Goal: Task Accomplishment & Management: Complete application form

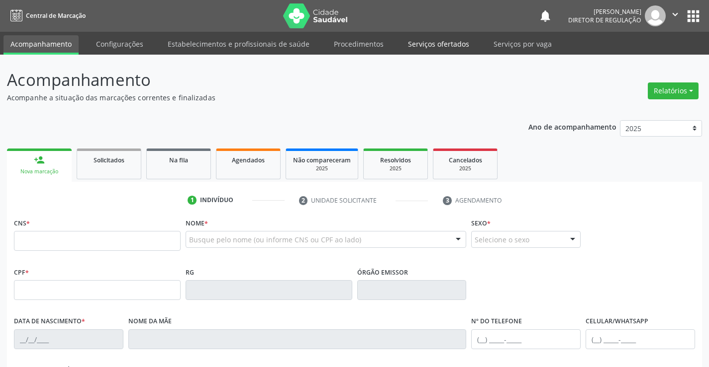
click at [414, 37] on link "Serviços ofertados" at bounding box center [438, 43] width 75 height 17
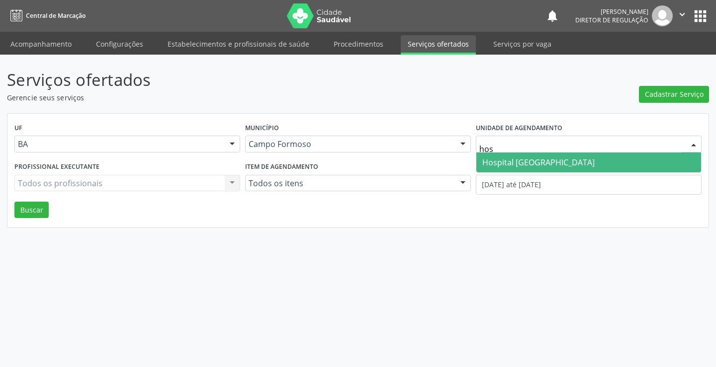
type input "hosp"
click at [516, 168] on span "Hospital [GEOGRAPHIC_DATA]" at bounding box center [538, 162] width 112 height 11
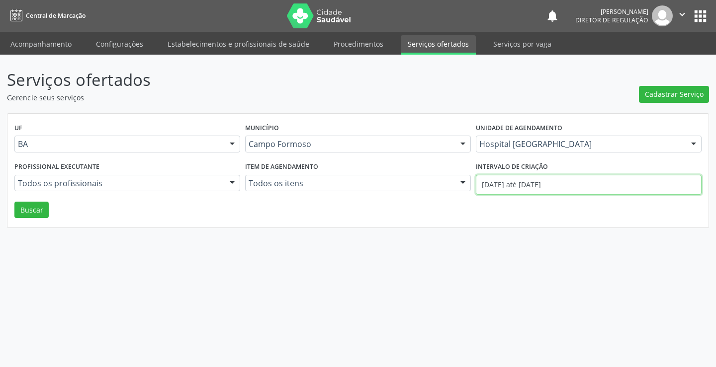
click at [558, 192] on input "[DATE] até [DATE]" at bounding box center [589, 185] width 226 height 20
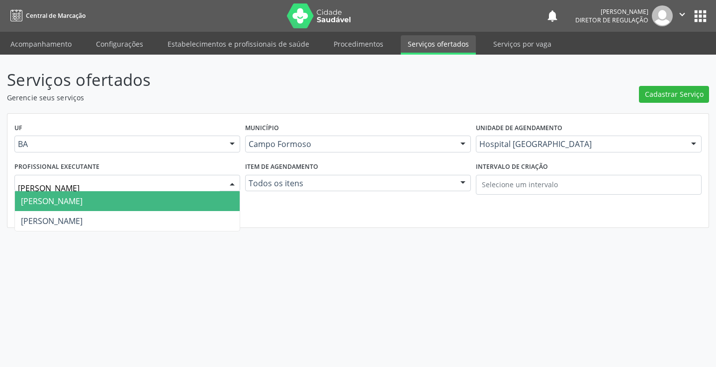
type input "[PERSON_NAME]"
click at [82, 200] on span "[PERSON_NAME]" at bounding box center [52, 201] width 62 height 11
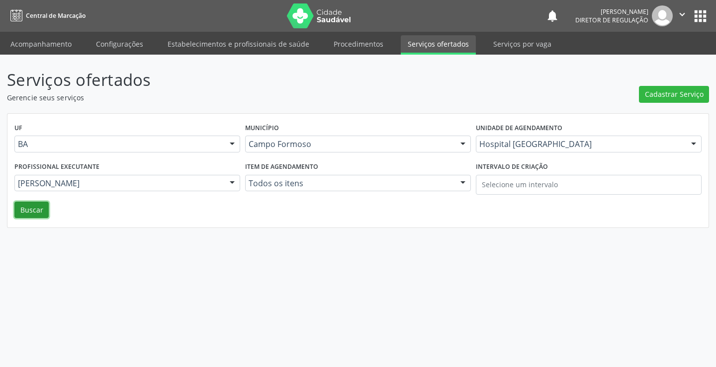
click at [20, 213] on button "Buscar" at bounding box center [31, 210] width 34 height 17
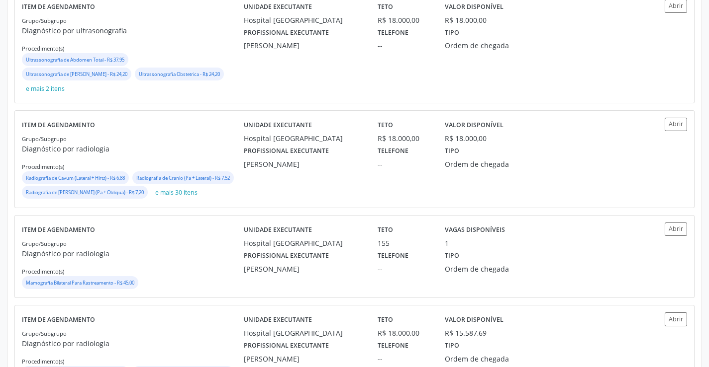
scroll to position [448, 0]
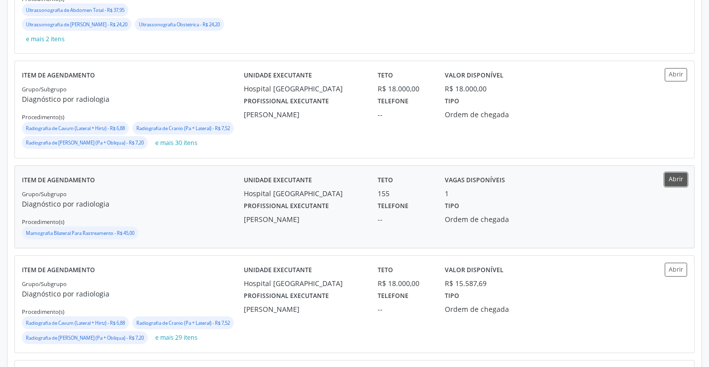
click at [677, 186] on button "Abrir" at bounding box center [675, 179] width 22 height 13
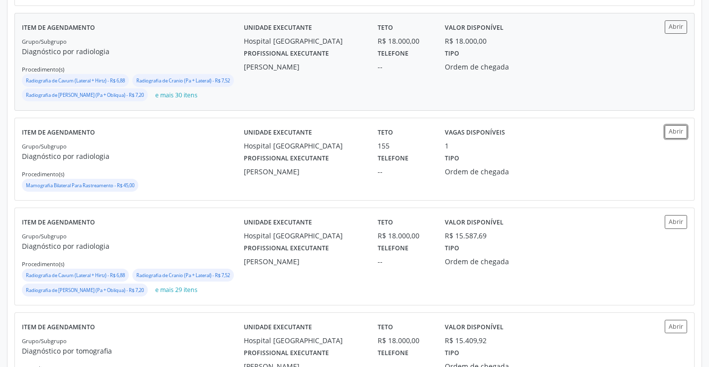
scroll to position [497, 0]
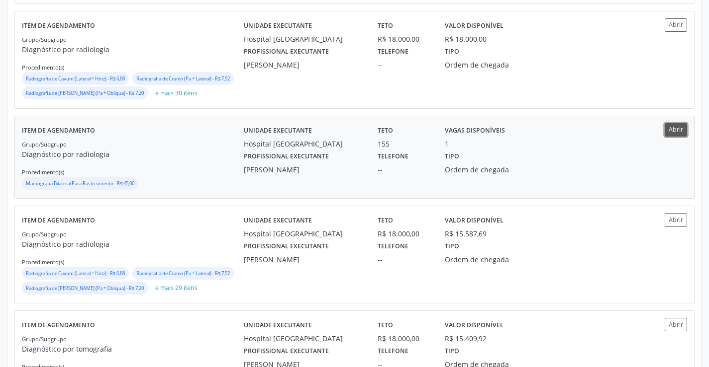
click at [670, 137] on button "Abrir" at bounding box center [675, 129] width 22 height 13
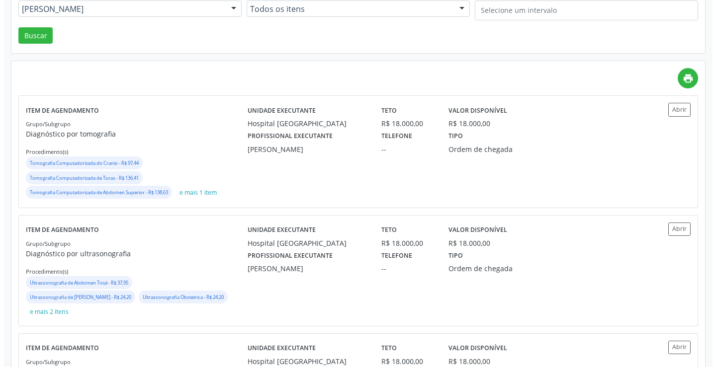
scroll to position [50, 0]
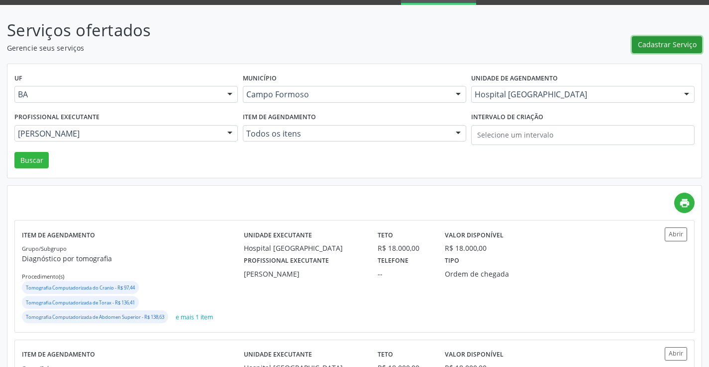
click at [661, 47] on span "Cadastrar Serviço" at bounding box center [666, 44] width 59 height 10
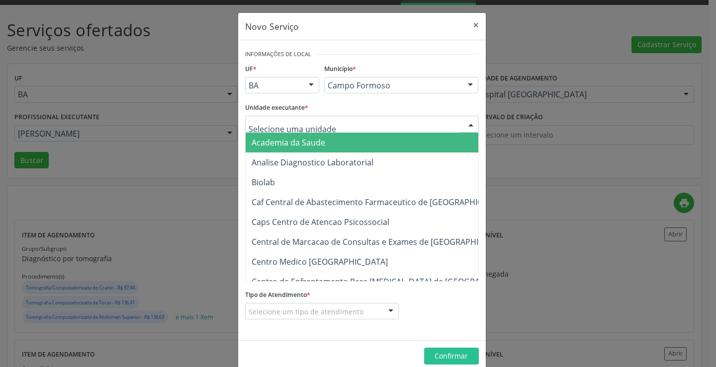
click at [354, 121] on div at bounding box center [362, 124] width 234 height 17
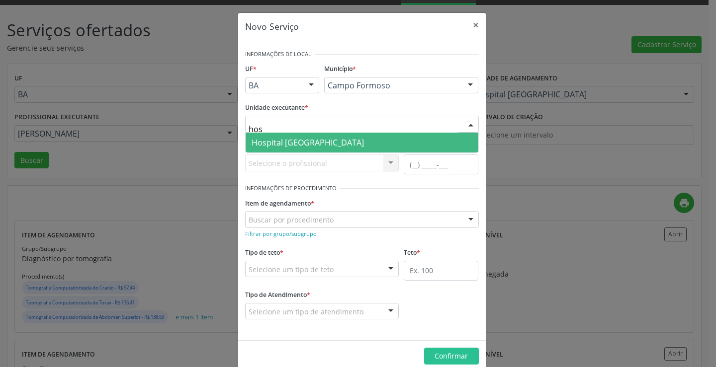
type input "hosp"
click at [361, 147] on span "Hospital [GEOGRAPHIC_DATA]" at bounding box center [362, 143] width 233 height 20
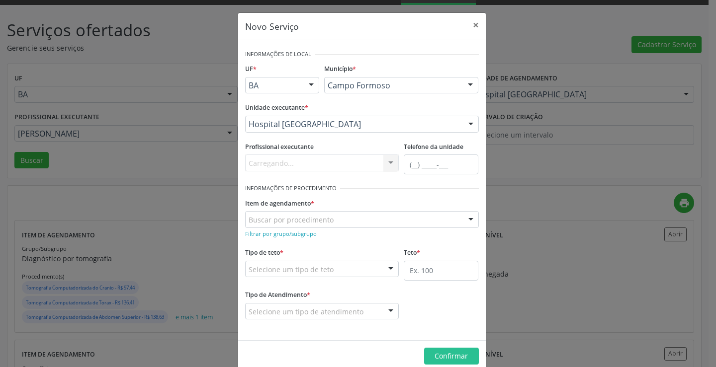
click at [336, 164] on div "Carregando... Nenhum resultado encontrado para: " " Não há nenhuma opção para s…" at bounding box center [322, 163] width 154 height 17
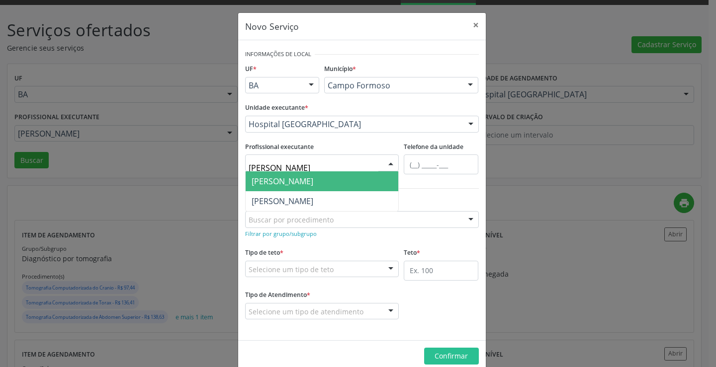
type input "[PERSON_NAME]"
click at [339, 176] on span "[PERSON_NAME]" at bounding box center [322, 182] width 153 height 20
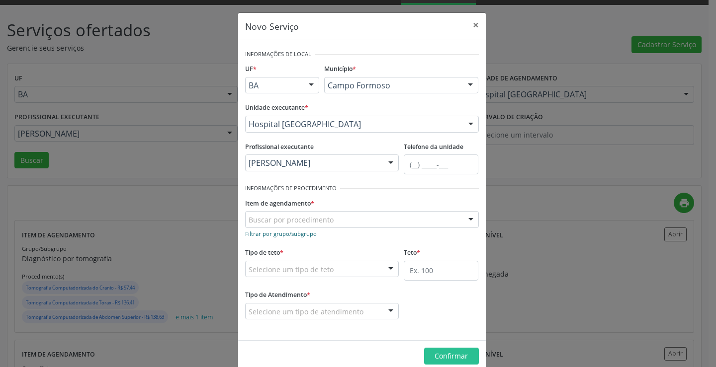
click at [289, 229] on link "Filtrar por grupo/subgrupo" at bounding box center [281, 233] width 72 height 9
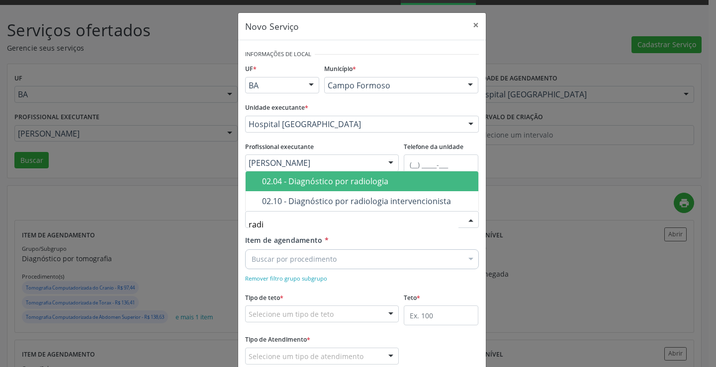
type input "radio"
click at [338, 185] on div "02.04 - Diagnóstico por radiologia" at bounding box center [367, 182] width 210 height 8
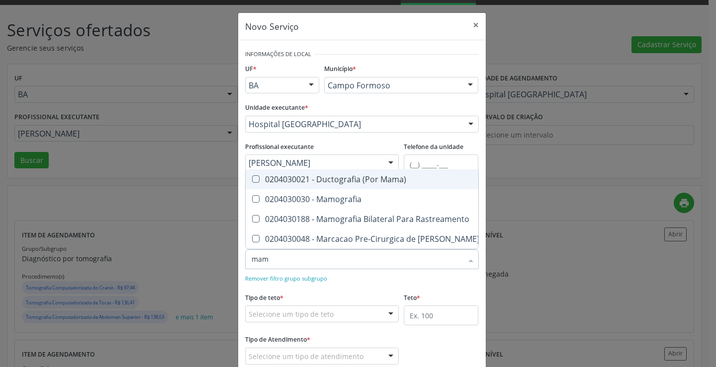
type input "mamo"
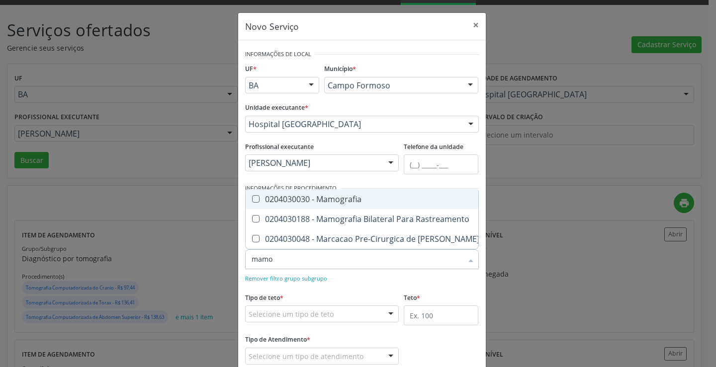
click at [348, 195] on div "0204030030 - Mamografia" at bounding box center [431, 199] width 359 height 8
checkbox Mamografia "true"
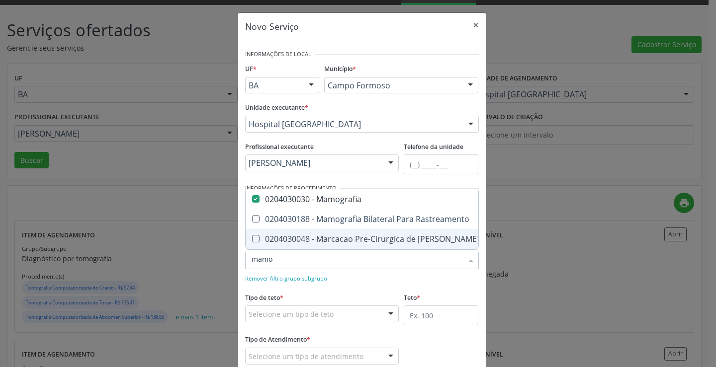
checkbox Rastreamento "true"
click at [357, 286] on form "Informações de Local UF * BA BA Nenhum resultado encontrado para: " " Não há ne…" at bounding box center [362, 213] width 234 height 332
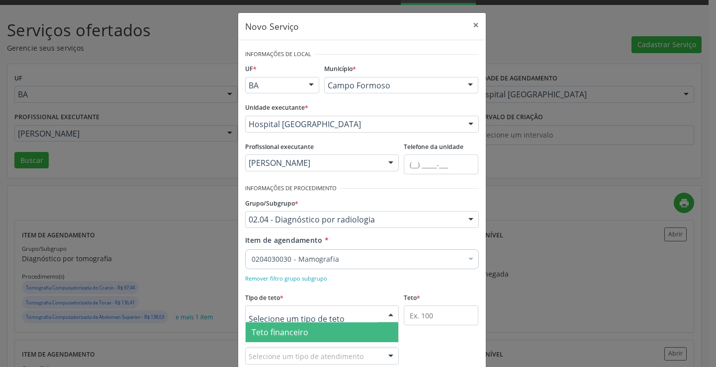
click at [331, 315] on div at bounding box center [322, 314] width 154 height 17
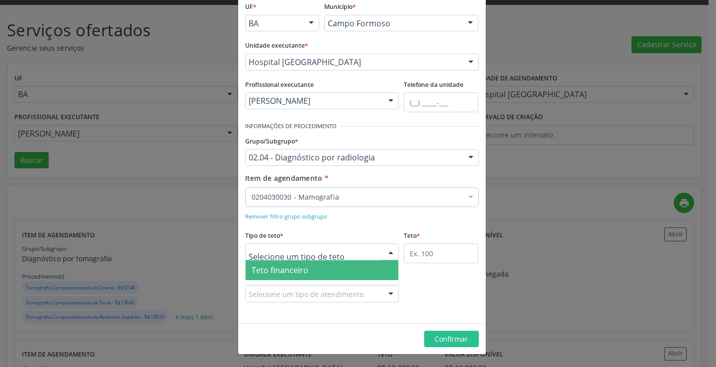
scroll to position [15, 0]
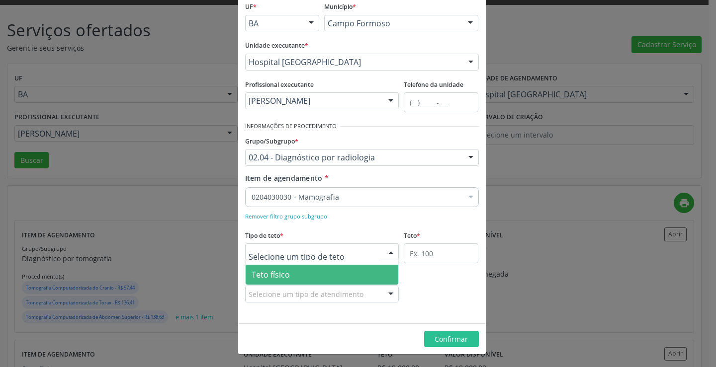
click at [306, 273] on span "Teto físico" at bounding box center [322, 275] width 153 height 20
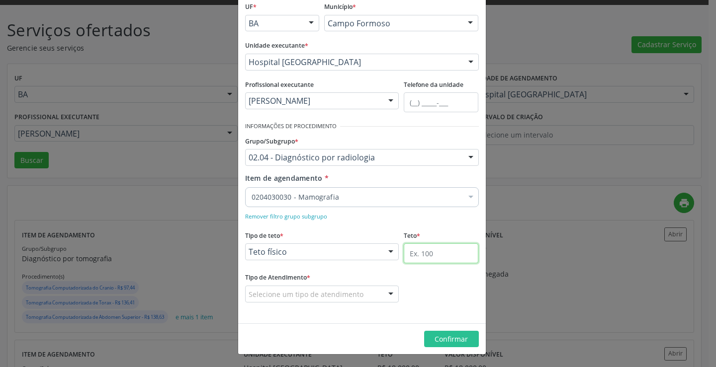
click at [413, 256] on input "text" at bounding box center [441, 254] width 75 height 20
type input "160"
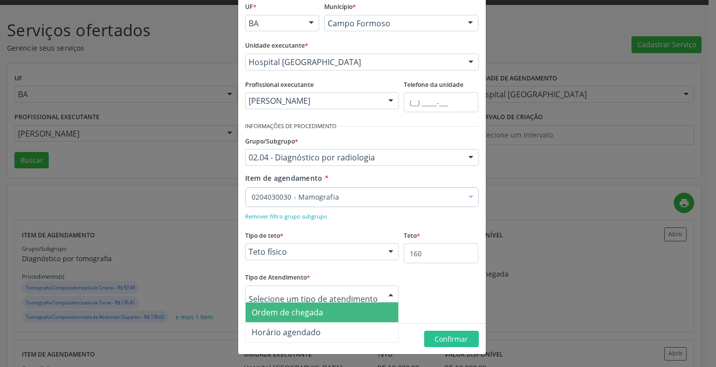
click at [336, 312] on span "Ordem de chegada" at bounding box center [322, 313] width 153 height 20
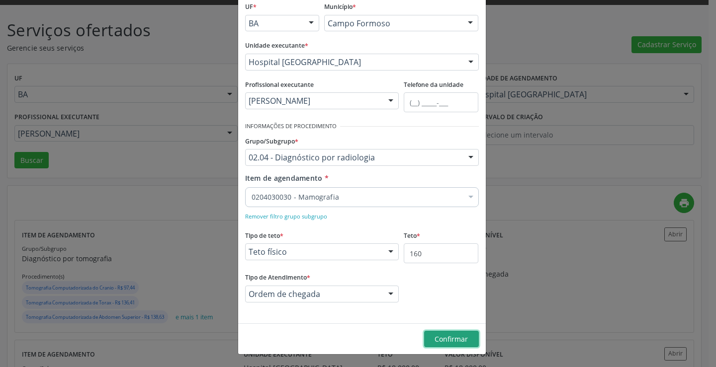
click at [459, 338] on span "Confirmar" at bounding box center [451, 339] width 33 height 9
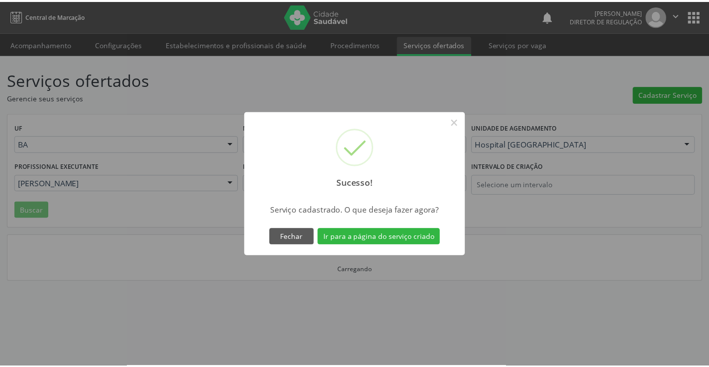
scroll to position [0, 0]
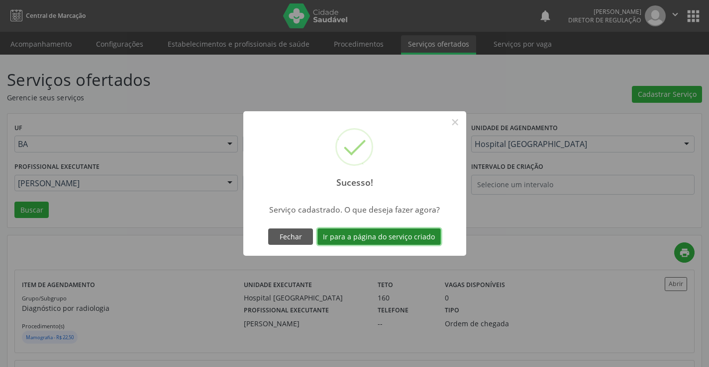
click at [350, 239] on button "Ir para a página do serviço criado" at bounding box center [378, 237] width 123 height 17
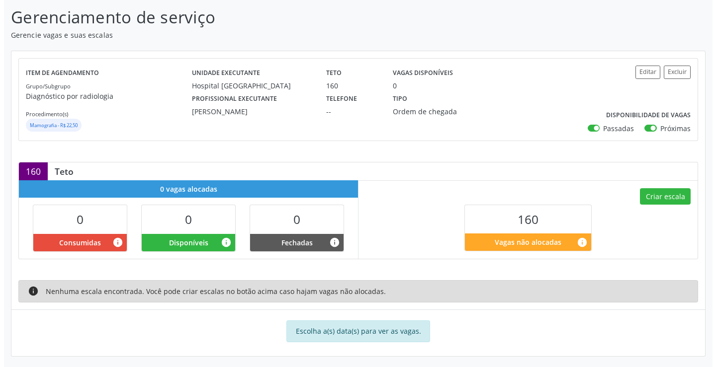
scroll to position [66, 0]
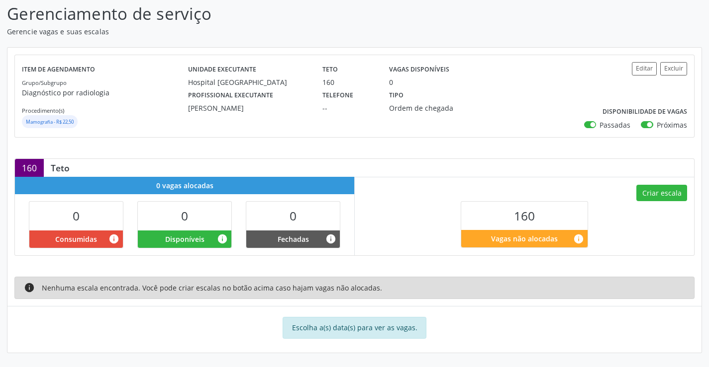
click at [499, 129] on div "Unidade executante [GEOGRAPHIC_DATA] Teto 160 Vagas disponíveis 0 Profissional …" at bounding box center [382, 96] width 388 height 68
click at [652, 195] on button "Criar escala" at bounding box center [661, 193] width 51 height 17
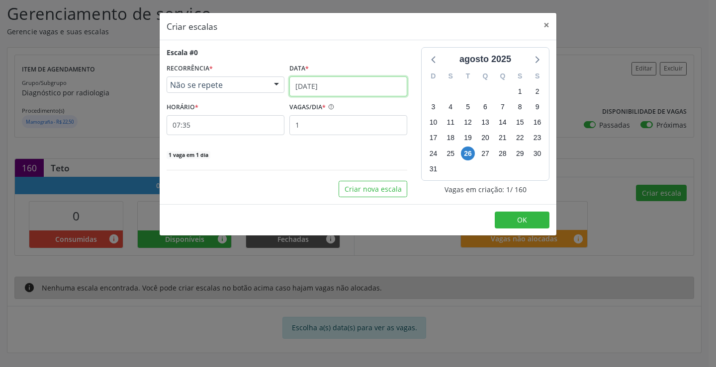
click at [334, 86] on input "[DATE]" at bounding box center [348, 87] width 118 height 20
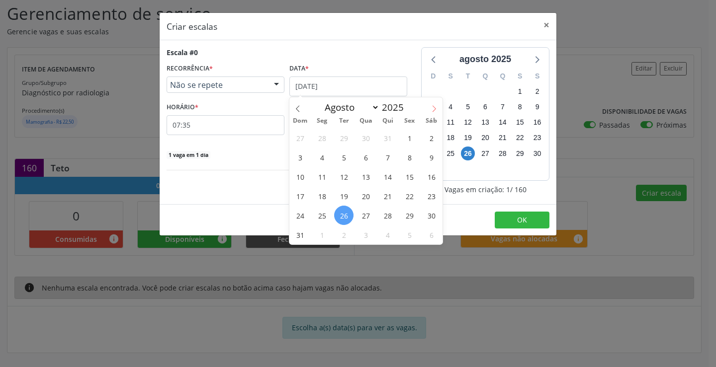
click at [438, 109] on span at bounding box center [434, 105] width 17 height 17
select select "8"
click at [328, 144] on span "1" at bounding box center [321, 137] width 19 height 19
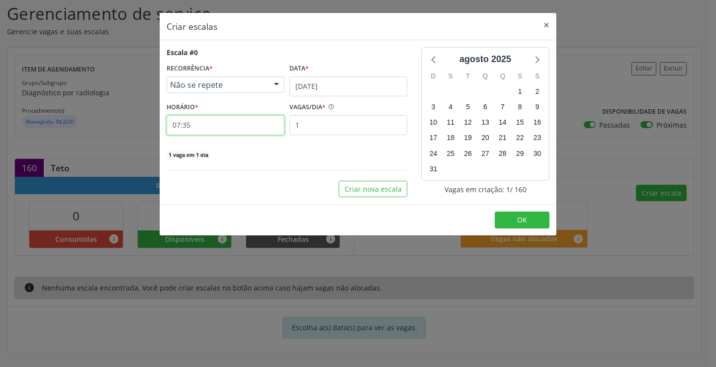
click at [240, 131] on input "07:35" at bounding box center [226, 125] width 118 height 20
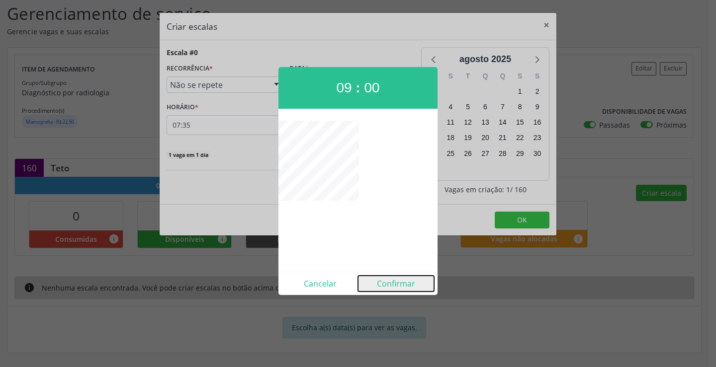
click at [398, 279] on button "Confirmar" at bounding box center [396, 284] width 76 height 16
type input "09:00"
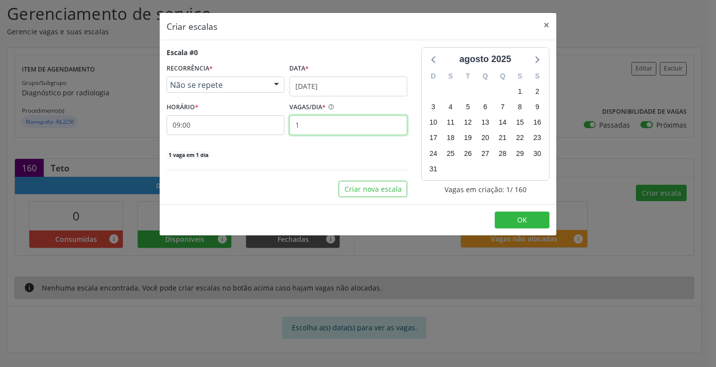
click at [343, 130] on input "1" at bounding box center [348, 125] width 118 height 20
type input "6"
click at [504, 221] on button "OK" at bounding box center [522, 220] width 55 height 17
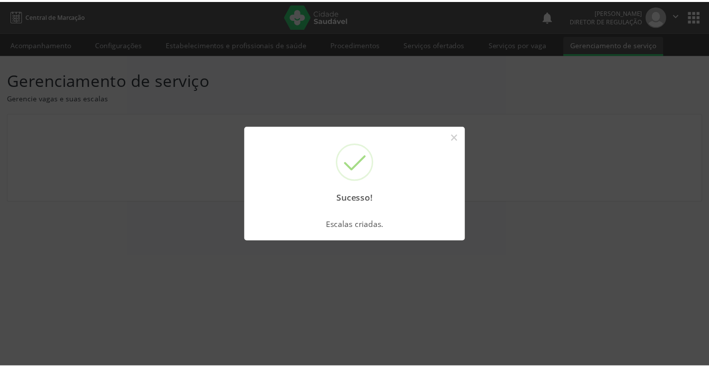
scroll to position [0, 0]
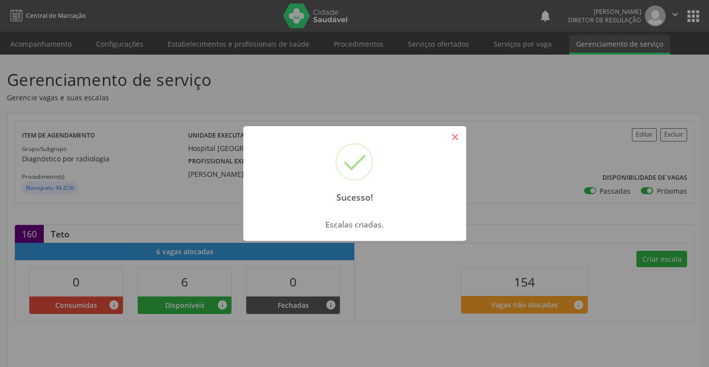
click at [459, 138] on button "×" at bounding box center [455, 137] width 17 height 17
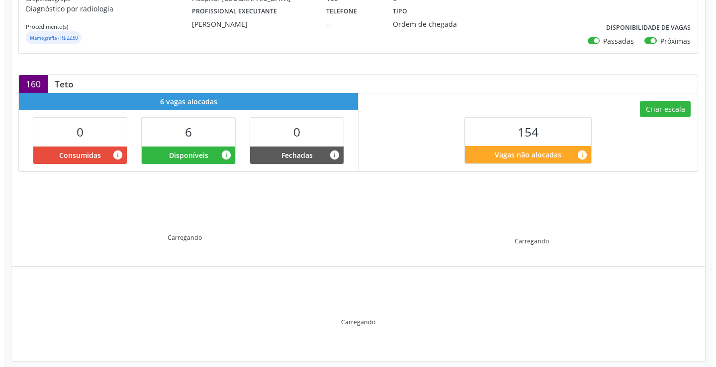
scroll to position [159, 0]
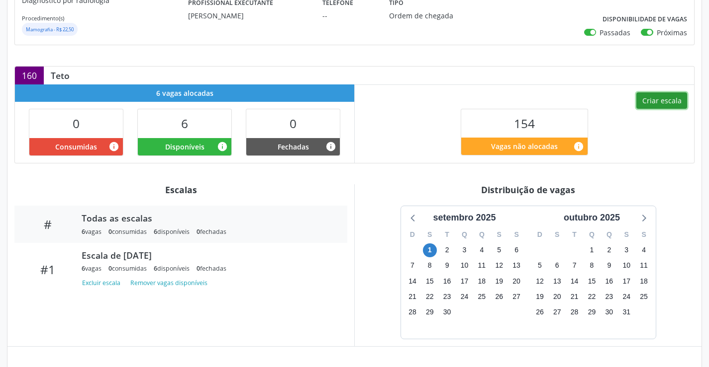
click at [661, 105] on button "Criar escala" at bounding box center [661, 100] width 51 height 17
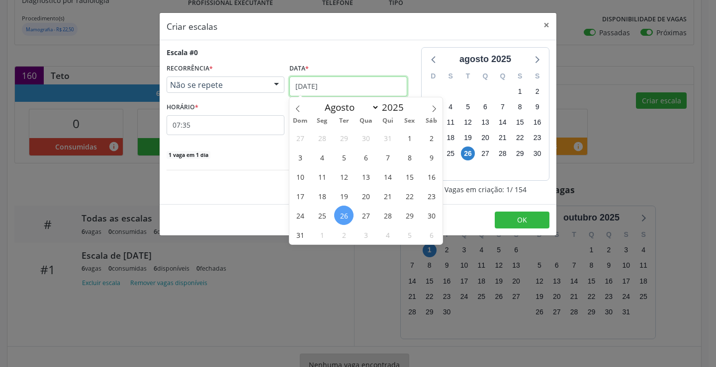
click at [334, 90] on input "[DATE]" at bounding box center [348, 87] width 118 height 20
click at [436, 108] on icon at bounding box center [434, 108] width 7 height 7
select select "8"
click at [348, 140] on span "2" at bounding box center [343, 137] width 19 height 19
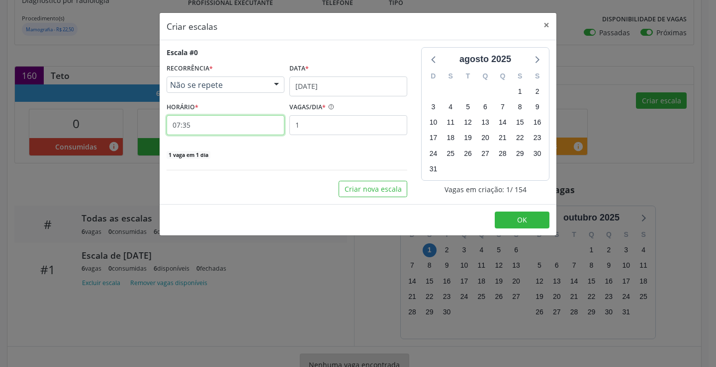
click at [242, 132] on input "07:35" at bounding box center [226, 125] width 118 height 20
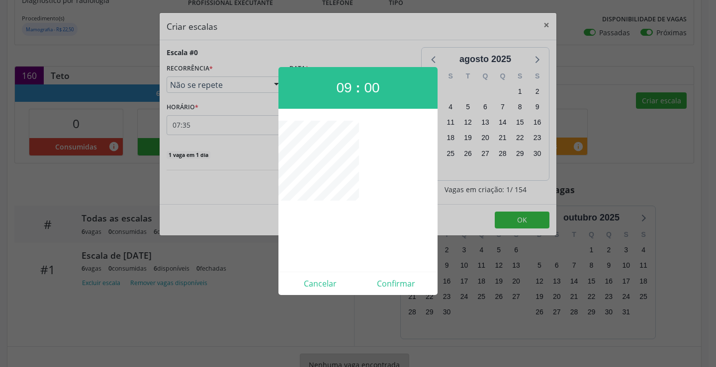
click at [382, 294] on div "Cancelar Confirmar" at bounding box center [357, 283] width 159 height 23
click at [383, 286] on button "Confirmar" at bounding box center [396, 284] width 76 height 16
type input "09:00"
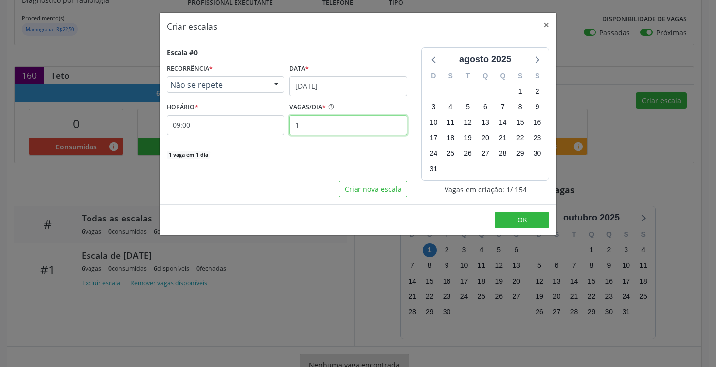
click at [323, 133] on input "1" at bounding box center [348, 125] width 118 height 20
type input "6"
click at [518, 214] on button "OK" at bounding box center [522, 220] width 55 height 17
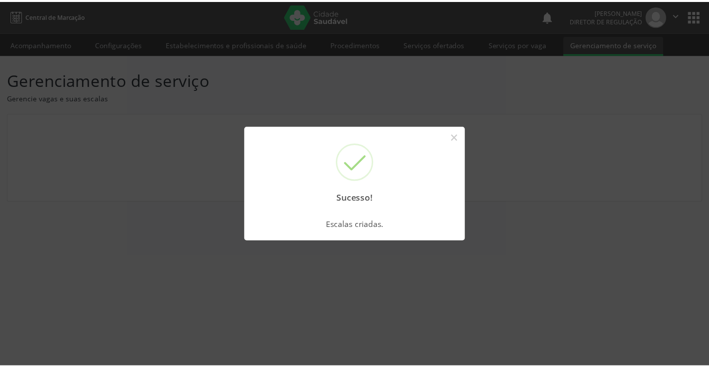
scroll to position [0, 0]
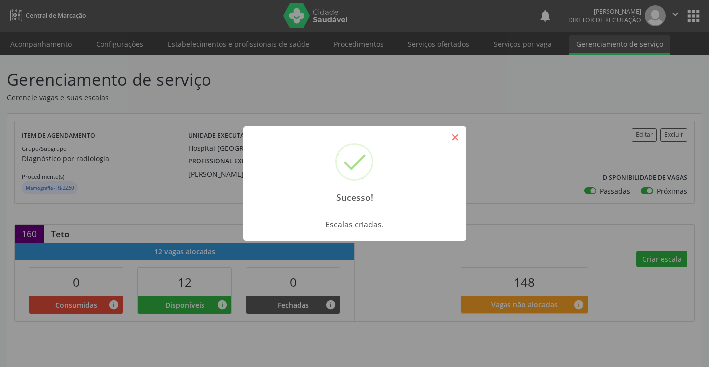
click at [460, 132] on button "×" at bounding box center [455, 137] width 17 height 17
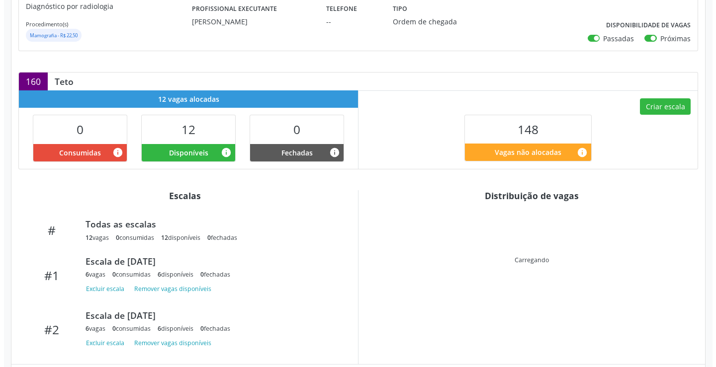
scroll to position [159, 0]
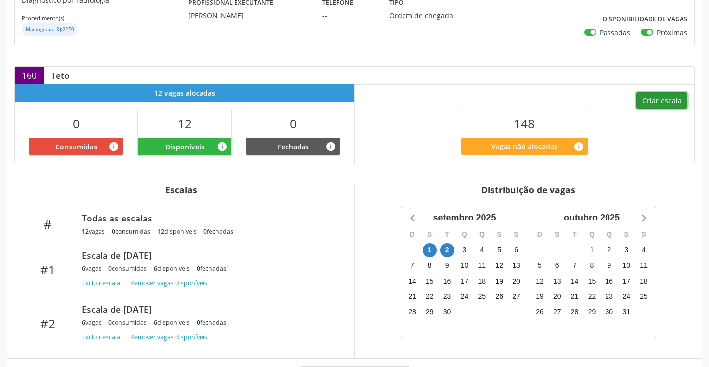
click at [660, 98] on button "Criar escala" at bounding box center [661, 100] width 51 height 17
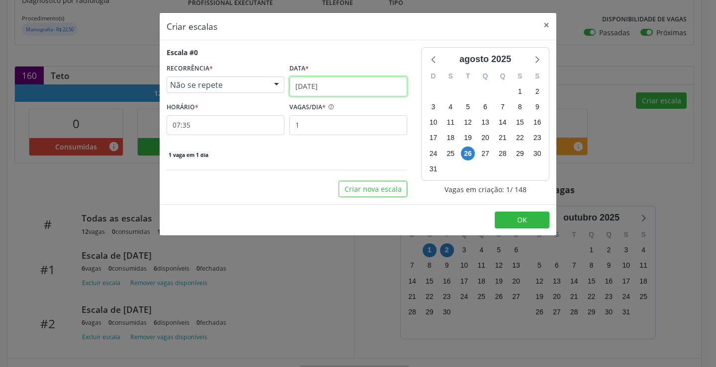
click at [323, 90] on input "[DATE]" at bounding box center [348, 87] width 118 height 20
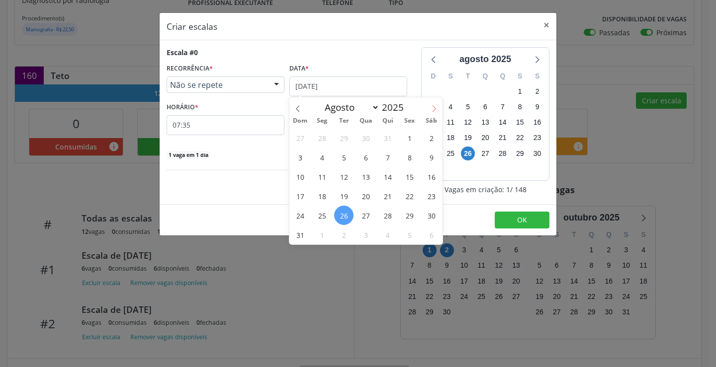
click at [432, 111] on icon at bounding box center [434, 108] width 7 height 7
select select "8"
click at [373, 144] on div "31 1 2 3 4 5 6 7 8 9 10 11 12 13 14 15 16 17 18 19 20 21 22 23 24 25 26 27 28 2…" at bounding box center [365, 186] width 153 height 116
click at [369, 141] on span "3" at bounding box center [365, 137] width 19 height 19
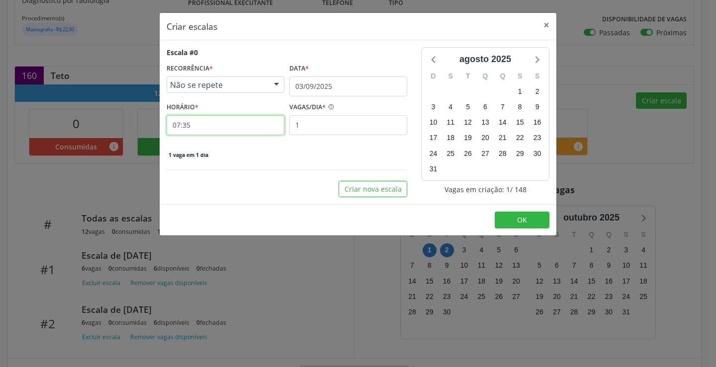
click at [250, 124] on input "07:35" at bounding box center [226, 125] width 118 height 20
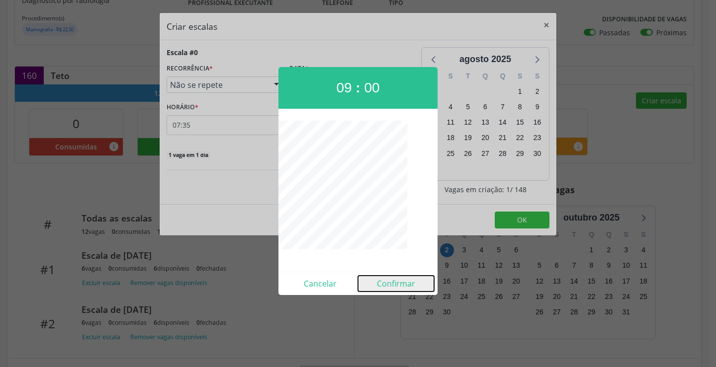
click at [383, 289] on button "Confirmar" at bounding box center [396, 284] width 76 height 16
type input "09:00"
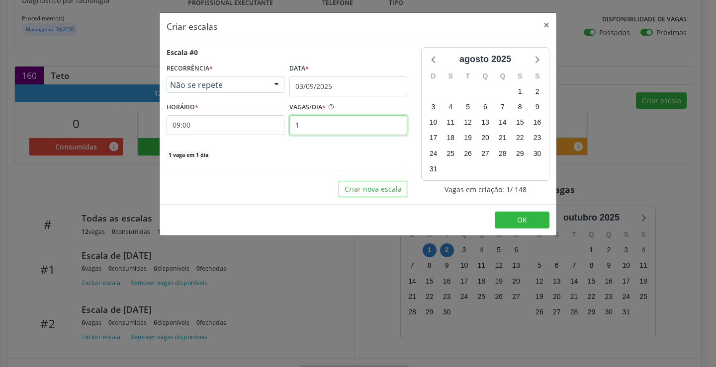
drag, startPoint x: 332, startPoint y: 117, endPoint x: 332, endPoint y: 125, distance: 8.0
click at [332, 117] on input "1" at bounding box center [348, 125] width 118 height 20
type input "6"
click at [528, 221] on button "OK" at bounding box center [522, 220] width 55 height 17
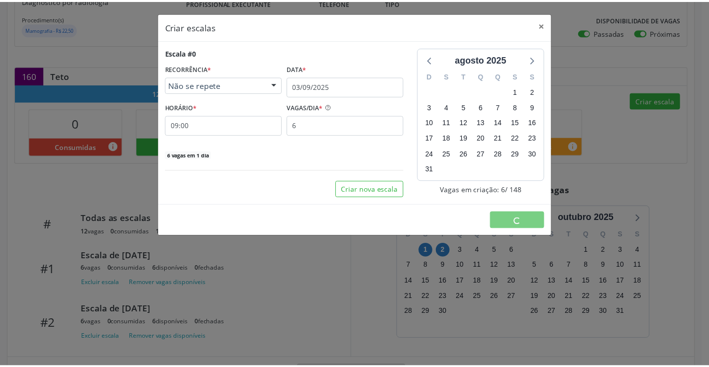
scroll to position [0, 0]
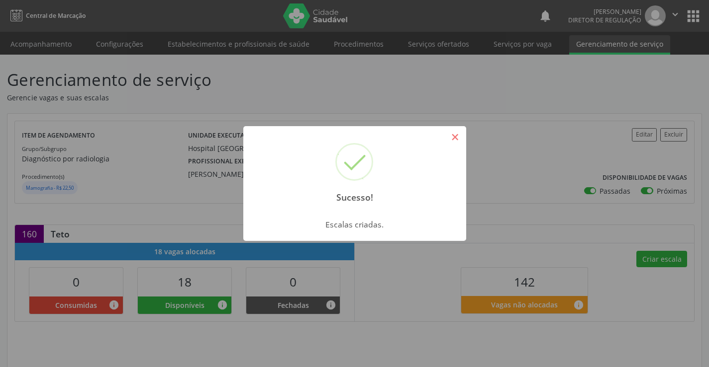
click at [453, 142] on button "×" at bounding box center [455, 137] width 17 height 17
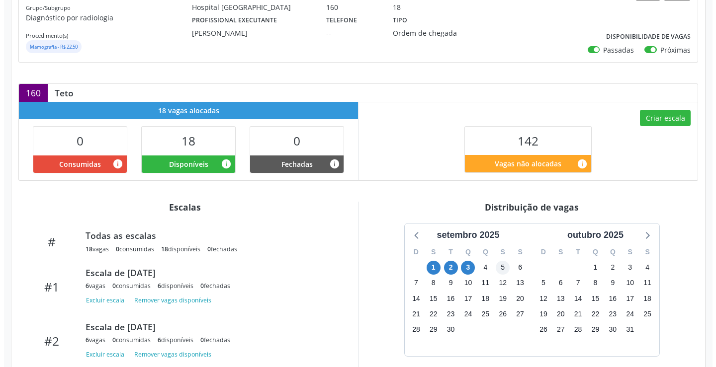
scroll to position [199, 0]
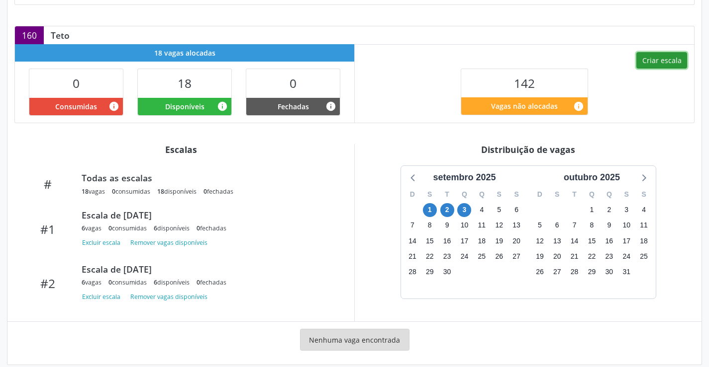
click at [661, 61] on button "Criar escala" at bounding box center [661, 60] width 51 height 17
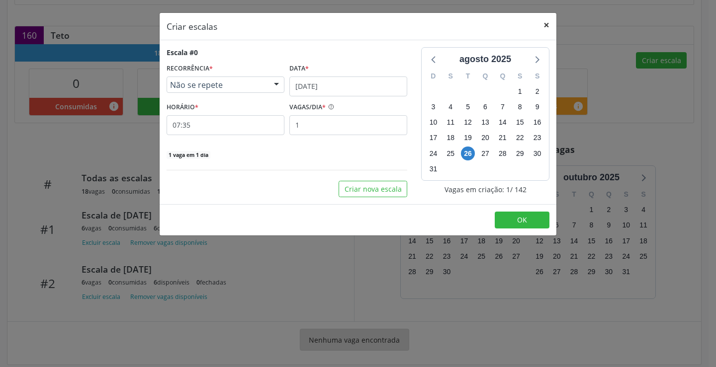
click at [549, 30] on button "×" at bounding box center [547, 25] width 20 height 24
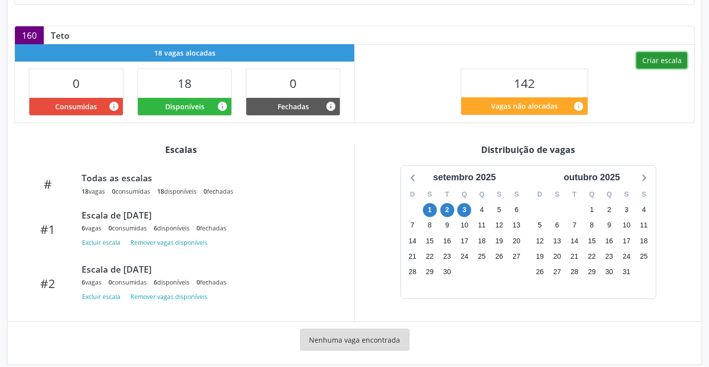
click at [682, 68] on button "Criar escala" at bounding box center [661, 60] width 51 height 17
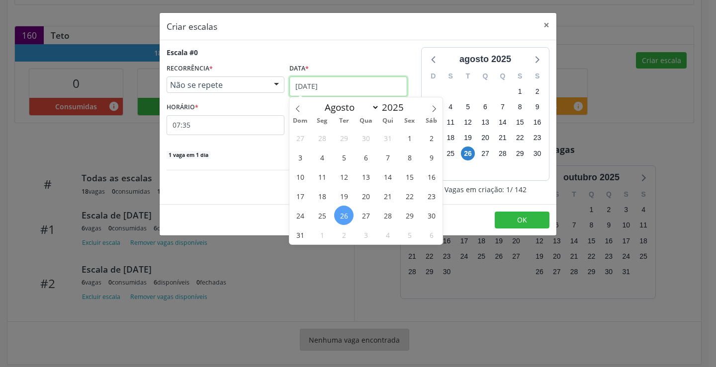
click at [342, 87] on input "[DATE]" at bounding box center [348, 87] width 118 height 20
click at [436, 108] on icon at bounding box center [434, 108] width 7 height 7
select select "8"
click at [383, 144] on span "4" at bounding box center [387, 137] width 19 height 19
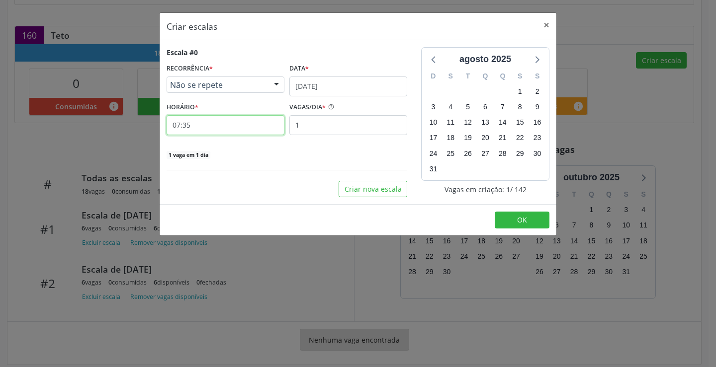
click at [256, 127] on input "07:35" at bounding box center [226, 125] width 118 height 20
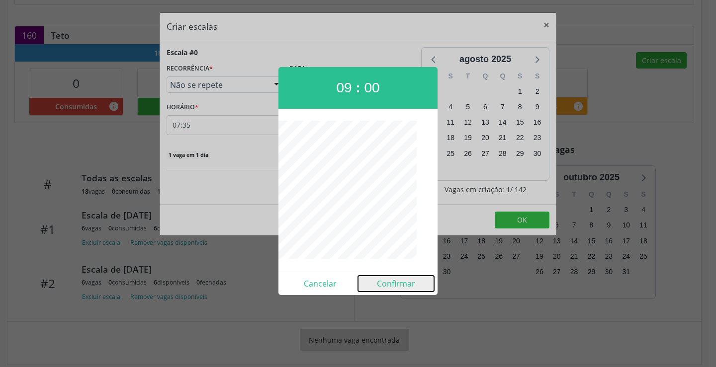
click at [387, 286] on button "Confirmar" at bounding box center [396, 284] width 76 height 16
type input "09:00"
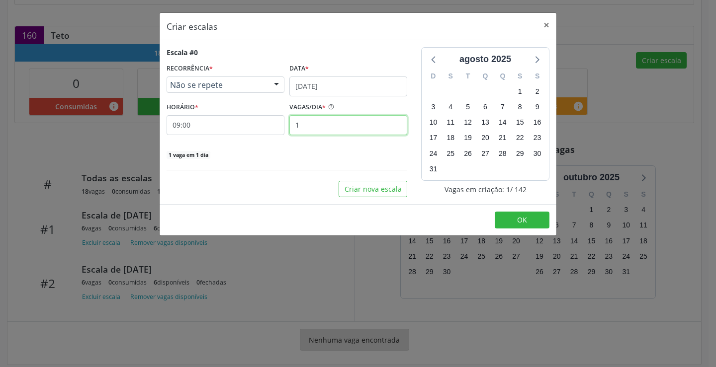
click at [361, 133] on input "1" at bounding box center [348, 125] width 118 height 20
type input "6"
click at [521, 221] on span "OK" at bounding box center [522, 219] width 10 height 9
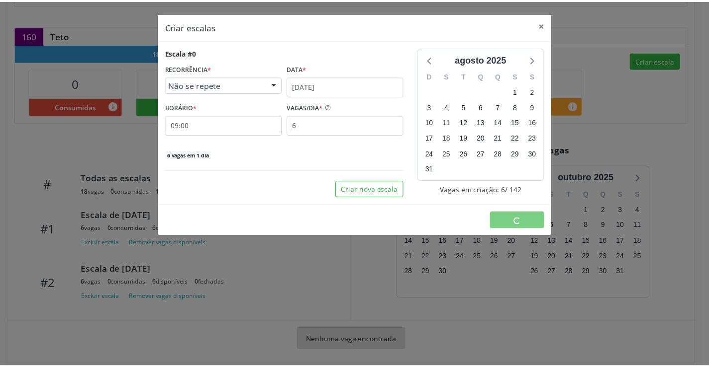
scroll to position [0, 0]
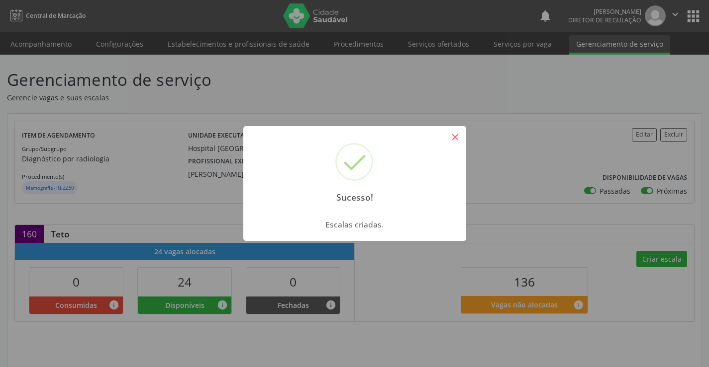
click at [458, 134] on button "×" at bounding box center [455, 137] width 17 height 17
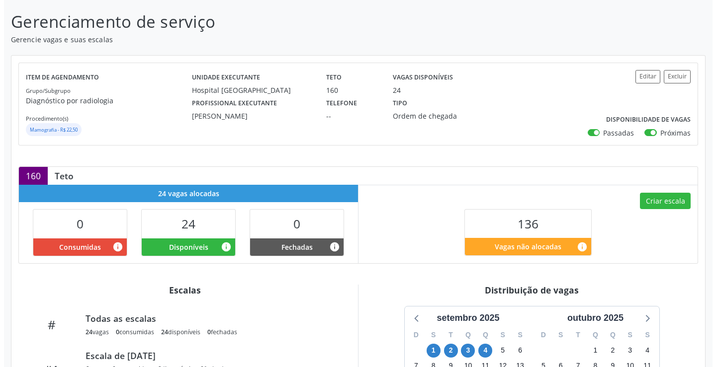
scroll to position [199, 0]
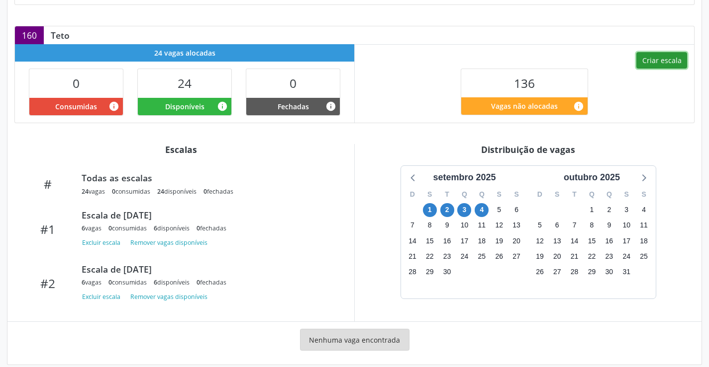
click at [655, 63] on button "Criar escala" at bounding box center [661, 60] width 51 height 17
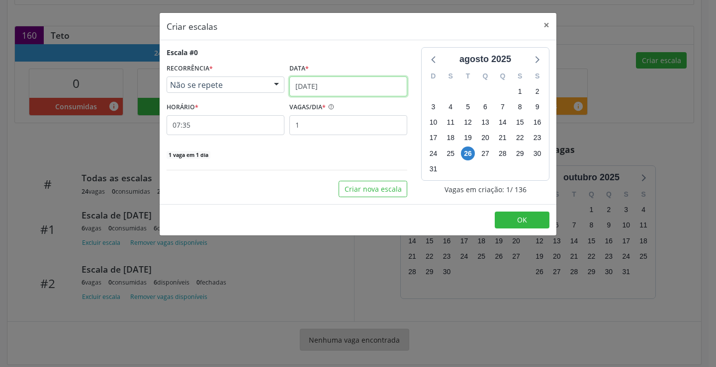
click at [383, 88] on input "[DATE]" at bounding box center [348, 87] width 118 height 20
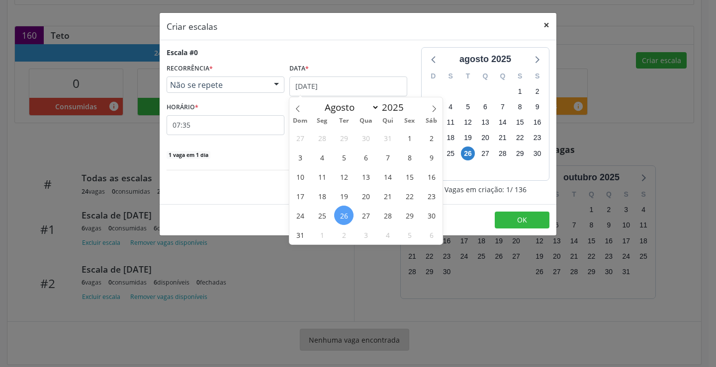
click at [541, 24] on button "×" at bounding box center [547, 25] width 20 height 24
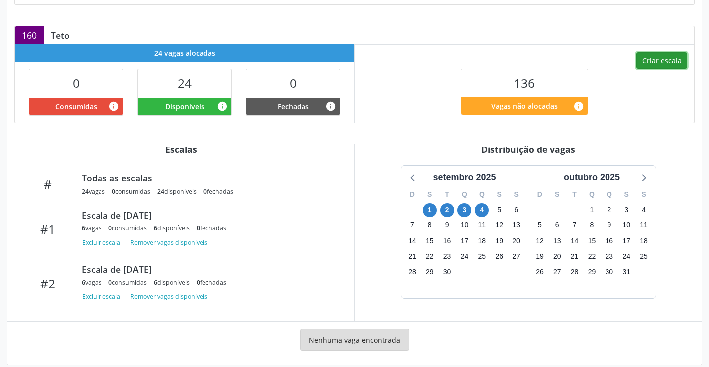
click at [662, 55] on button "Criar escala" at bounding box center [661, 60] width 51 height 17
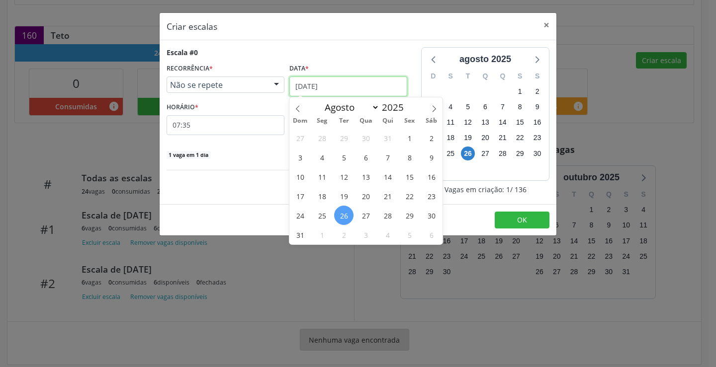
click at [304, 83] on input "[DATE]" at bounding box center [348, 87] width 118 height 20
click at [432, 110] on icon at bounding box center [434, 108] width 7 height 7
select select "8"
click at [409, 139] on span "5" at bounding box center [409, 137] width 19 height 19
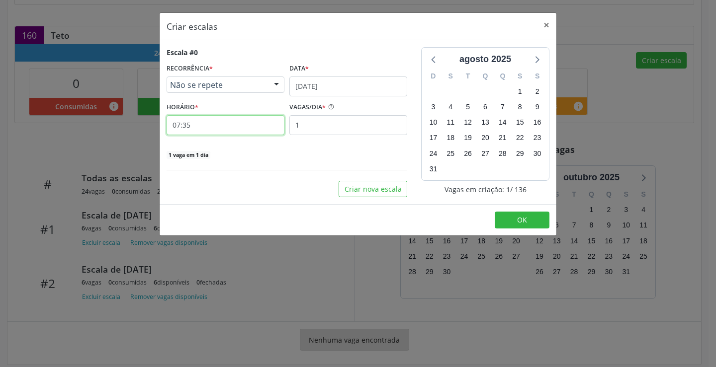
click at [211, 121] on input "07:35" at bounding box center [226, 125] width 118 height 20
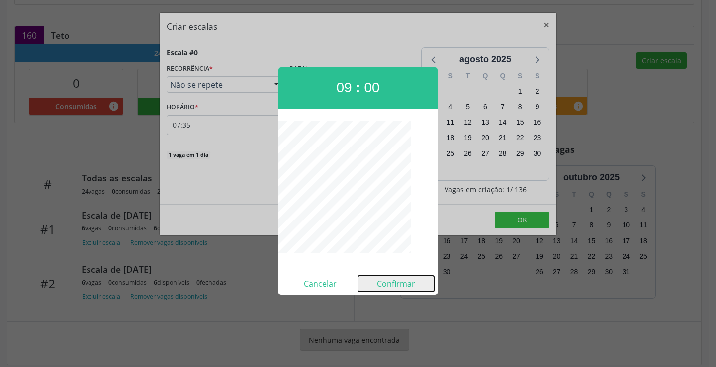
click at [398, 277] on button "Confirmar" at bounding box center [396, 284] width 76 height 16
type input "09:00"
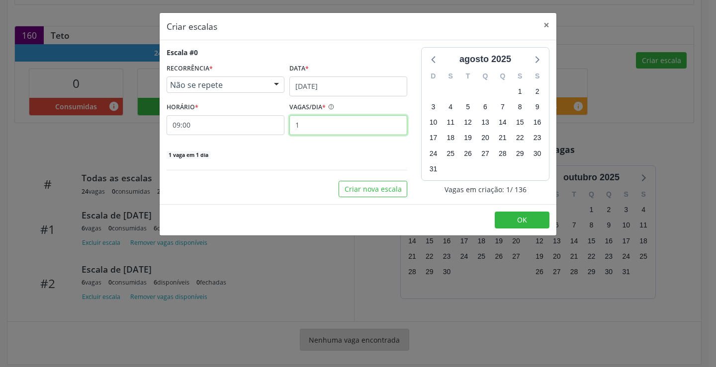
click at [327, 126] on input "1" at bounding box center [348, 125] width 118 height 20
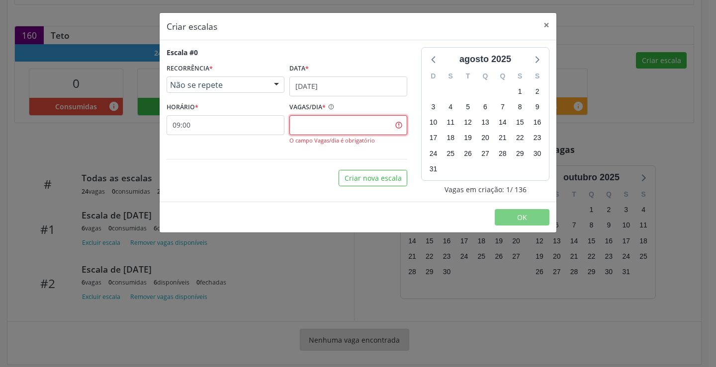
type input "5"
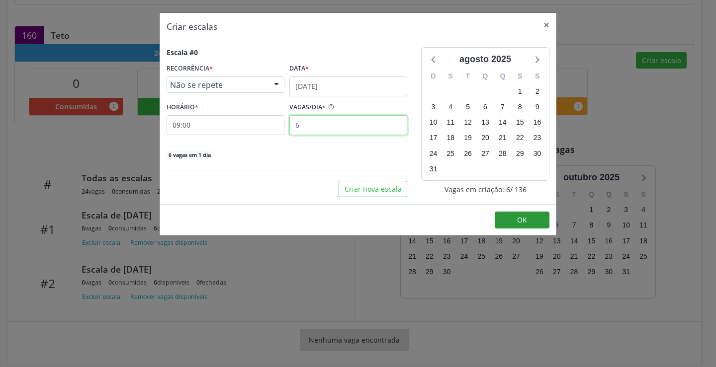
type input "6"
click at [506, 217] on button "OK" at bounding box center [522, 220] width 55 height 17
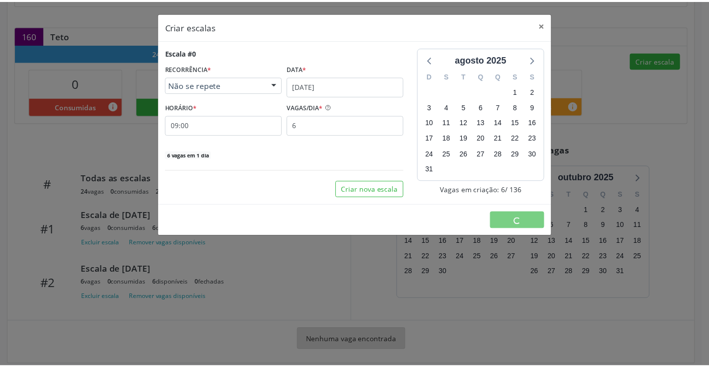
scroll to position [0, 0]
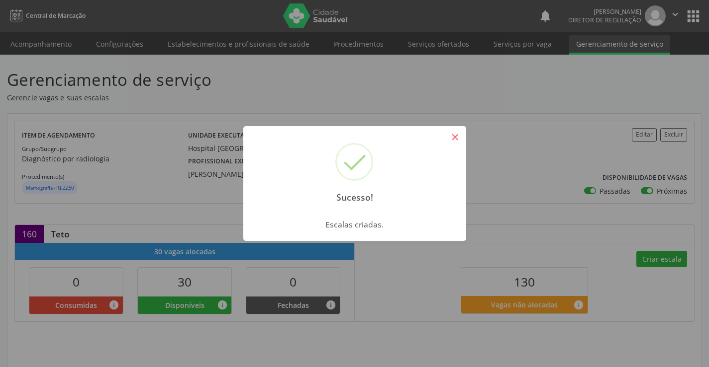
click at [452, 140] on button "×" at bounding box center [455, 137] width 17 height 17
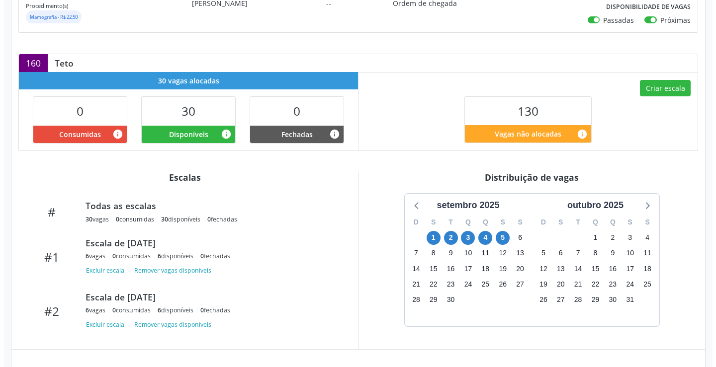
scroll to position [199, 0]
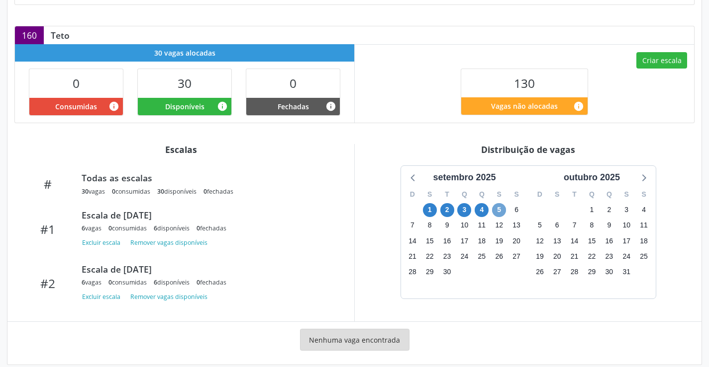
click at [495, 212] on span "5" at bounding box center [499, 210] width 14 height 14
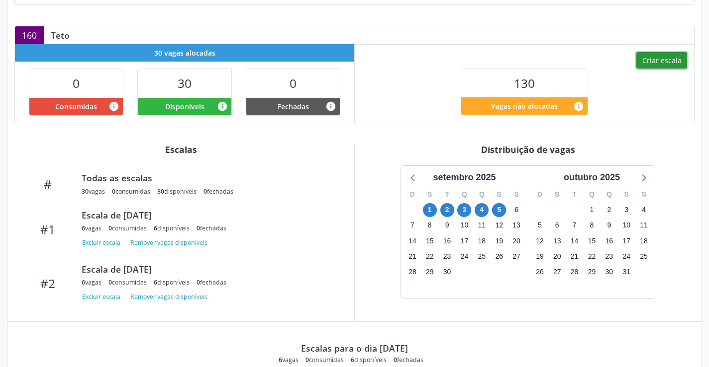
click at [647, 61] on button "Criar escala" at bounding box center [661, 60] width 51 height 17
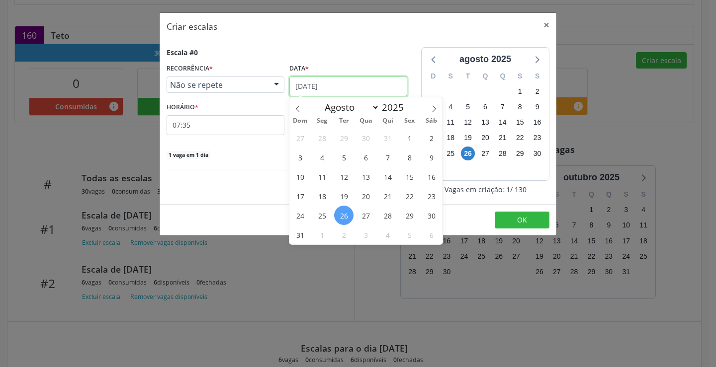
click at [365, 90] on input "[DATE]" at bounding box center [348, 87] width 118 height 20
click at [431, 109] on icon at bounding box center [434, 108] width 7 height 7
select select "8"
click at [435, 139] on span "6" at bounding box center [431, 137] width 19 height 19
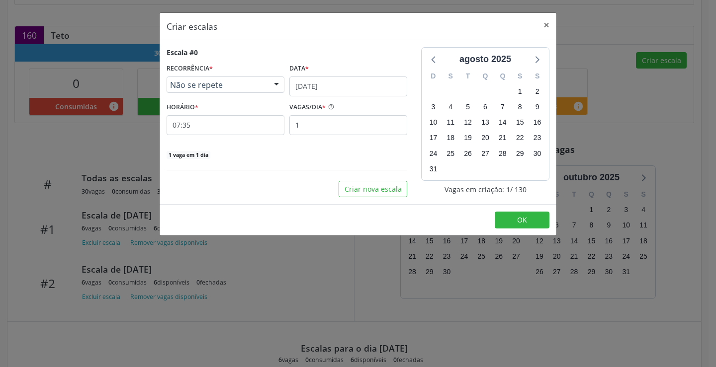
click at [229, 137] on div "Escala #0 RECORRÊNCIA * Não se repete Não se repete Diário/Semanal Mensal Nenhu…" at bounding box center [287, 103] width 241 height 112
click at [230, 131] on input "07:35" at bounding box center [226, 125] width 118 height 20
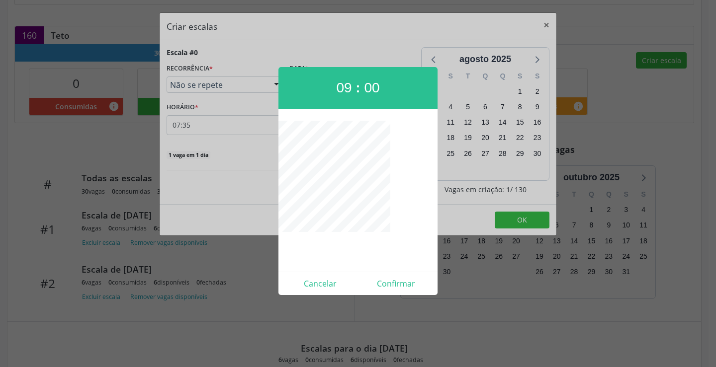
click at [392, 294] on div "Cancelar Confirmar" at bounding box center [357, 283] width 159 height 23
click at [392, 291] on button "Confirmar" at bounding box center [396, 284] width 76 height 16
type input "09:00"
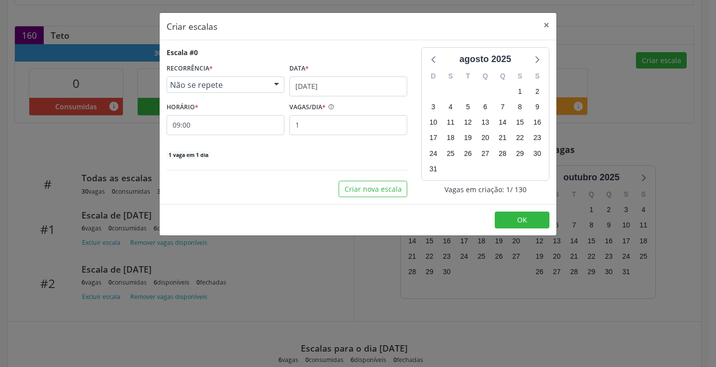
click at [357, 146] on div "Escala #0 RECORRÊNCIA * Não se repete Não se repete Diário/Semanal Mensal Nenhu…" at bounding box center [287, 103] width 241 height 112
click at [354, 135] on div "Escala #0 RECORRÊNCIA * Não se repete Não se repete Diário/Semanal Mensal Nenhu…" at bounding box center [287, 103] width 241 height 112
click at [357, 126] on input "1" at bounding box center [348, 125] width 118 height 20
type input "6"
click at [518, 224] on span "OK" at bounding box center [522, 219] width 10 height 9
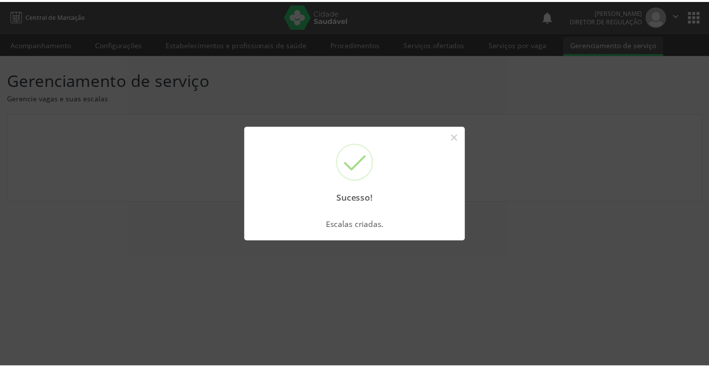
scroll to position [0, 0]
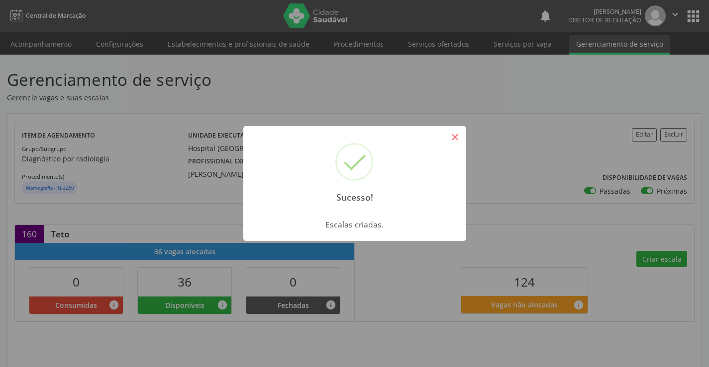
click at [456, 135] on button "×" at bounding box center [455, 137] width 17 height 17
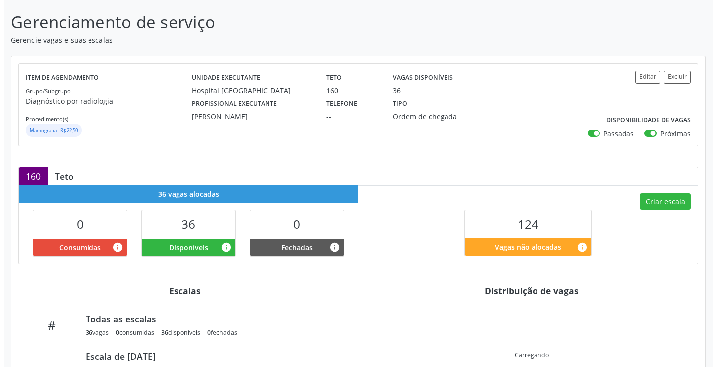
scroll to position [149, 0]
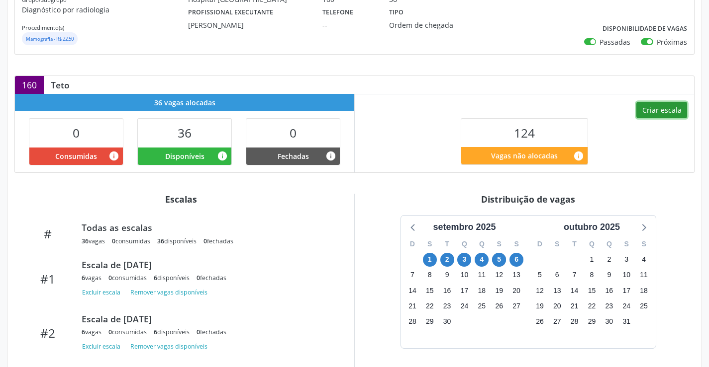
click at [658, 115] on button "Criar escala" at bounding box center [661, 110] width 51 height 17
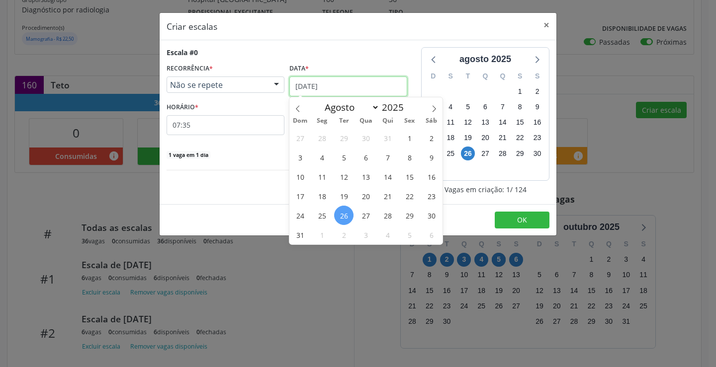
click at [342, 81] on input "[DATE]" at bounding box center [348, 87] width 118 height 20
click at [437, 107] on icon at bounding box center [434, 108] width 7 height 7
select select "8"
click at [320, 160] on span "8" at bounding box center [321, 157] width 19 height 19
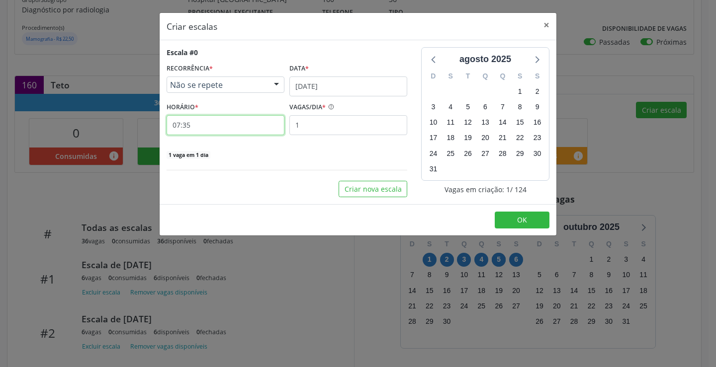
click at [230, 126] on input "07:35" at bounding box center [226, 125] width 118 height 20
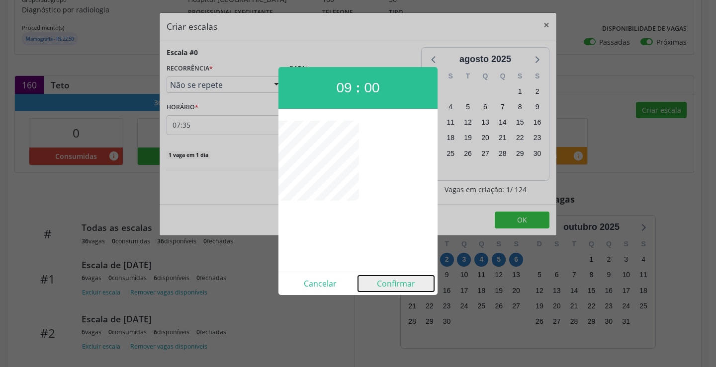
click at [403, 287] on button "Confirmar" at bounding box center [396, 284] width 76 height 16
type input "09:00"
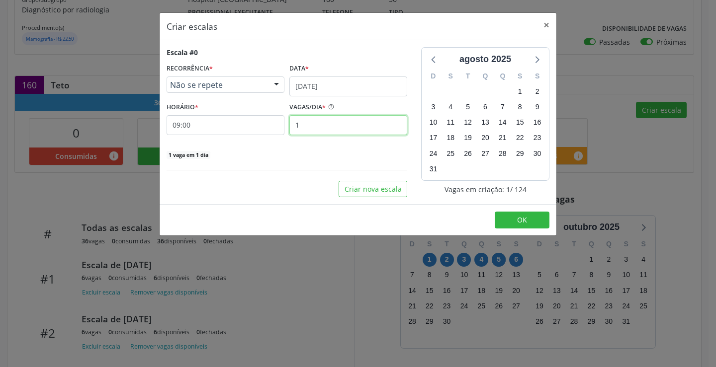
click at [329, 131] on input "1" at bounding box center [348, 125] width 118 height 20
type input "6"
click at [515, 213] on button "OK" at bounding box center [522, 220] width 55 height 17
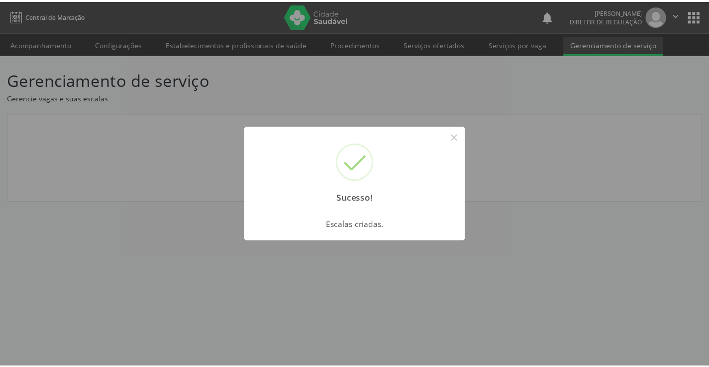
scroll to position [0, 0]
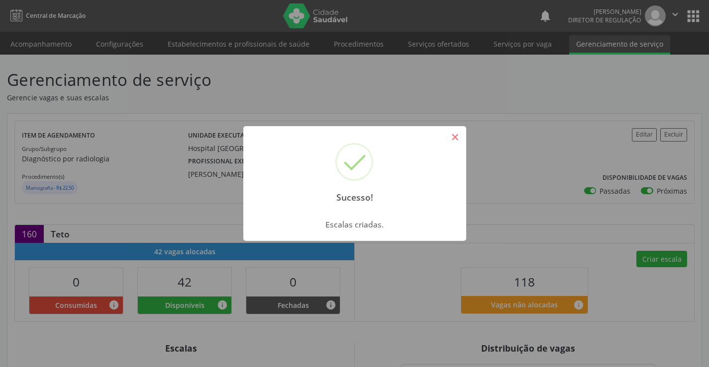
click at [455, 143] on button "×" at bounding box center [455, 137] width 17 height 17
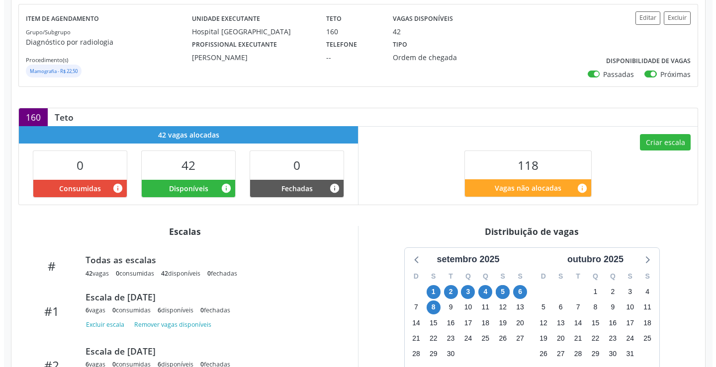
scroll to position [99, 0]
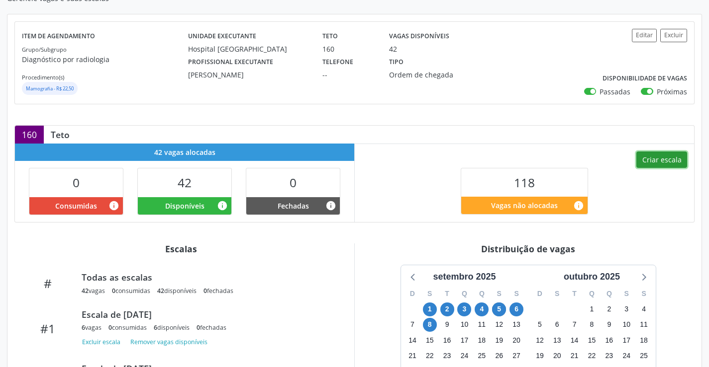
click at [646, 160] on button "Criar escala" at bounding box center [661, 160] width 51 height 17
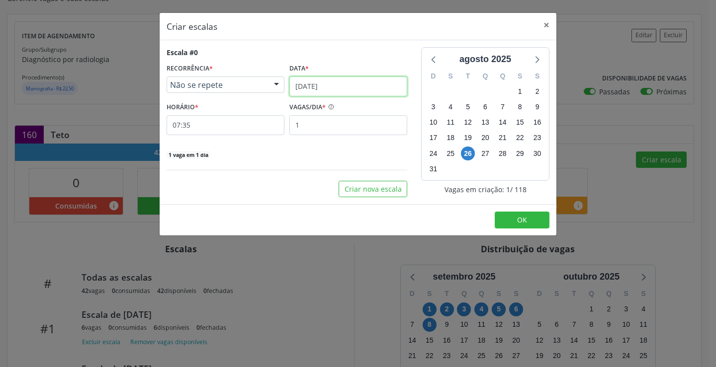
click at [309, 89] on input "[DATE]" at bounding box center [348, 87] width 118 height 20
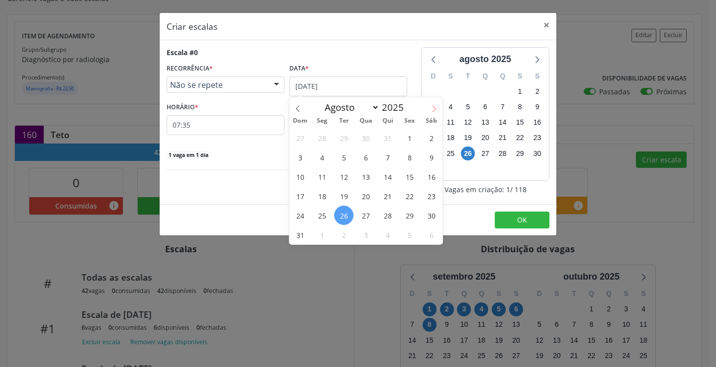
click at [434, 112] on span at bounding box center [434, 105] width 17 height 17
select select "8"
click at [342, 156] on span "9" at bounding box center [343, 157] width 19 height 19
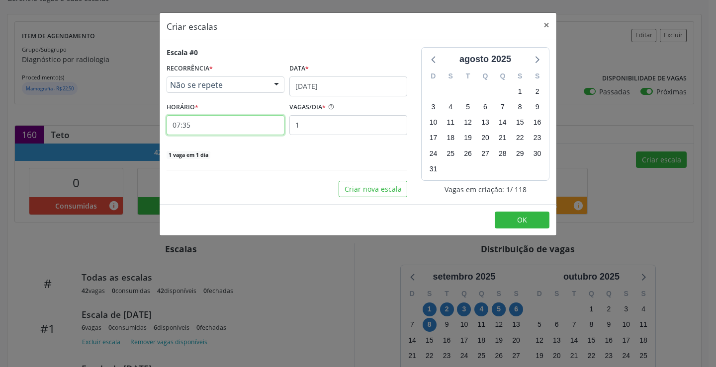
click at [262, 126] on input "07:35" at bounding box center [226, 125] width 118 height 20
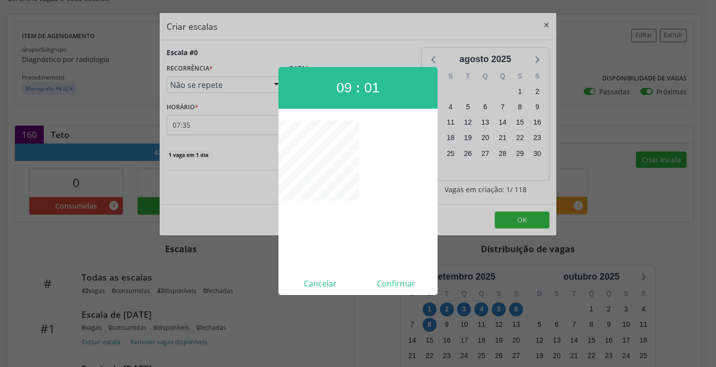
click at [351, 118] on div "09 : 01 Cancelar Confirmar" at bounding box center [357, 181] width 159 height 228
click at [388, 291] on button "Confirmar" at bounding box center [396, 284] width 76 height 16
type input "09:00"
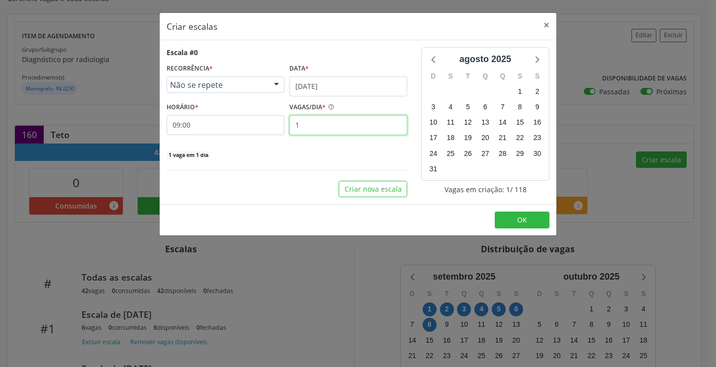
click at [345, 124] on input "1" at bounding box center [348, 125] width 118 height 20
type input "6"
click at [517, 220] on span "OK" at bounding box center [522, 219] width 10 height 9
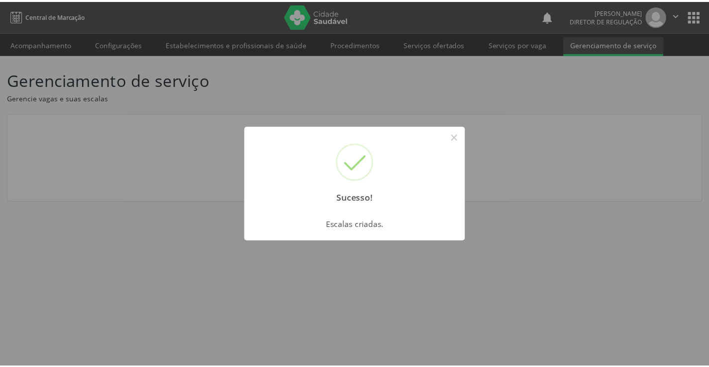
scroll to position [0, 0]
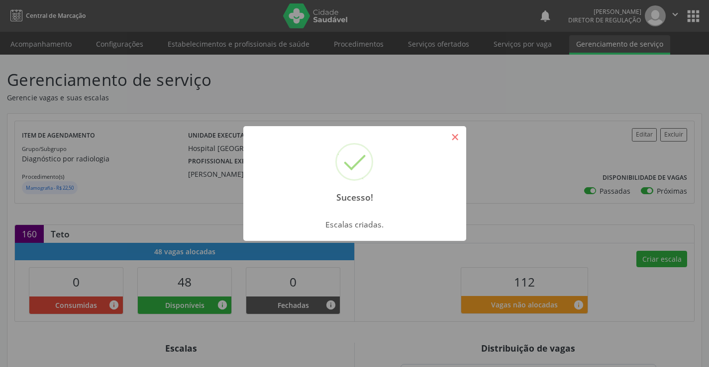
click at [454, 142] on button "×" at bounding box center [455, 137] width 17 height 17
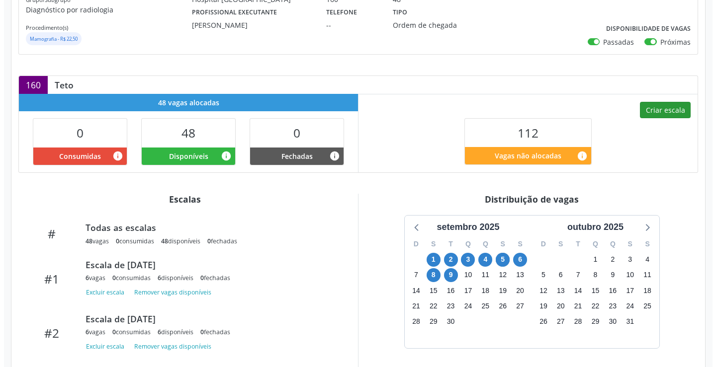
scroll to position [199, 0]
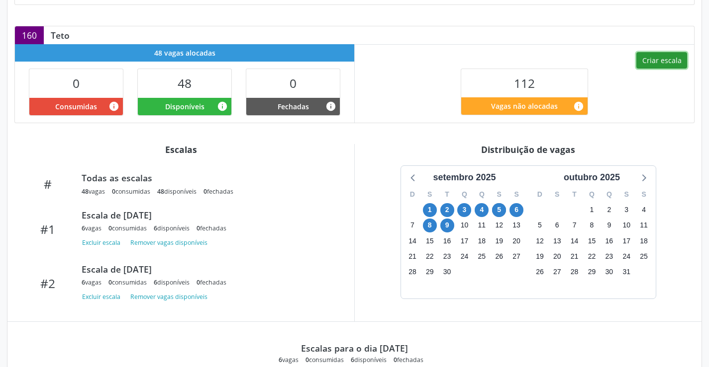
click at [666, 68] on button "Criar escala" at bounding box center [661, 60] width 51 height 17
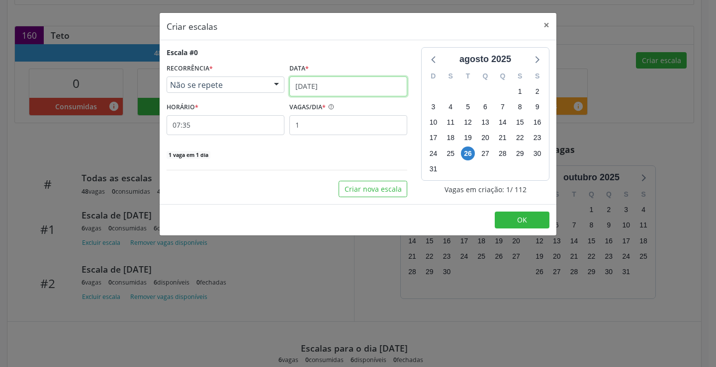
click at [346, 84] on input "[DATE]" at bounding box center [348, 87] width 118 height 20
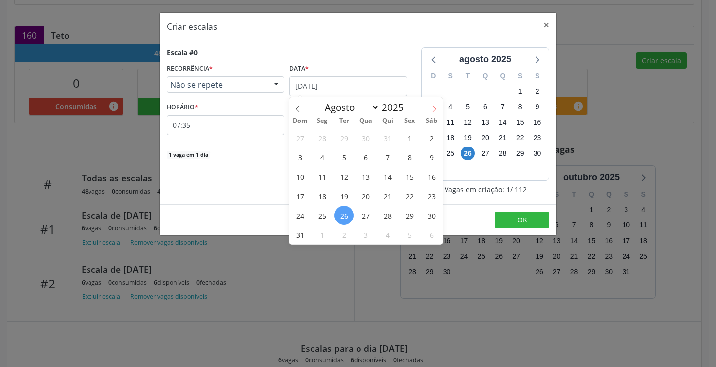
click at [436, 104] on span at bounding box center [434, 105] width 17 height 17
select select "8"
click at [360, 162] on span "10" at bounding box center [365, 157] width 19 height 19
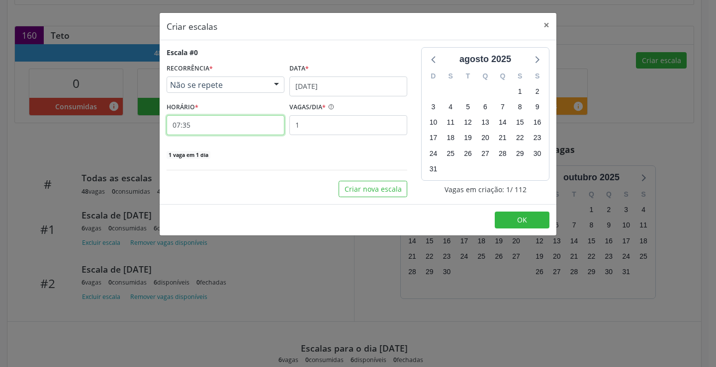
click at [209, 122] on input "07:35" at bounding box center [226, 125] width 118 height 20
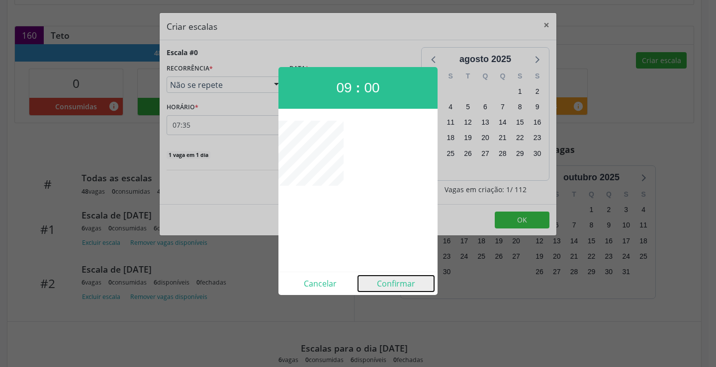
click at [401, 290] on button "Confirmar" at bounding box center [396, 284] width 76 height 16
type input "09:00"
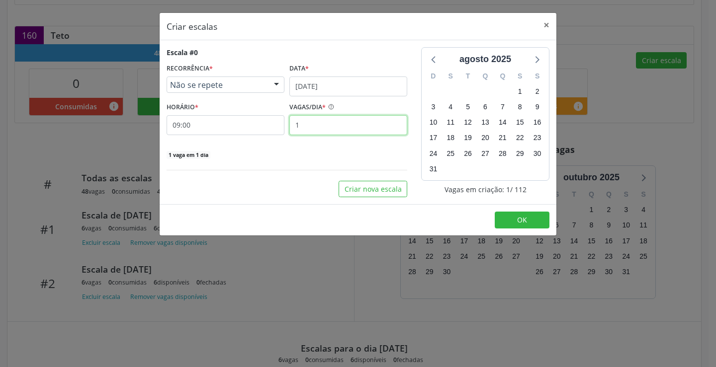
click at [321, 131] on input "1" at bounding box center [348, 125] width 118 height 20
type input "6"
click at [511, 218] on button "OK" at bounding box center [522, 220] width 55 height 17
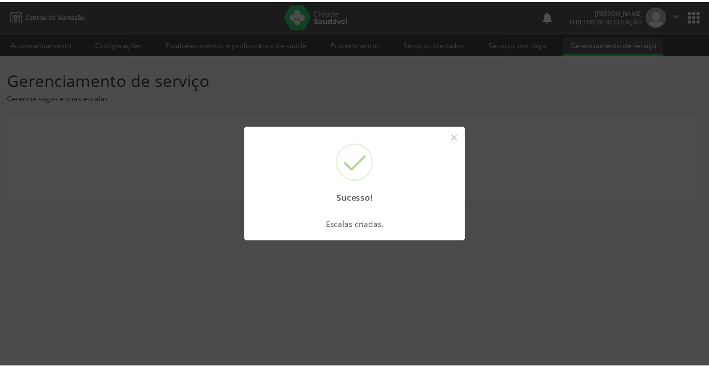
scroll to position [0, 0]
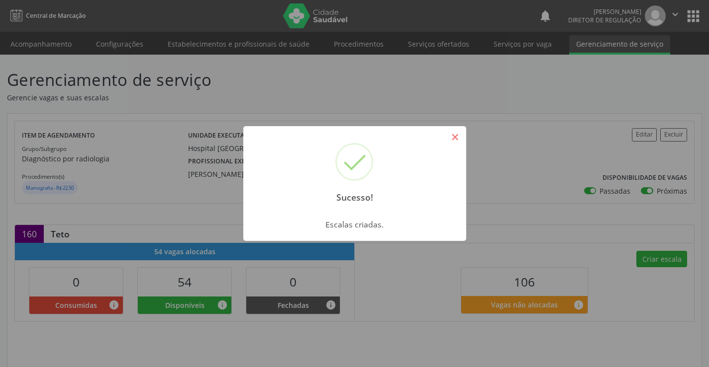
click at [454, 143] on button "×" at bounding box center [455, 137] width 17 height 17
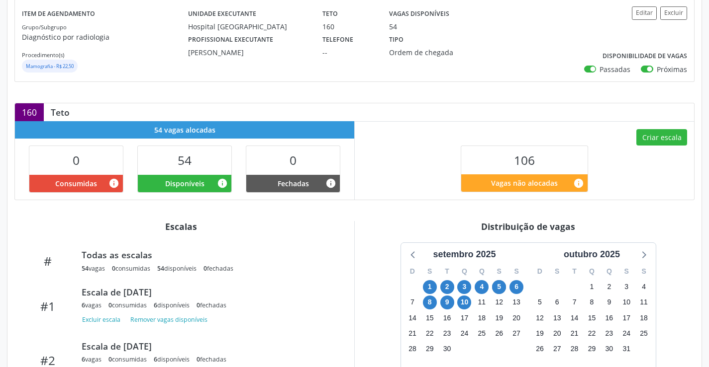
scroll to position [199, 0]
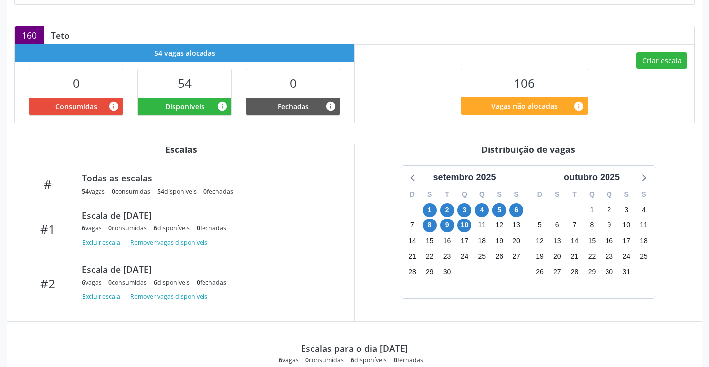
click at [462, 233] on div "17" at bounding box center [464, 240] width 14 height 15
click at [462, 227] on span "10" at bounding box center [464, 226] width 14 height 14
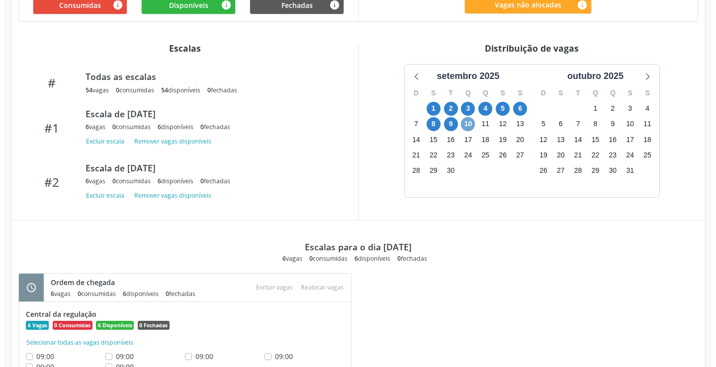
scroll to position [195, 0]
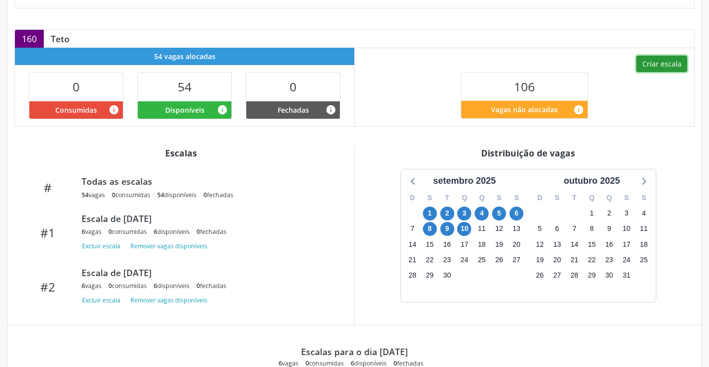
click at [644, 68] on button "Criar escala" at bounding box center [661, 64] width 51 height 17
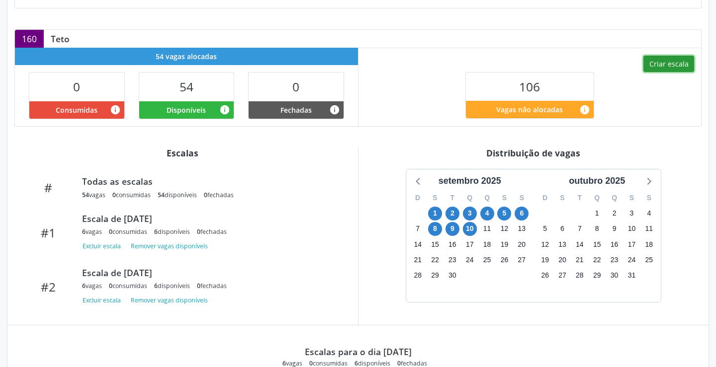
select select "7"
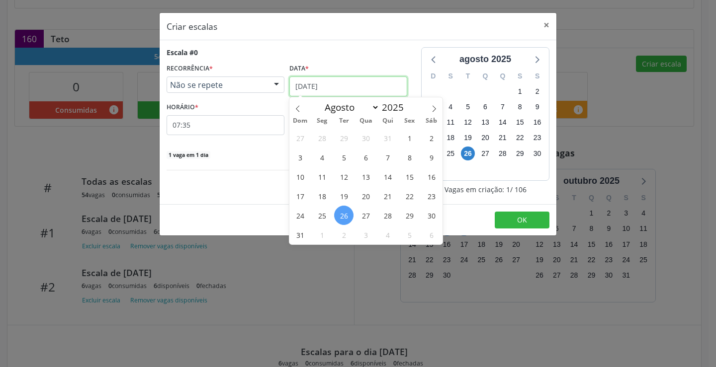
click at [370, 92] on input "[DATE]" at bounding box center [348, 87] width 118 height 20
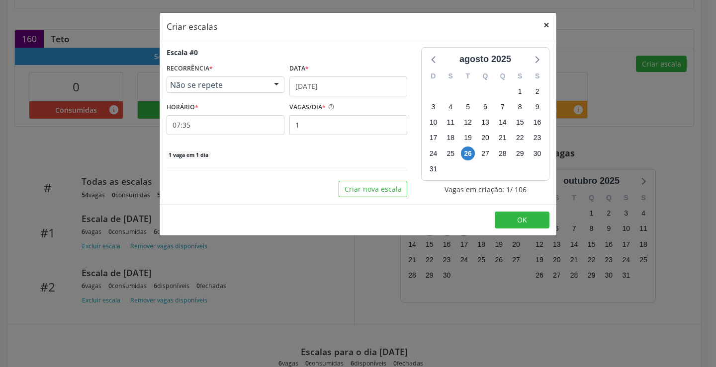
click at [545, 25] on button "×" at bounding box center [547, 25] width 20 height 24
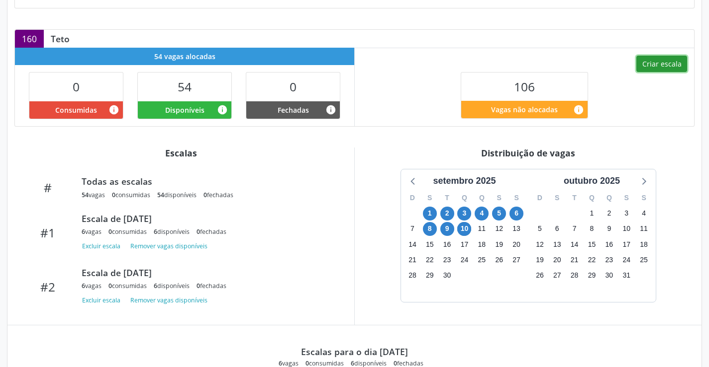
click at [664, 67] on button "Criar escala" at bounding box center [661, 64] width 51 height 17
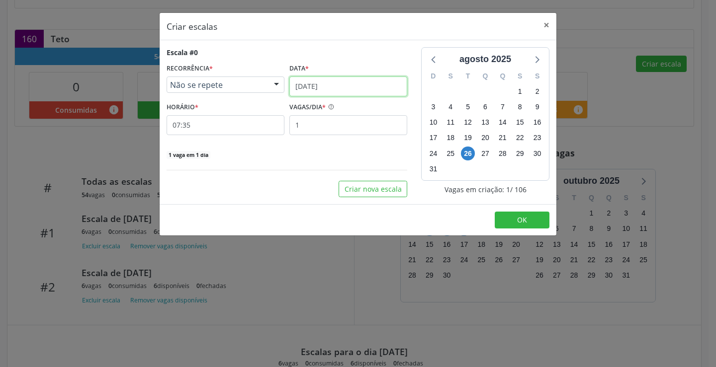
click at [387, 85] on input "[DATE]" at bounding box center [348, 87] width 118 height 20
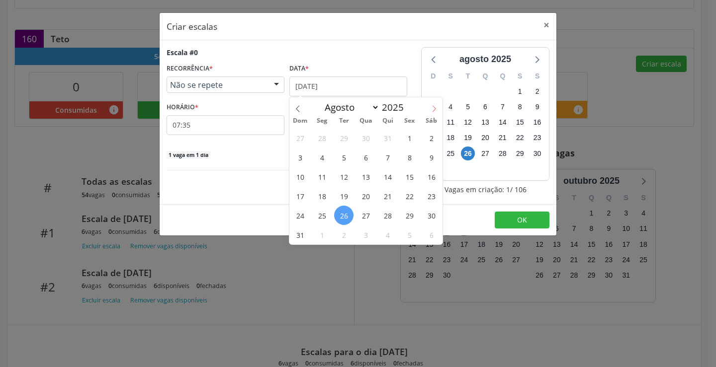
click at [436, 105] on icon at bounding box center [434, 108] width 7 height 7
select select "8"
click at [389, 158] on span "11" at bounding box center [387, 157] width 19 height 19
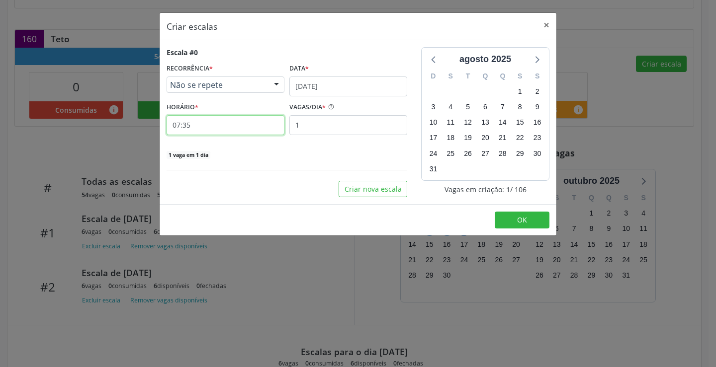
click at [251, 121] on input "07:35" at bounding box center [226, 125] width 118 height 20
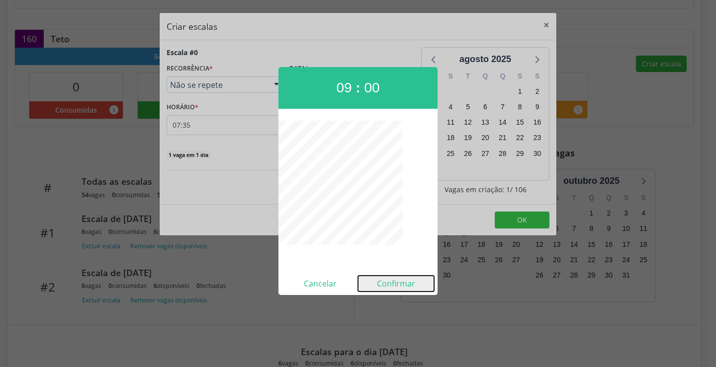
click at [396, 284] on button "Confirmar" at bounding box center [396, 284] width 76 height 16
type input "09:00"
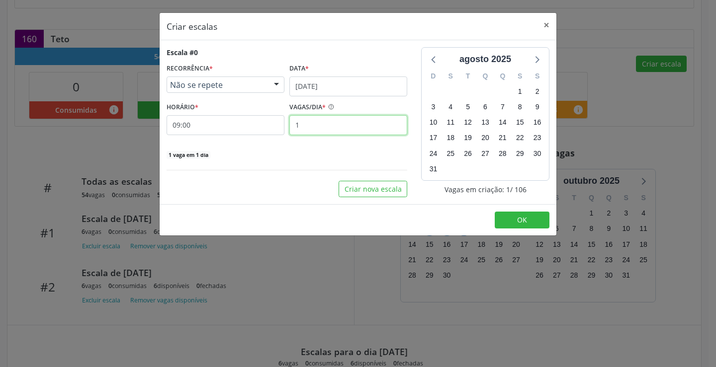
click at [329, 132] on input "1" at bounding box center [348, 125] width 118 height 20
type input "6"
click at [510, 224] on button "OK" at bounding box center [522, 220] width 55 height 17
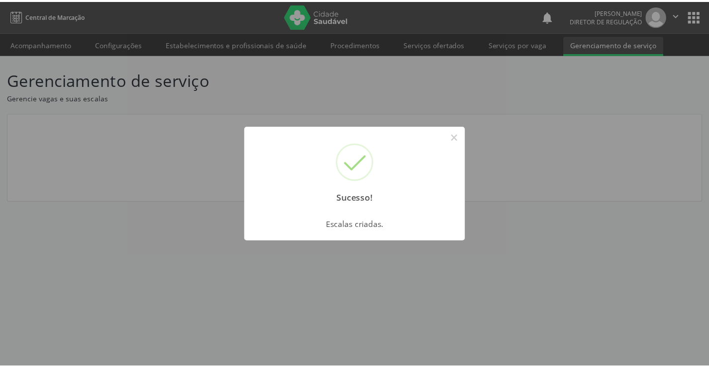
scroll to position [0, 0]
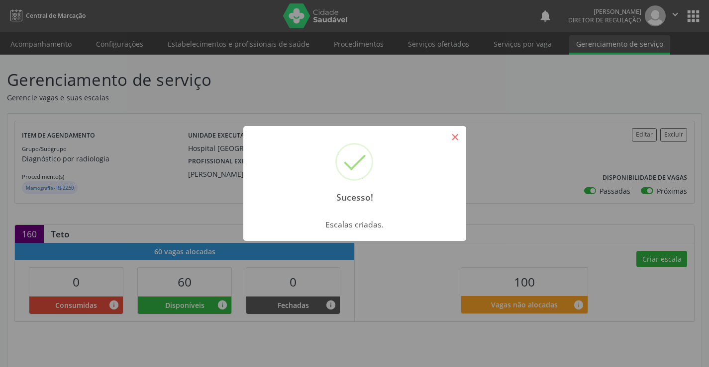
click at [454, 140] on button "×" at bounding box center [455, 137] width 17 height 17
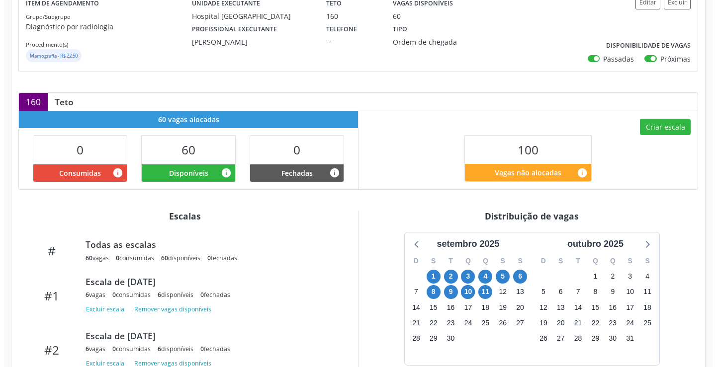
scroll to position [149, 0]
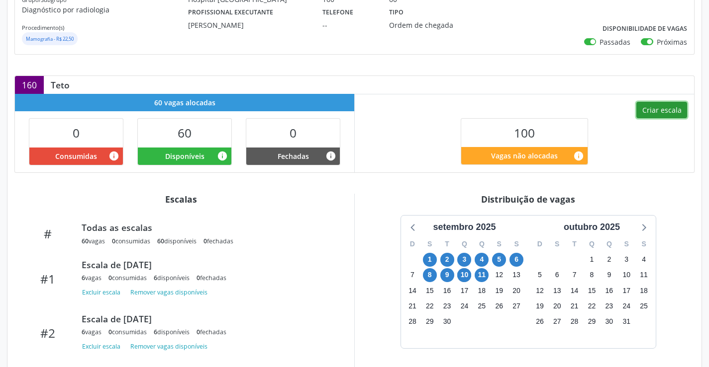
click at [660, 113] on button "Criar escala" at bounding box center [661, 110] width 51 height 17
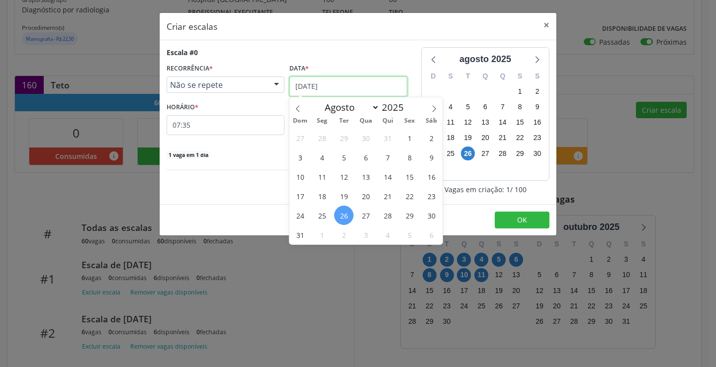
click at [365, 88] on input "[DATE]" at bounding box center [348, 87] width 118 height 20
click at [431, 114] on div "Dom Seg Ter Qua Qui Sex Sáb" at bounding box center [365, 121] width 153 height 14
click at [432, 110] on icon at bounding box center [434, 108] width 7 height 7
select select "8"
click at [410, 157] on span "12" at bounding box center [409, 157] width 19 height 19
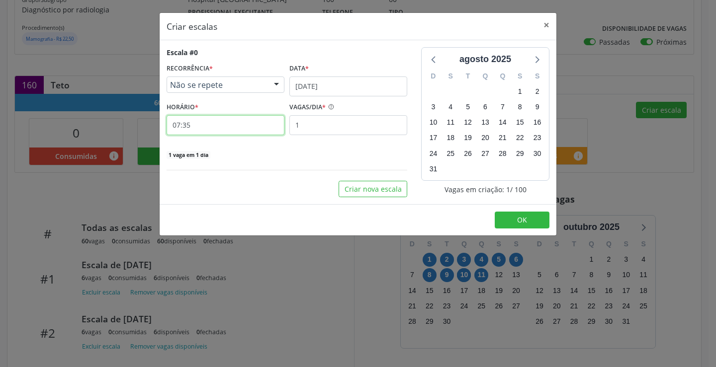
click at [226, 120] on input "07:35" at bounding box center [226, 125] width 118 height 20
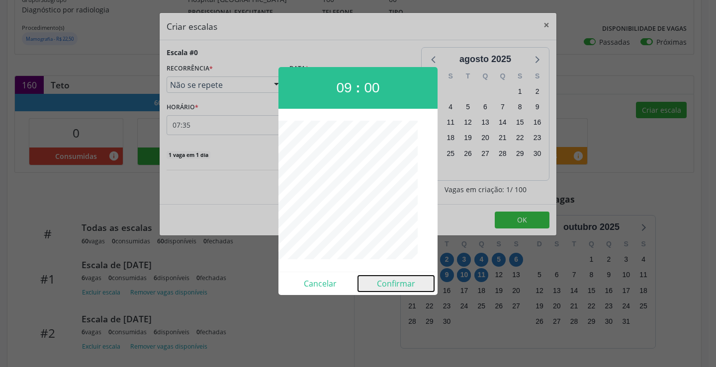
click at [393, 280] on button "Confirmar" at bounding box center [396, 284] width 76 height 16
type input "09:00"
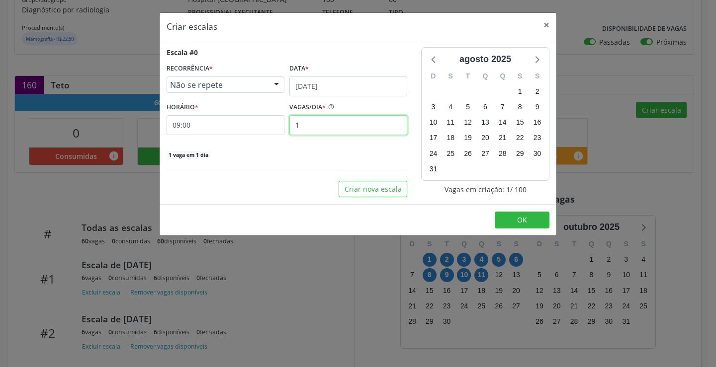
click at [349, 124] on input "1" at bounding box center [348, 125] width 118 height 20
type input "6"
click at [511, 231] on footer "OK" at bounding box center [358, 219] width 397 height 31
click at [513, 223] on button "OK" at bounding box center [522, 220] width 55 height 17
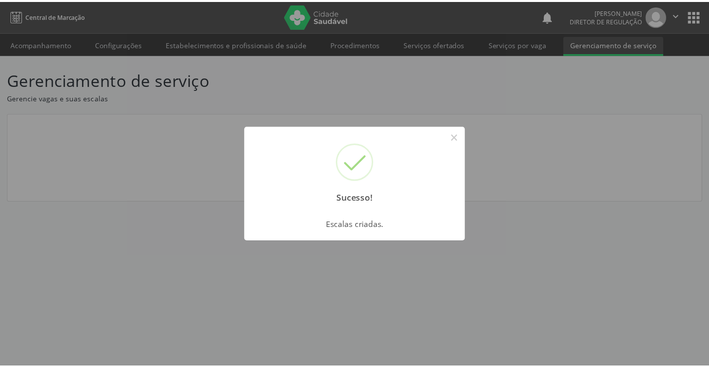
scroll to position [0, 0]
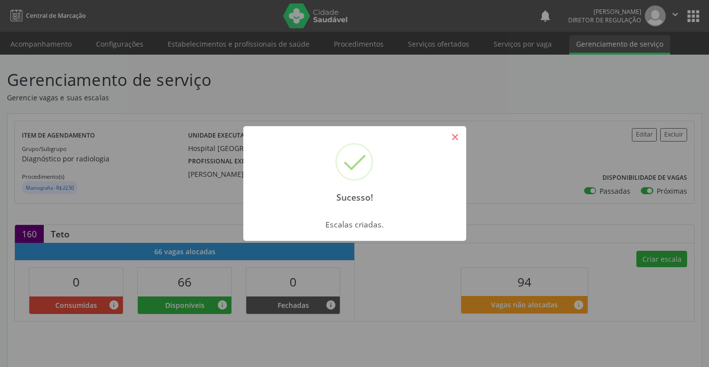
click at [456, 140] on button "×" at bounding box center [455, 137] width 17 height 17
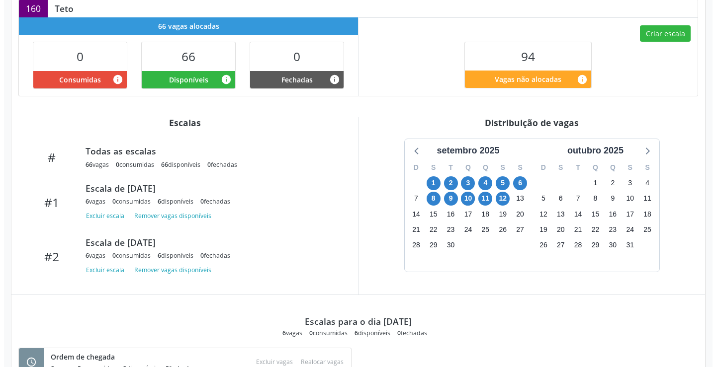
scroll to position [208, 0]
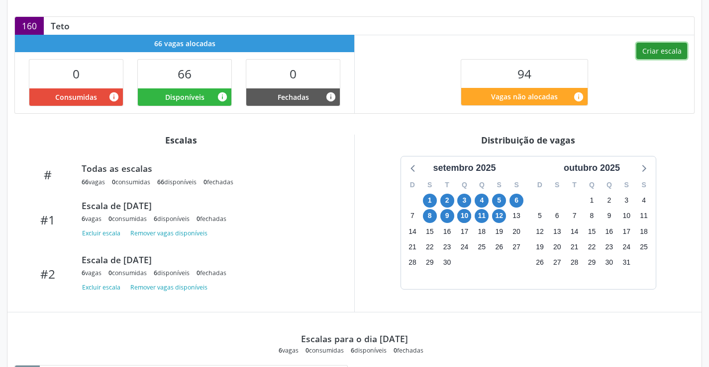
click at [647, 54] on button "Criar escala" at bounding box center [661, 51] width 51 height 17
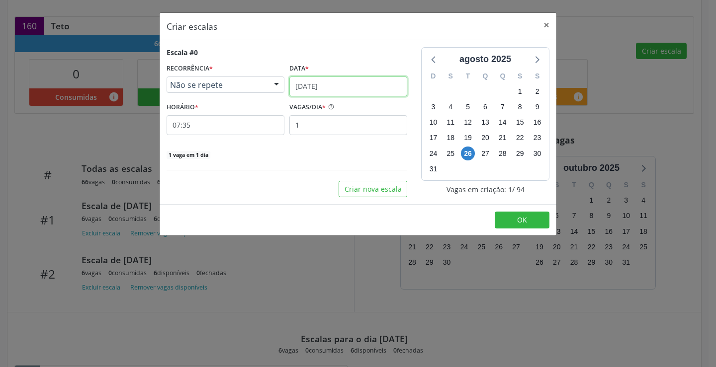
click at [356, 86] on input "[DATE]" at bounding box center [348, 87] width 118 height 20
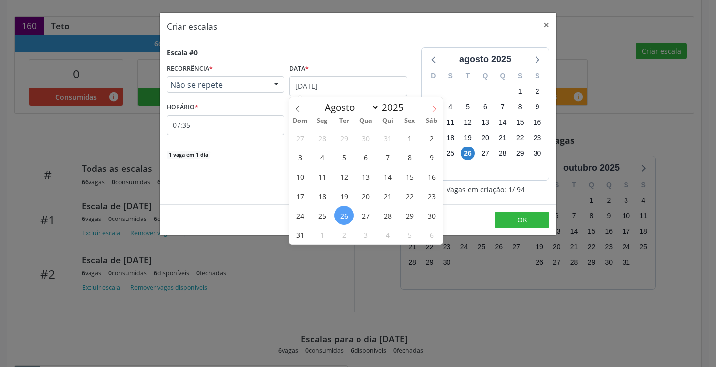
click at [436, 110] on icon at bounding box center [434, 108] width 7 height 7
select select "8"
click at [418, 157] on span "12" at bounding box center [409, 157] width 19 height 19
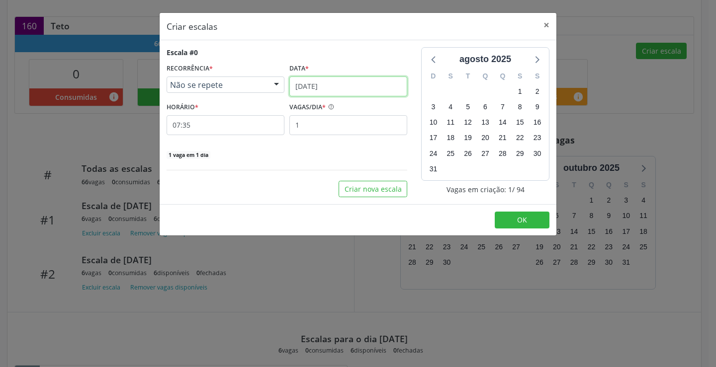
click at [329, 87] on input "[DATE]" at bounding box center [348, 87] width 118 height 20
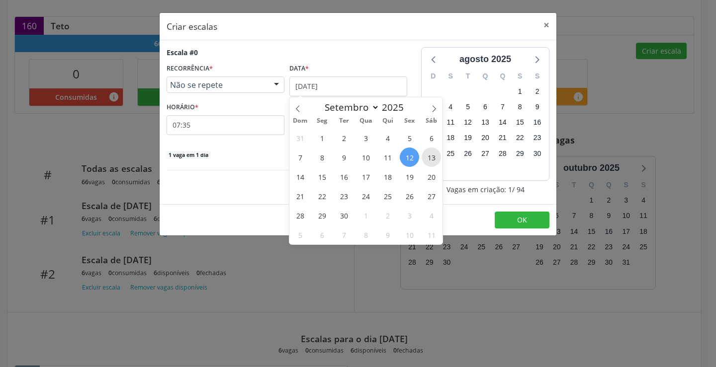
click at [433, 156] on span "13" at bounding box center [431, 157] width 19 height 19
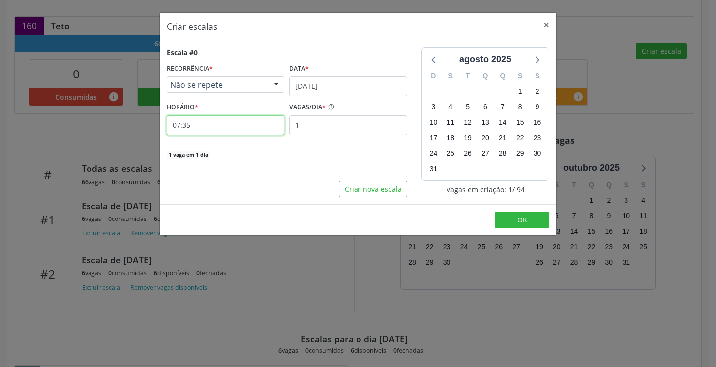
click at [259, 126] on input "07:35" at bounding box center [226, 125] width 118 height 20
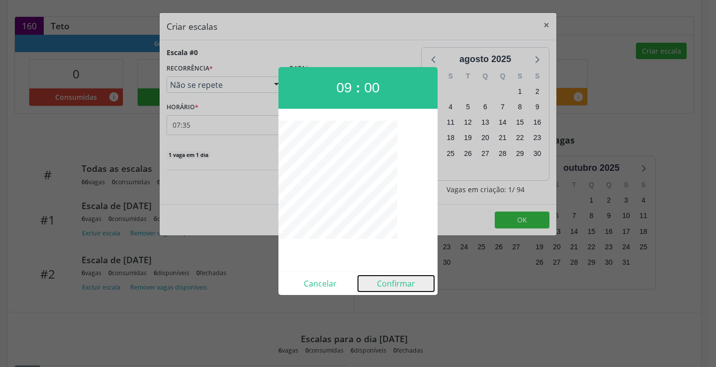
click at [394, 279] on button "Confirmar" at bounding box center [396, 284] width 76 height 16
type input "09:00"
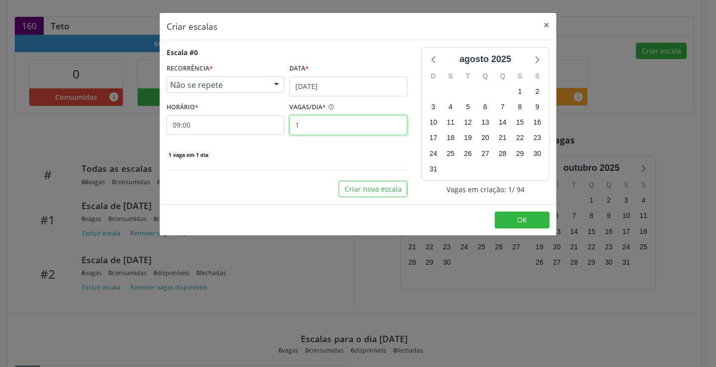
click at [357, 125] on input "1" at bounding box center [348, 125] width 118 height 20
type input "6"
click at [520, 218] on span "OK" at bounding box center [522, 219] width 10 height 9
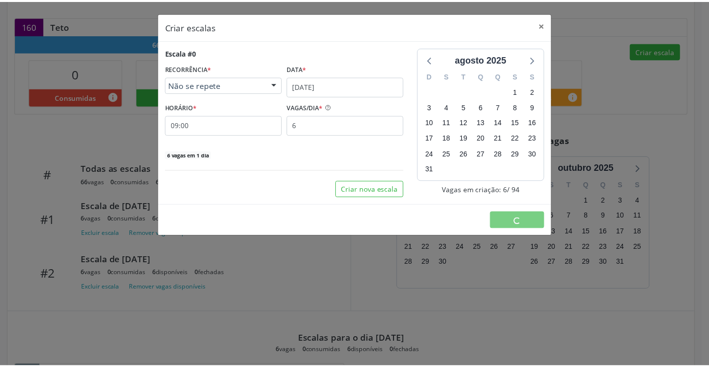
scroll to position [0, 0]
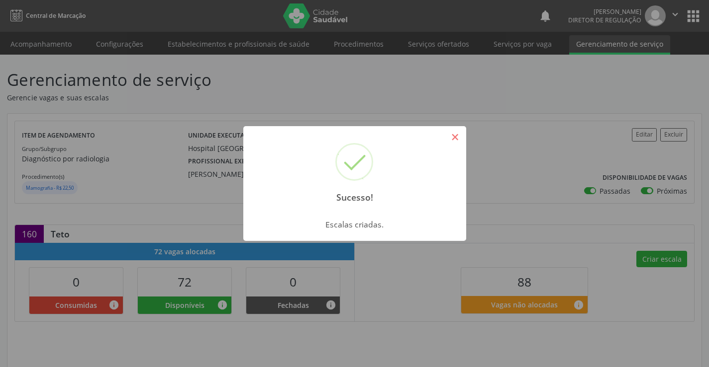
click at [451, 140] on button "×" at bounding box center [455, 137] width 17 height 17
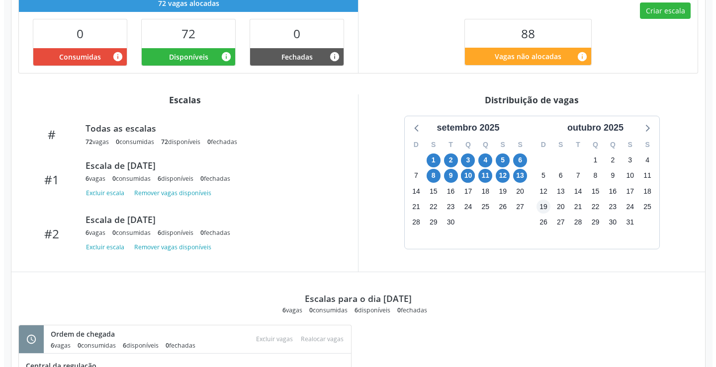
scroll to position [199, 0]
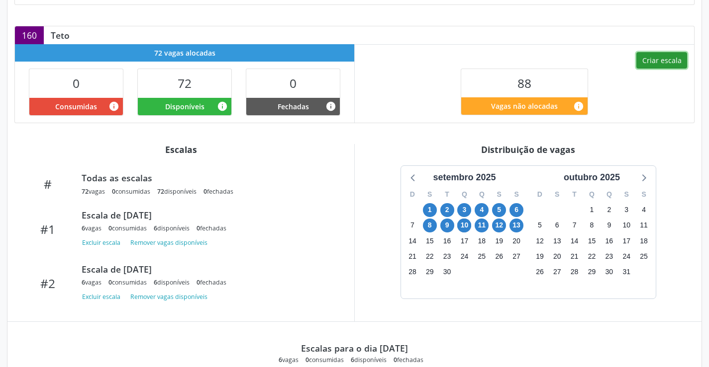
click at [637, 61] on button "Criar escala" at bounding box center [661, 60] width 51 height 17
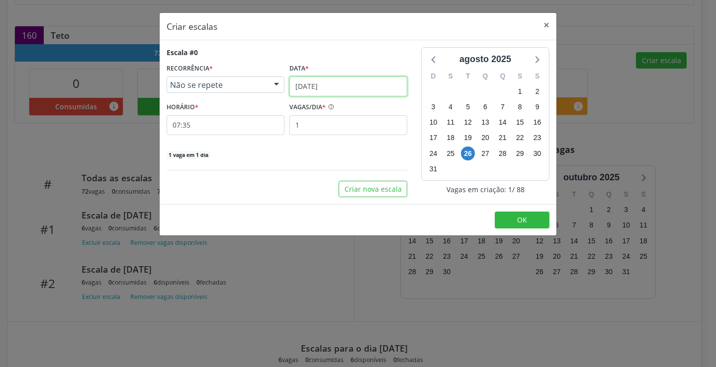
click at [323, 90] on input "[DATE]" at bounding box center [348, 87] width 118 height 20
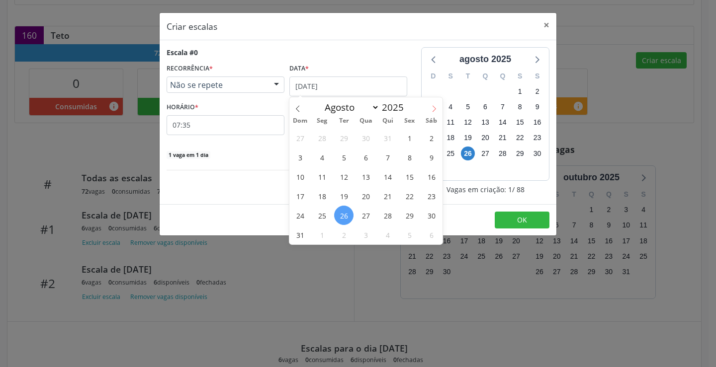
click at [440, 109] on span at bounding box center [434, 105] width 17 height 17
select select "8"
click at [327, 177] on span "15" at bounding box center [321, 176] width 19 height 19
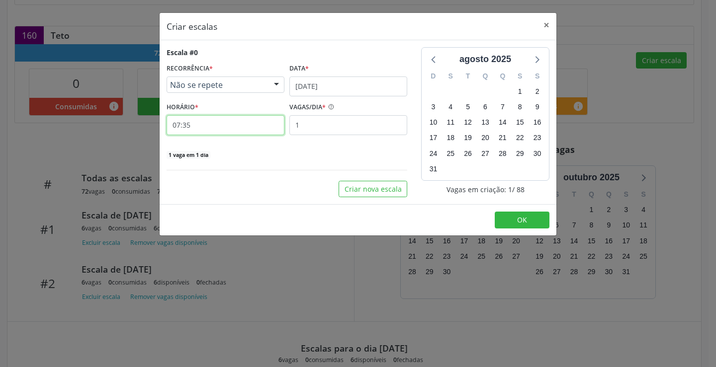
click at [229, 130] on input "07:35" at bounding box center [226, 125] width 118 height 20
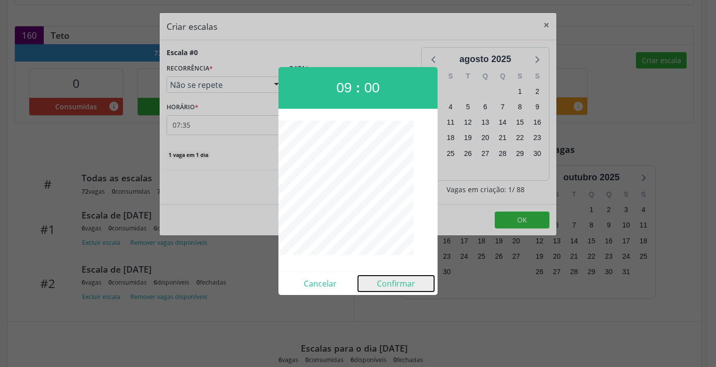
click at [396, 278] on button "Confirmar" at bounding box center [396, 284] width 76 height 16
type input "09:00"
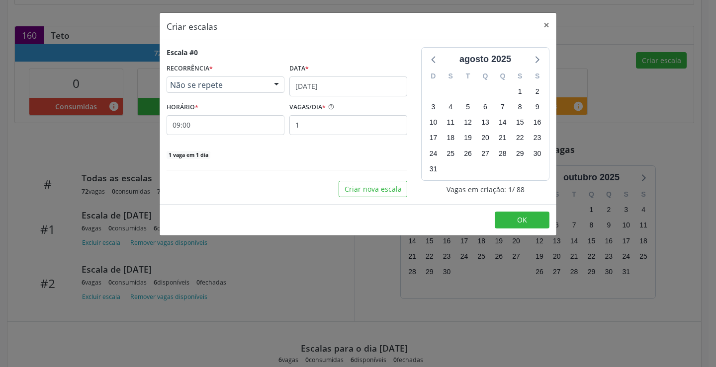
click at [338, 136] on div "Escala #0 RECORRÊNCIA * Não se repete Não se repete Diário/Semanal Mensal Nenhu…" at bounding box center [287, 103] width 241 height 112
click at [342, 131] on input "1" at bounding box center [348, 125] width 118 height 20
type input "6"
click at [541, 223] on button "OK" at bounding box center [522, 220] width 55 height 17
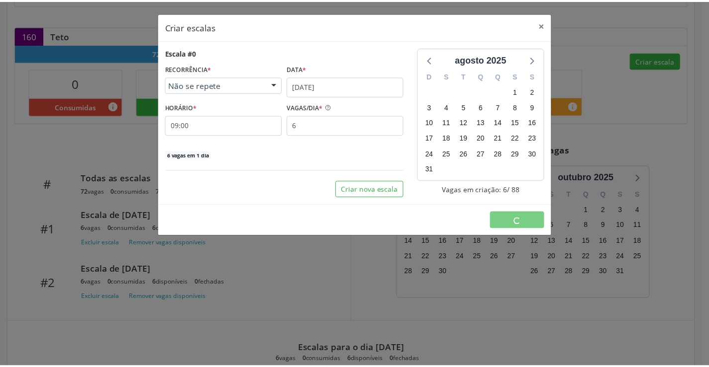
scroll to position [0, 0]
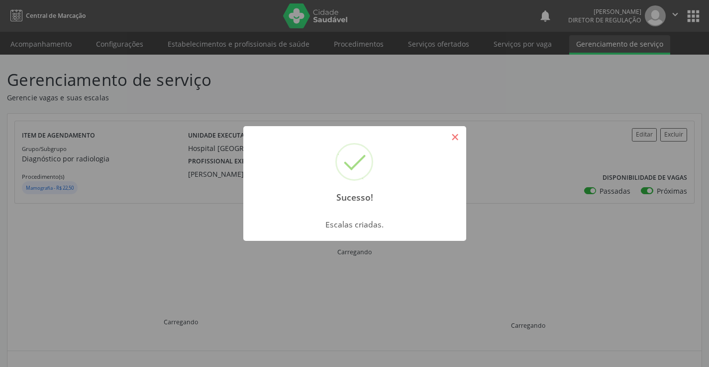
click at [458, 139] on button "×" at bounding box center [455, 137] width 17 height 17
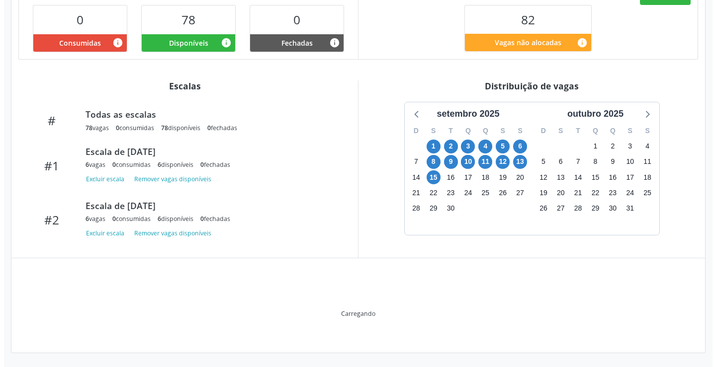
scroll to position [163, 0]
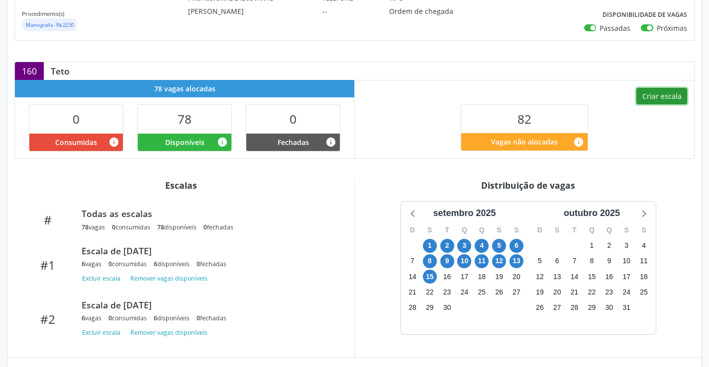
click at [657, 100] on button "Criar escala" at bounding box center [661, 96] width 51 height 17
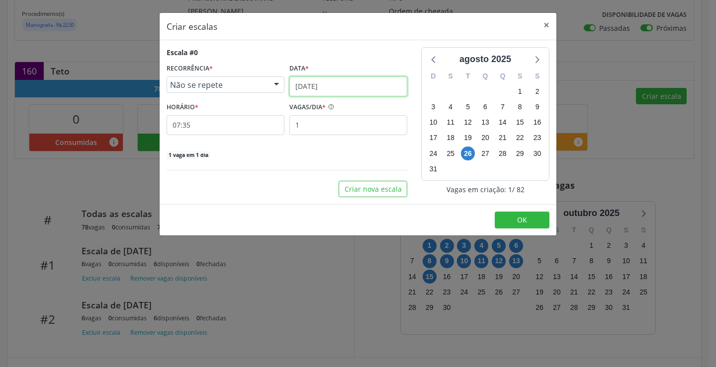
click at [353, 84] on input "[DATE]" at bounding box center [348, 87] width 118 height 20
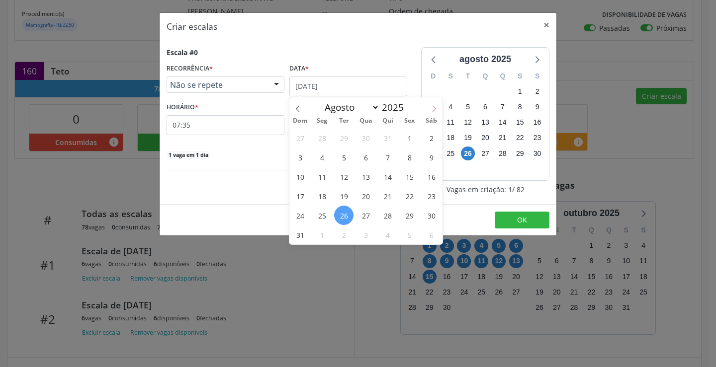
click at [436, 105] on icon at bounding box center [434, 108] width 7 height 7
select select "8"
click at [343, 184] on span "16" at bounding box center [343, 176] width 19 height 19
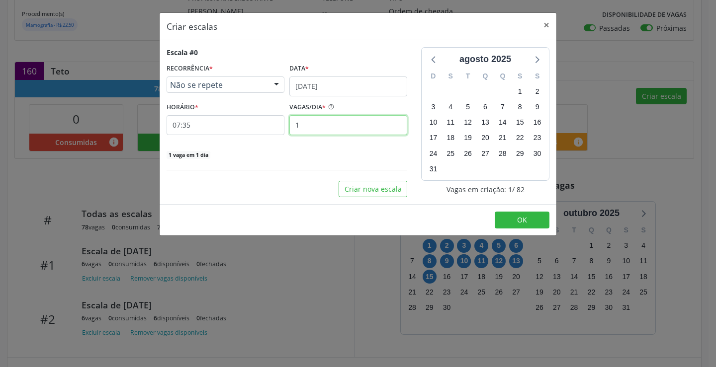
click at [309, 121] on input "1" at bounding box center [348, 125] width 118 height 20
type input "6"
click at [521, 225] on span "OK" at bounding box center [522, 219] width 10 height 9
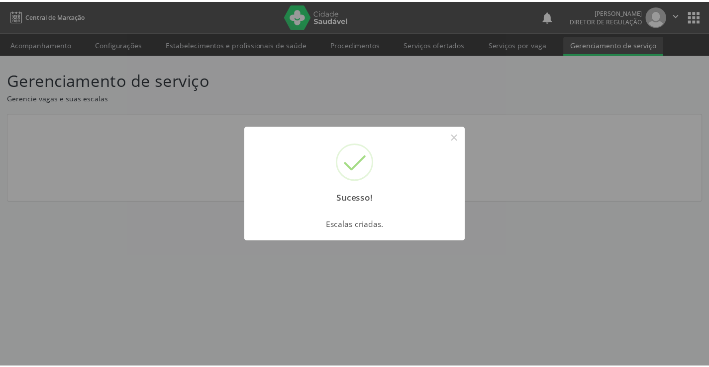
scroll to position [0, 0]
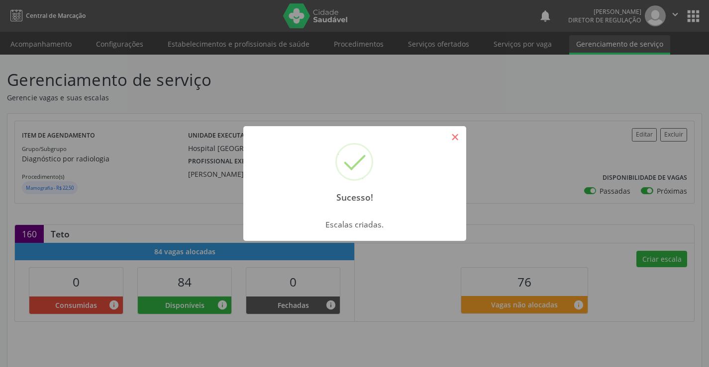
click at [456, 137] on button "×" at bounding box center [455, 137] width 17 height 17
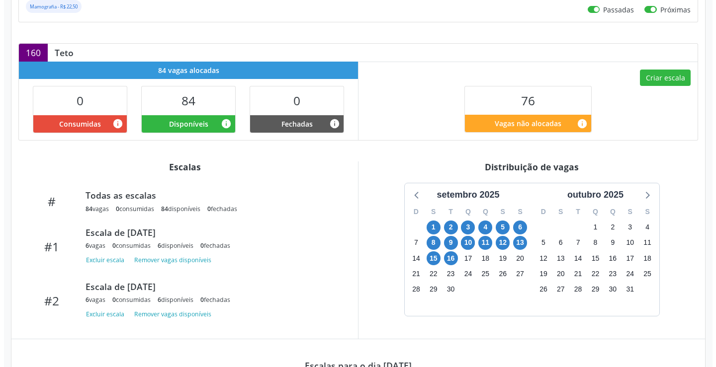
scroll to position [163, 0]
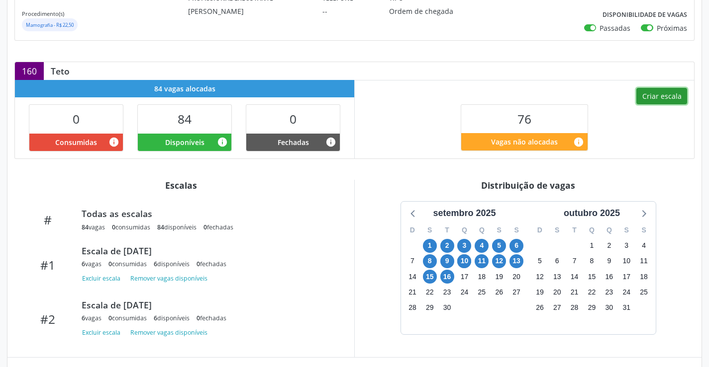
click at [659, 96] on button "Criar escala" at bounding box center [661, 96] width 51 height 17
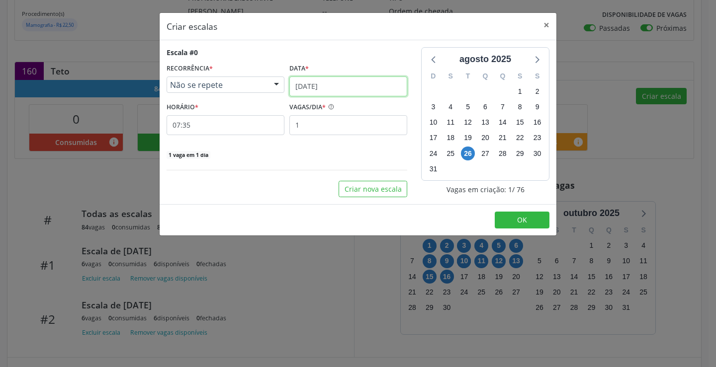
click at [330, 88] on input "[DATE]" at bounding box center [348, 87] width 118 height 20
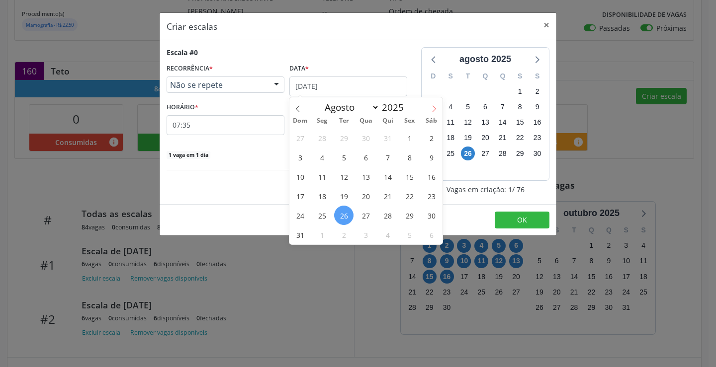
click at [433, 112] on icon at bounding box center [434, 108] width 7 height 7
select select "8"
click at [365, 181] on span "17" at bounding box center [365, 176] width 19 height 19
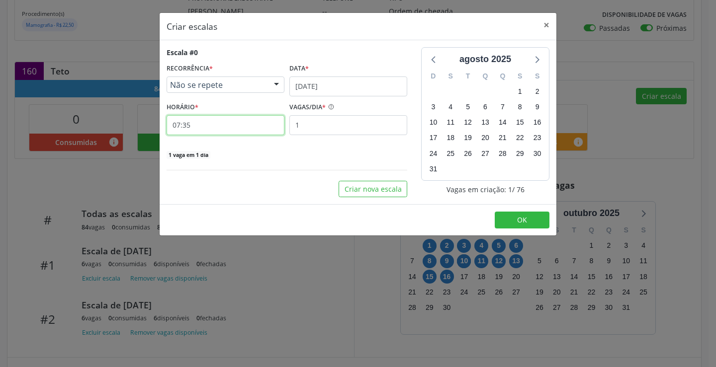
click at [247, 122] on input "07:35" at bounding box center [226, 125] width 118 height 20
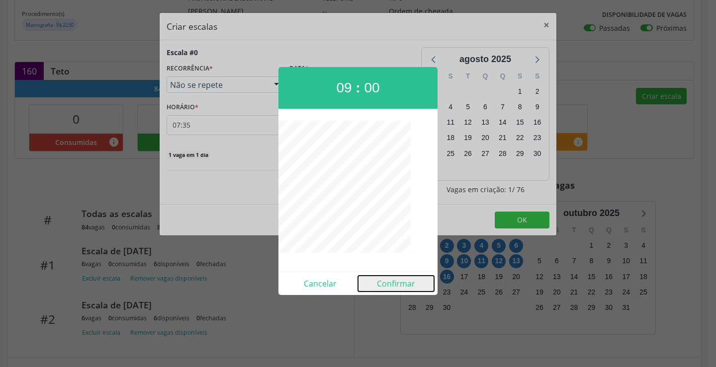
click at [406, 284] on button "Confirmar" at bounding box center [396, 284] width 76 height 16
type input "09:00"
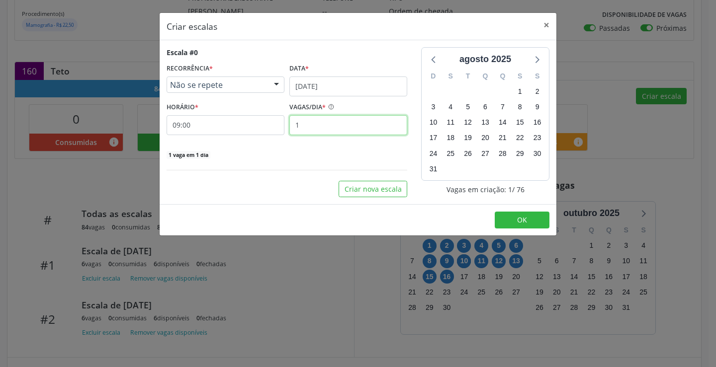
click at [334, 128] on input "1" at bounding box center [348, 125] width 118 height 20
type input "6"
click at [500, 220] on button "OK" at bounding box center [522, 220] width 55 height 17
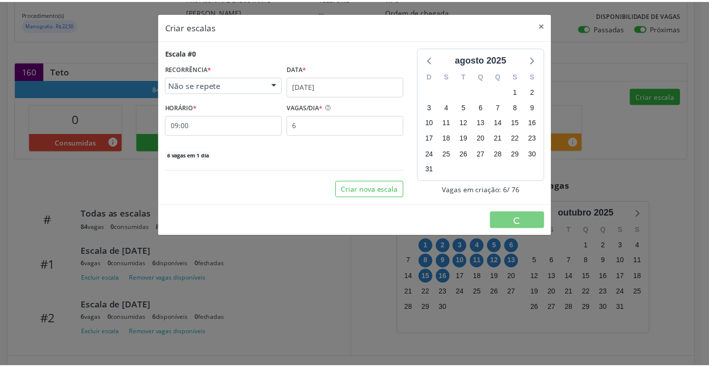
scroll to position [0, 0]
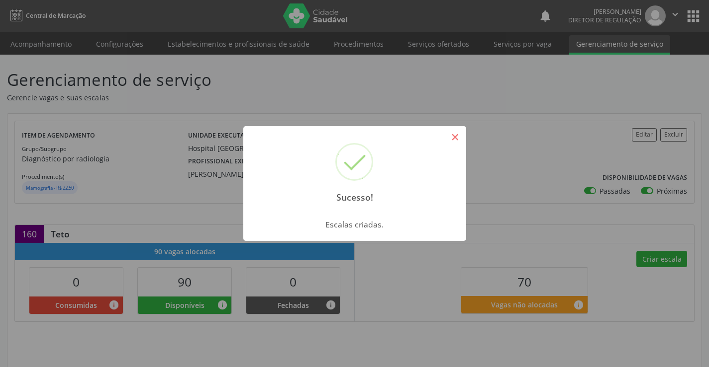
click at [453, 136] on button "×" at bounding box center [455, 137] width 17 height 17
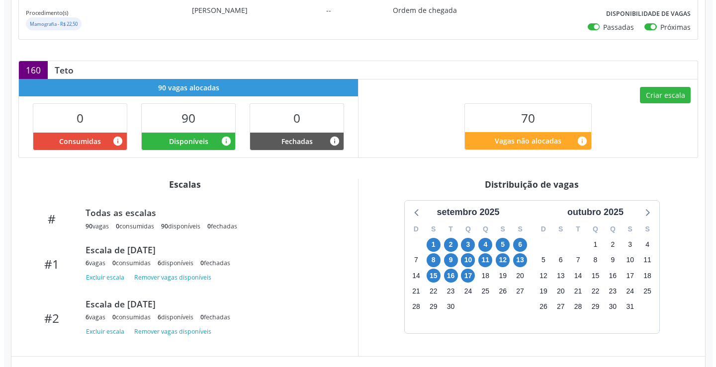
scroll to position [163, 0]
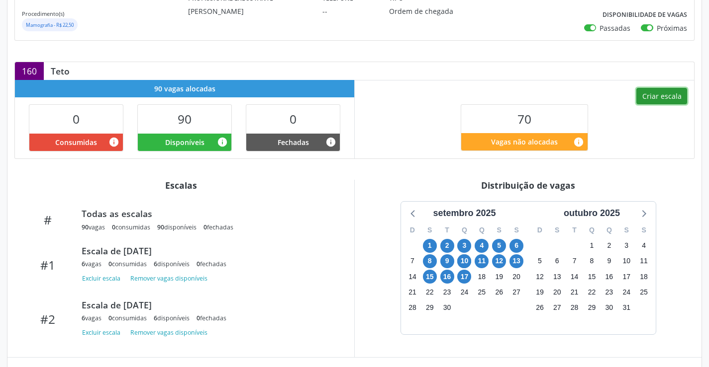
click at [678, 93] on button "Criar escala" at bounding box center [661, 96] width 51 height 17
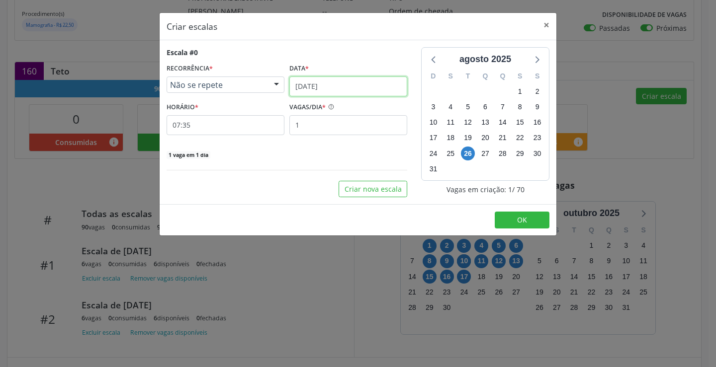
click at [345, 90] on input "[DATE]" at bounding box center [348, 87] width 118 height 20
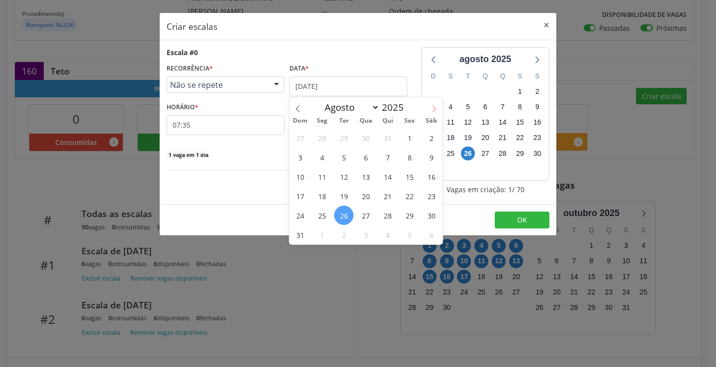
click at [439, 104] on span at bounding box center [434, 105] width 17 height 17
select select "8"
click at [389, 186] on span "25" at bounding box center [387, 195] width 19 height 19
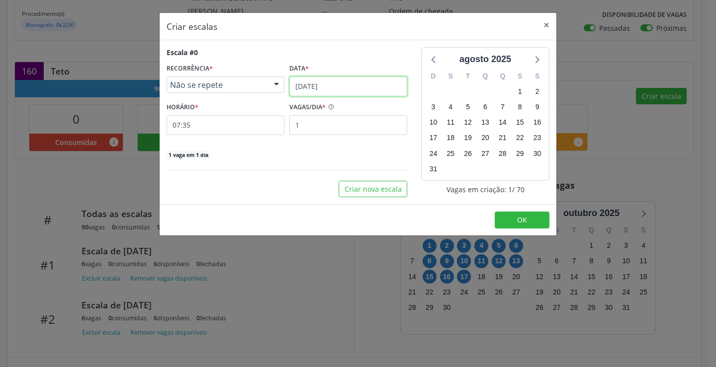
click at [391, 90] on input "[DATE]" at bounding box center [348, 87] width 118 height 20
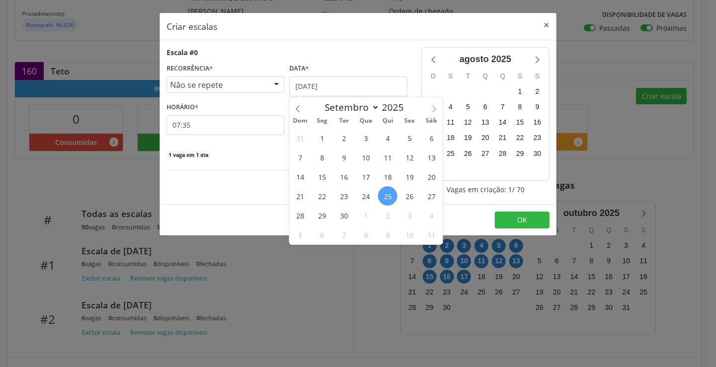
click at [437, 108] on icon at bounding box center [434, 108] width 7 height 7
click at [295, 107] on icon at bounding box center [297, 108] width 7 height 7
select select "8"
click at [382, 177] on span "18" at bounding box center [387, 176] width 19 height 19
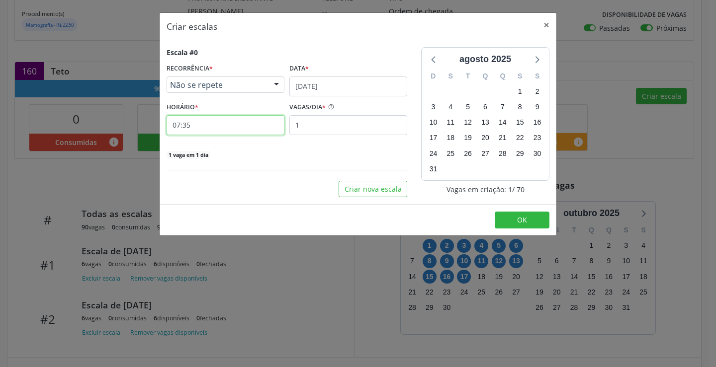
click at [248, 123] on input "07:35" at bounding box center [226, 125] width 118 height 20
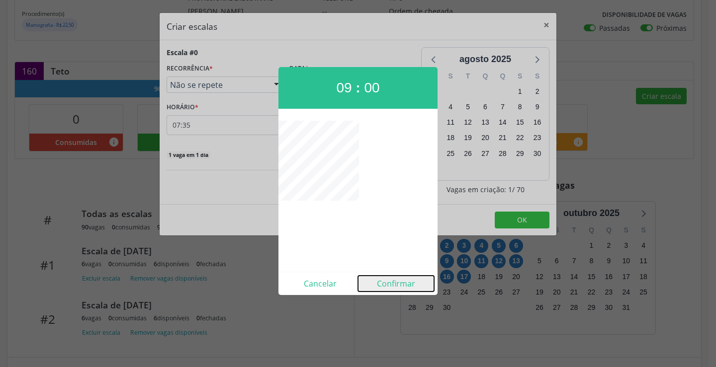
click at [397, 284] on button "Confirmar" at bounding box center [396, 284] width 76 height 16
type input "09:00"
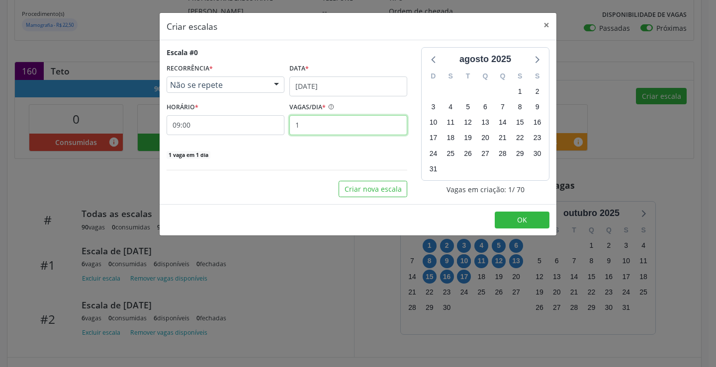
click at [323, 128] on input "1" at bounding box center [348, 125] width 118 height 20
type input "6"
click at [535, 223] on button "OK" at bounding box center [522, 220] width 55 height 17
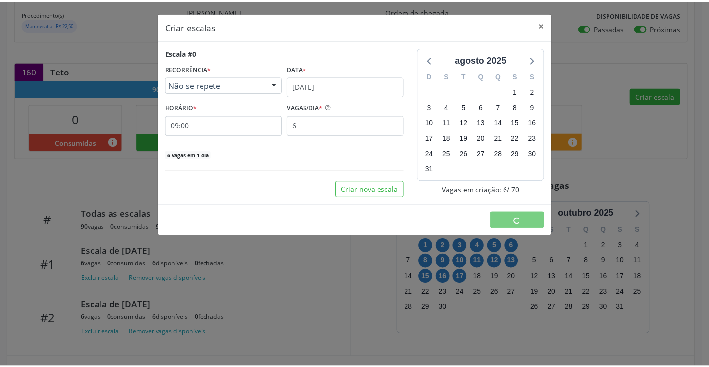
scroll to position [0, 0]
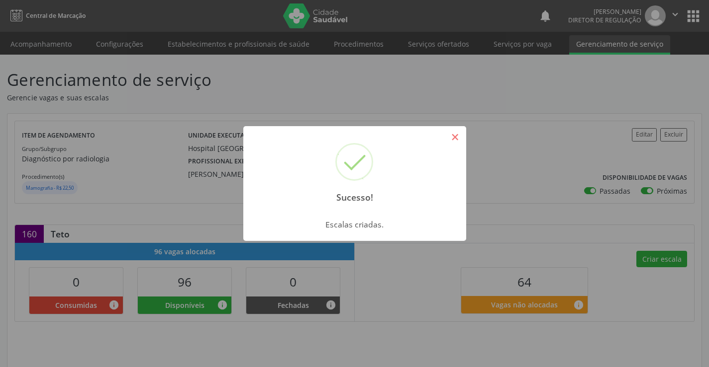
click at [454, 131] on button "×" at bounding box center [455, 137] width 17 height 17
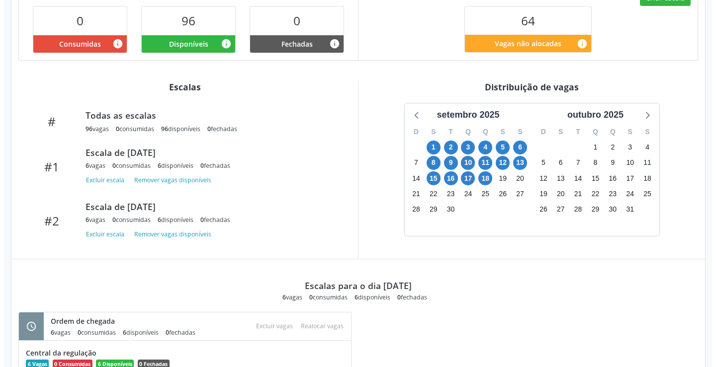
scroll to position [208, 0]
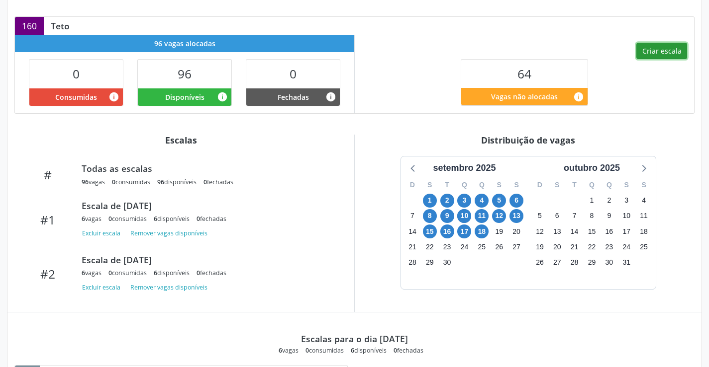
click at [641, 44] on button "Criar escala" at bounding box center [661, 51] width 51 height 17
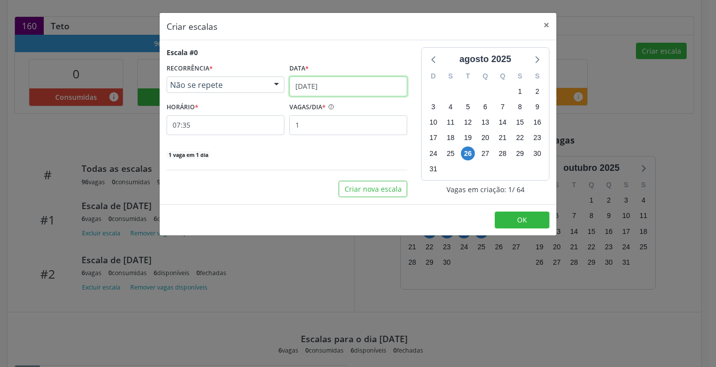
click at [370, 81] on input "[DATE]" at bounding box center [348, 87] width 118 height 20
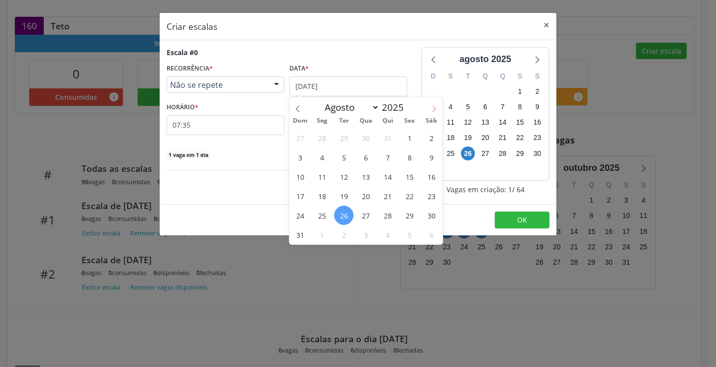
click at [435, 112] on icon at bounding box center [434, 108] width 7 height 7
select select "8"
click at [408, 181] on span "19" at bounding box center [409, 176] width 19 height 19
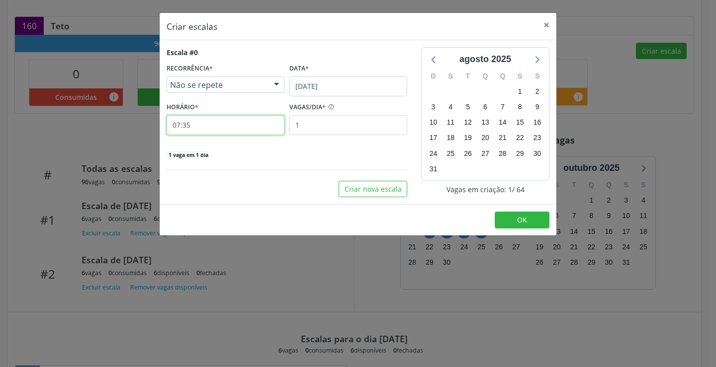
click at [240, 132] on input "07:35" at bounding box center [226, 125] width 118 height 20
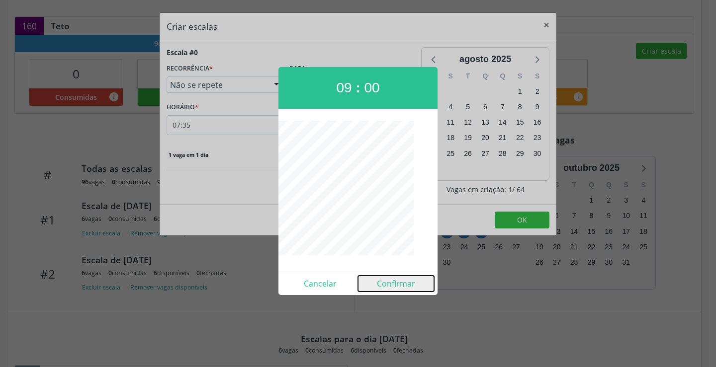
click at [395, 286] on button "Confirmar" at bounding box center [396, 284] width 76 height 16
type input "09:00"
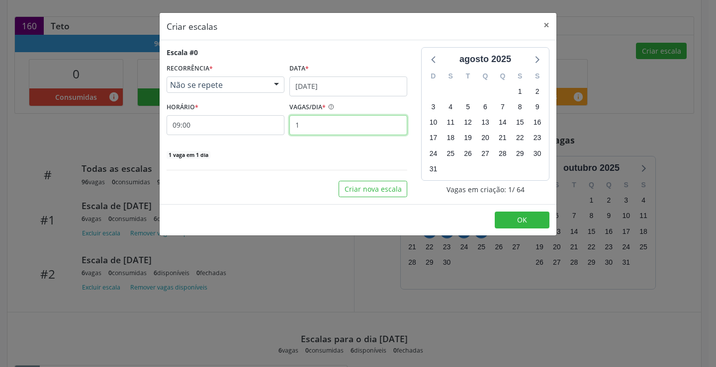
click at [336, 131] on input "1" at bounding box center [348, 125] width 118 height 20
type input "6"
click at [509, 220] on button "OK" at bounding box center [522, 220] width 55 height 17
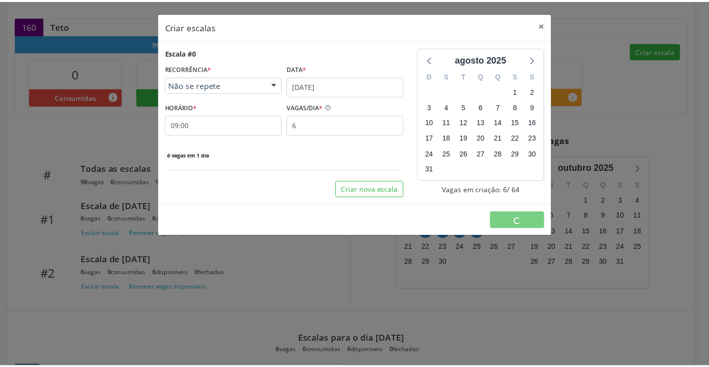
scroll to position [0, 0]
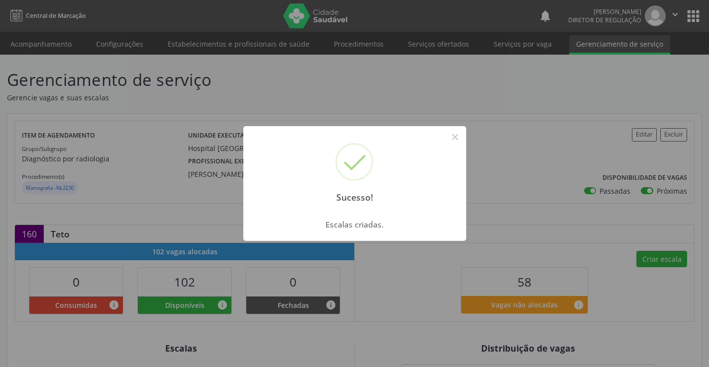
click at [467, 135] on div "Sucesso! × Escalas criadas. OK Cancel" at bounding box center [354, 183] width 709 height 367
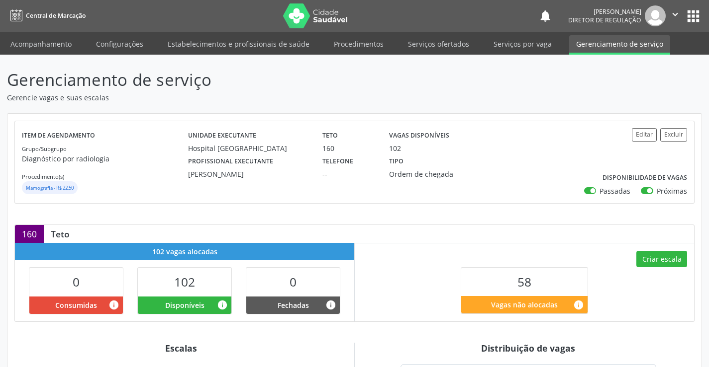
click at [454, 136] on div "Vagas disponíveis 102" at bounding box center [432, 141] width 100 height 26
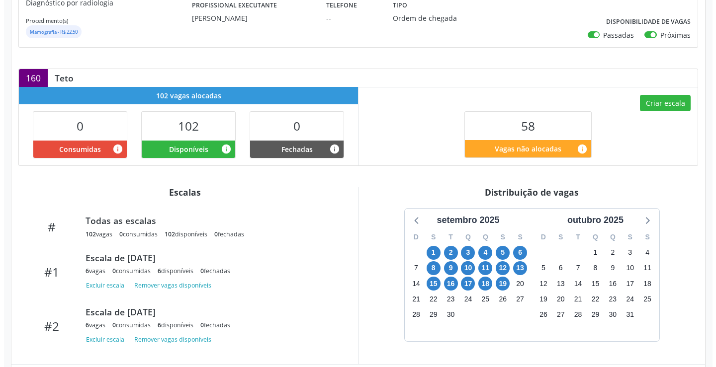
scroll to position [249, 0]
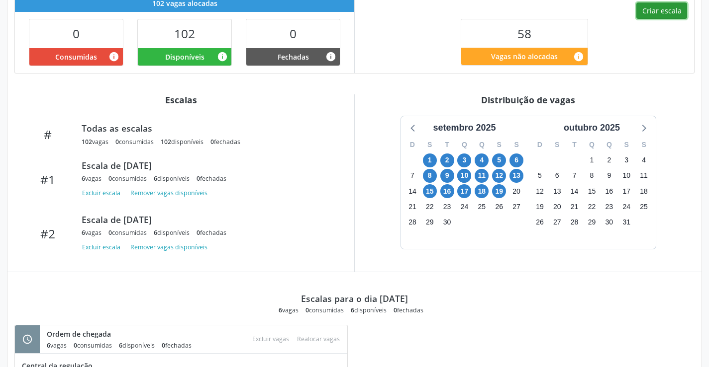
click at [643, 8] on button "Criar escala" at bounding box center [661, 10] width 51 height 17
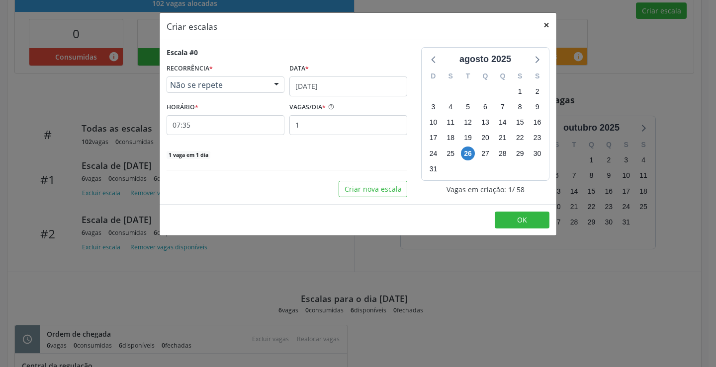
click at [545, 24] on button "×" at bounding box center [547, 25] width 20 height 24
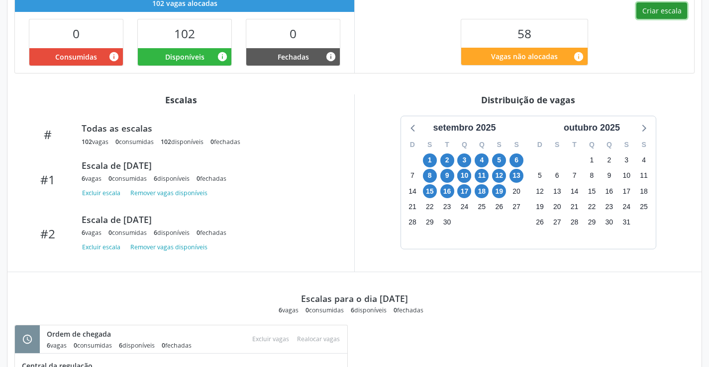
click at [645, 15] on button "Criar escala" at bounding box center [661, 10] width 51 height 17
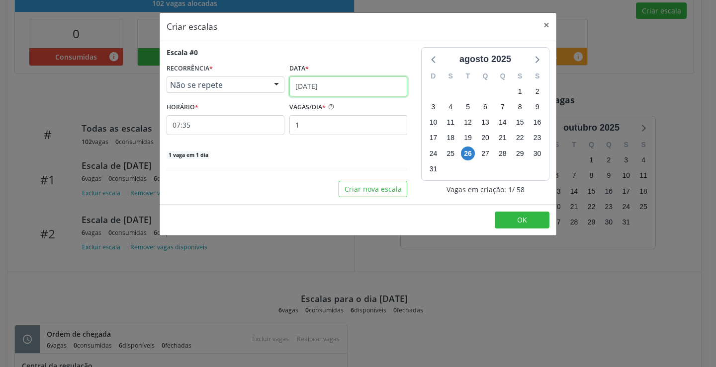
click at [389, 87] on input "[DATE]" at bounding box center [348, 87] width 118 height 20
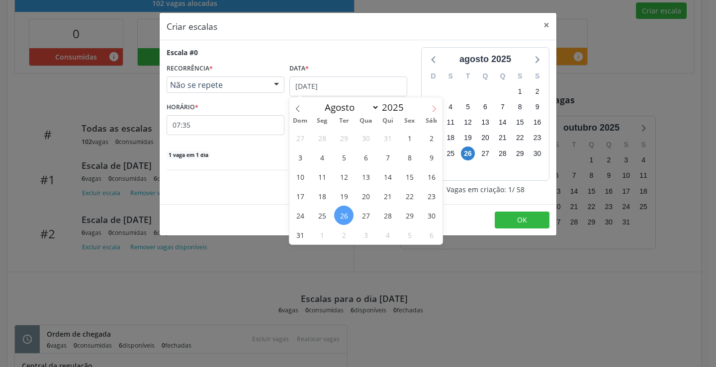
click at [442, 110] on span at bounding box center [434, 105] width 17 height 17
select select "8"
click at [428, 181] on span "20" at bounding box center [431, 176] width 19 height 19
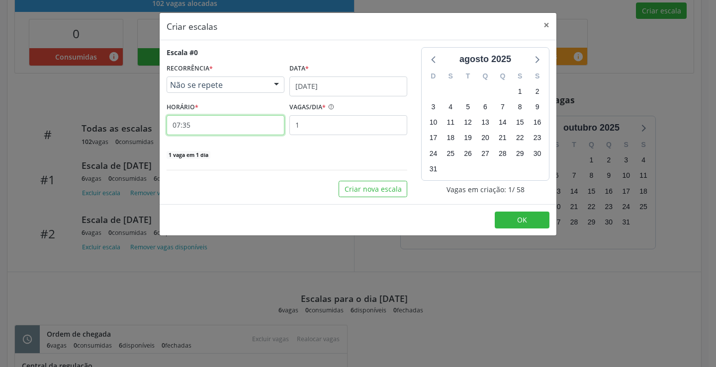
click at [250, 122] on input "07:35" at bounding box center [226, 125] width 118 height 20
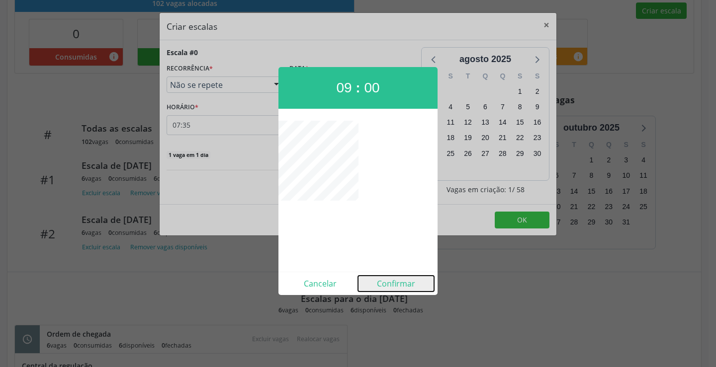
click at [389, 282] on button "Confirmar" at bounding box center [396, 284] width 76 height 16
type input "09:00"
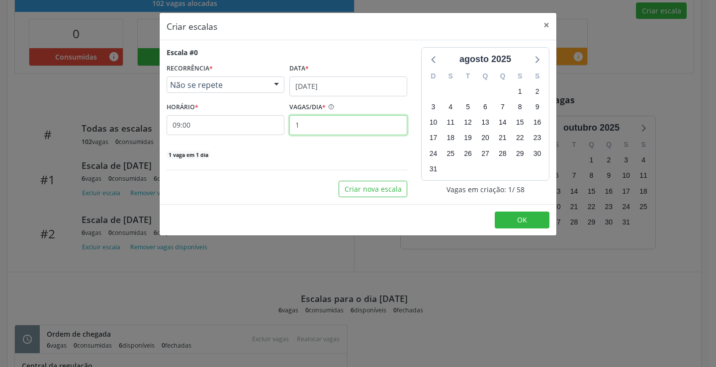
click at [353, 125] on input "1" at bounding box center [348, 125] width 118 height 20
type input "6"
click at [515, 215] on button "OK" at bounding box center [522, 220] width 55 height 17
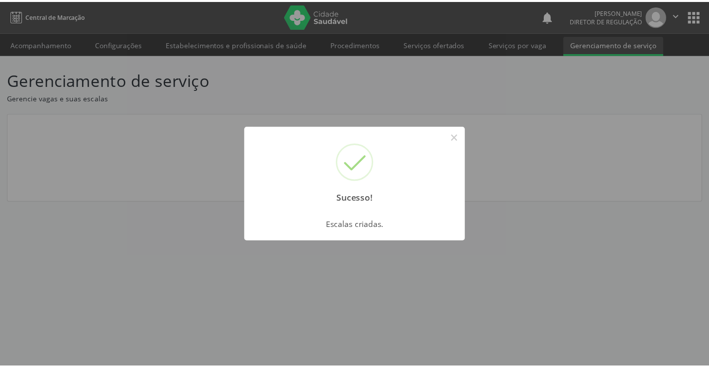
scroll to position [0, 0]
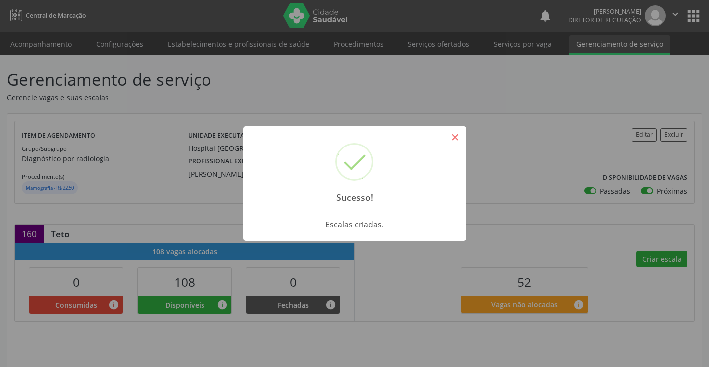
click at [456, 134] on button "×" at bounding box center [455, 137] width 17 height 17
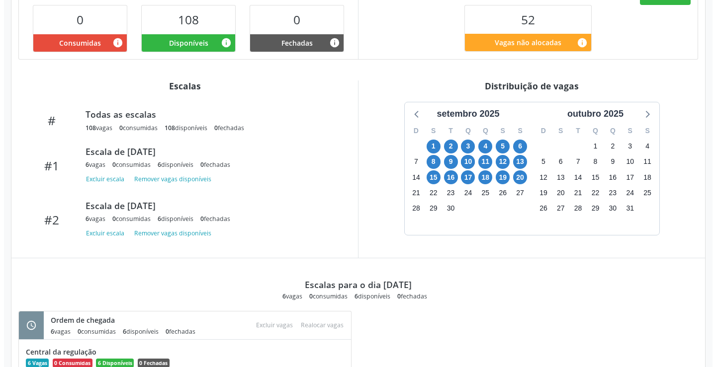
scroll to position [163, 0]
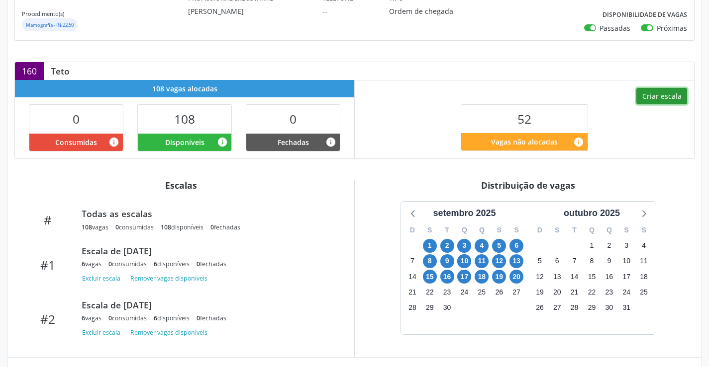
click at [649, 99] on button "Criar escala" at bounding box center [661, 96] width 51 height 17
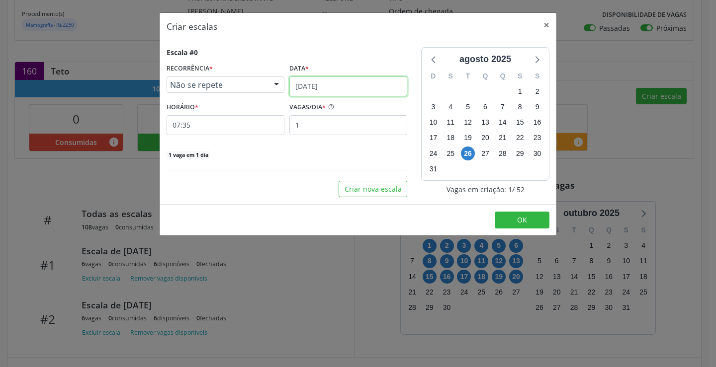
click at [351, 89] on input "[DATE]" at bounding box center [348, 87] width 118 height 20
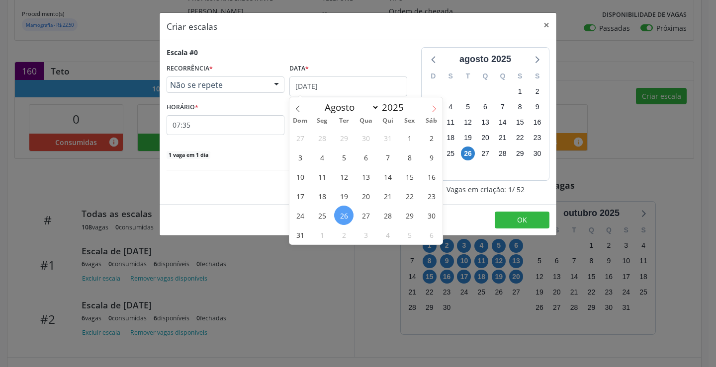
click at [432, 106] on icon at bounding box center [434, 108] width 7 height 7
select select "8"
click at [327, 196] on span "22" at bounding box center [321, 195] width 19 height 19
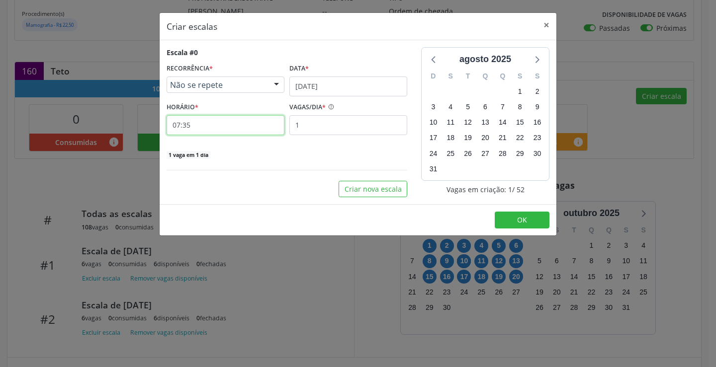
click at [263, 117] on input "07:35" at bounding box center [226, 125] width 118 height 20
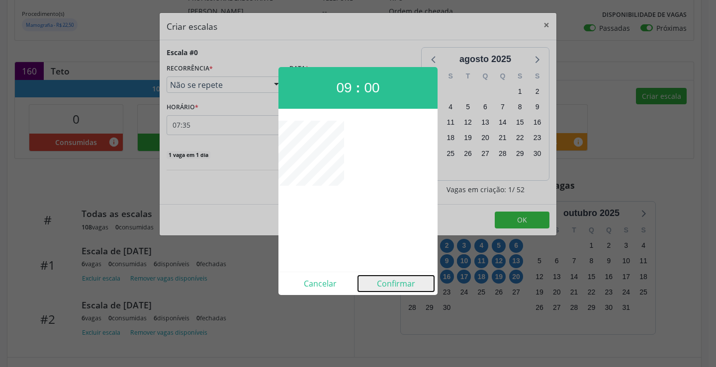
click at [397, 284] on button "Confirmar" at bounding box center [396, 284] width 76 height 16
type input "09:00"
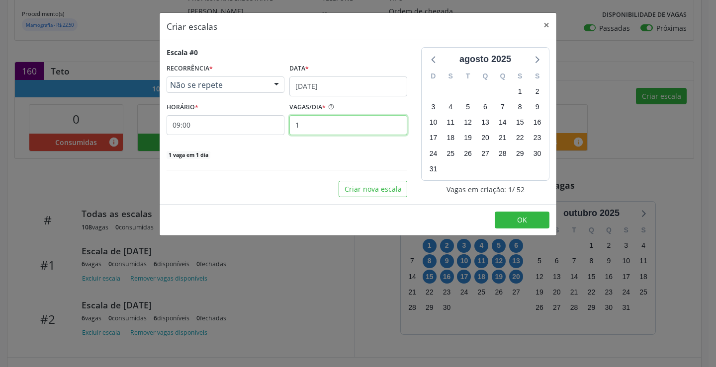
click at [314, 130] on input "1" at bounding box center [348, 125] width 118 height 20
type input "6"
click at [520, 216] on span "OK" at bounding box center [522, 219] width 10 height 9
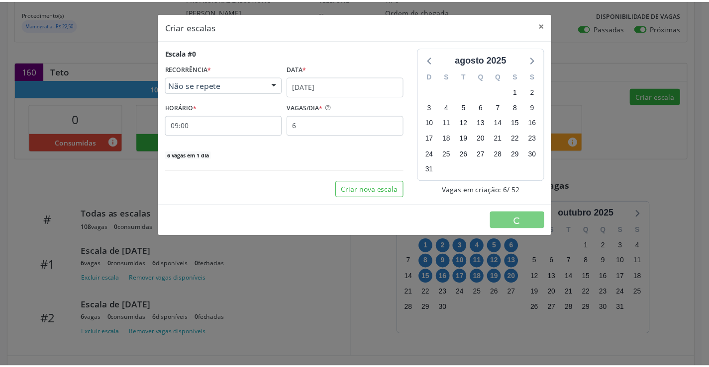
scroll to position [0, 0]
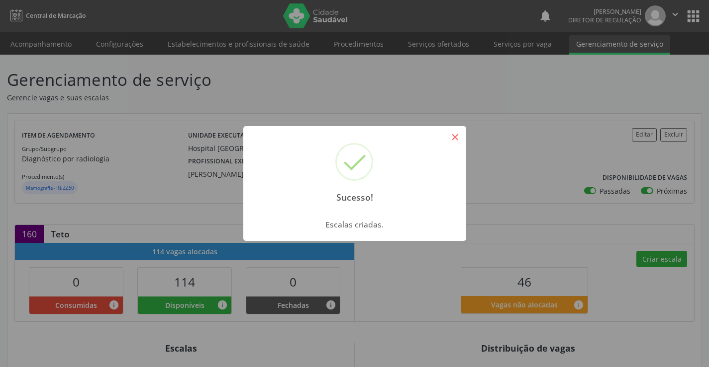
click at [450, 129] on button "×" at bounding box center [455, 137] width 17 height 17
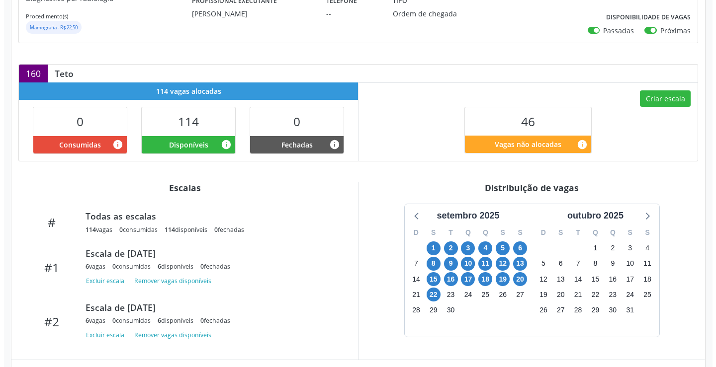
scroll to position [149, 0]
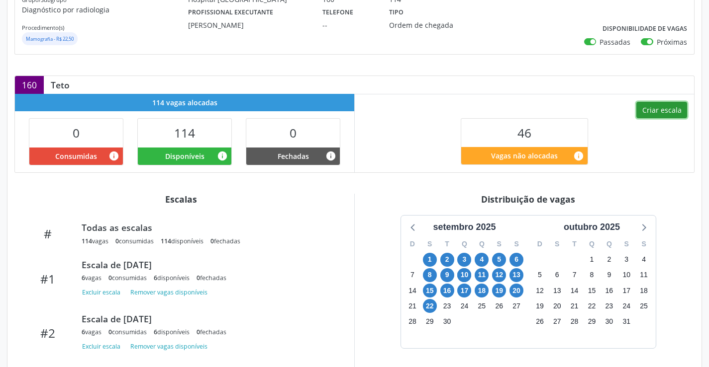
click at [656, 105] on button "Criar escala" at bounding box center [661, 110] width 51 height 17
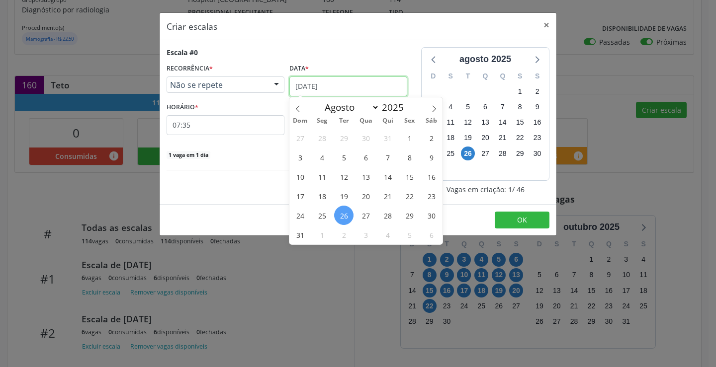
click at [323, 82] on input "[DATE]" at bounding box center [348, 87] width 118 height 20
click at [434, 108] on icon at bounding box center [434, 108] width 7 height 7
select select "8"
click at [343, 196] on span "23" at bounding box center [343, 195] width 19 height 19
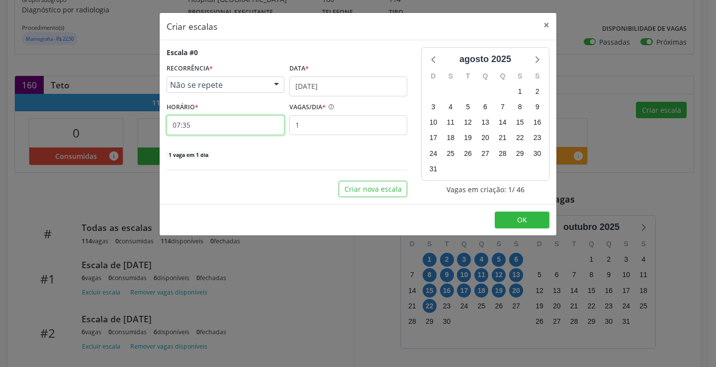
click at [259, 127] on input "07:35" at bounding box center [226, 125] width 118 height 20
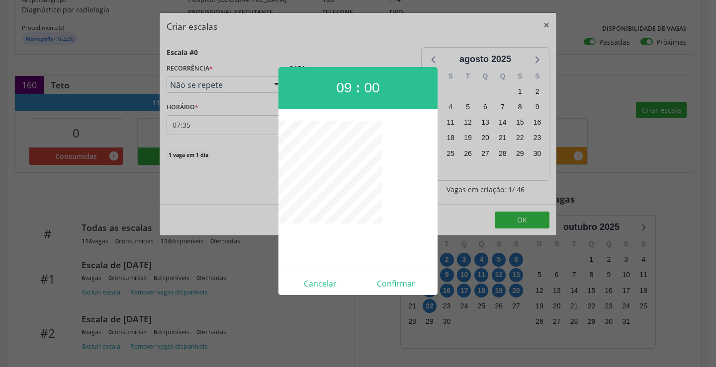
click at [382, 293] on div "Cancelar Confirmar" at bounding box center [357, 283] width 159 height 23
click at [383, 283] on button "Confirmar" at bounding box center [396, 284] width 76 height 16
type input "09:00"
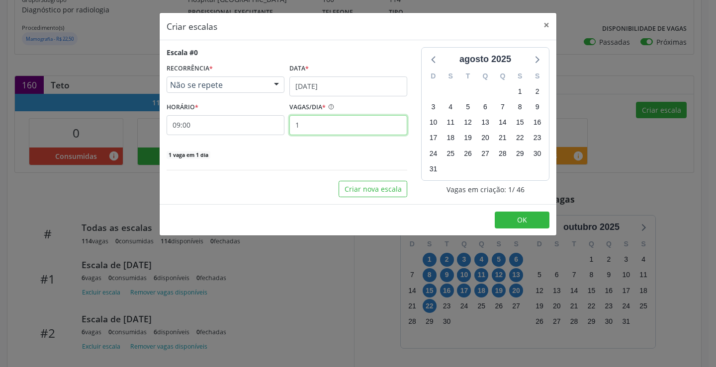
click at [310, 128] on input "1" at bounding box center [348, 125] width 118 height 20
type input "6"
click at [520, 228] on button "OK" at bounding box center [522, 220] width 55 height 17
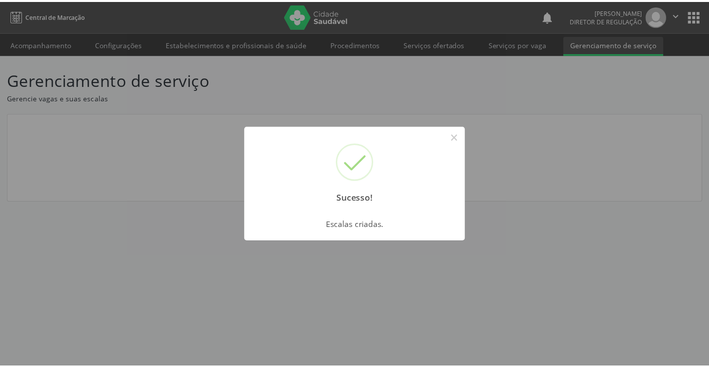
scroll to position [0, 0]
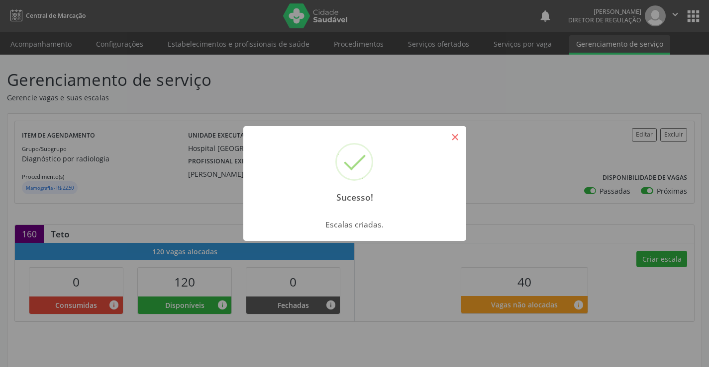
drag, startPoint x: 456, startPoint y: 132, endPoint x: 463, endPoint y: 137, distance: 8.7
click at [463, 137] on div "Sucesso! ×" at bounding box center [354, 169] width 223 height 86
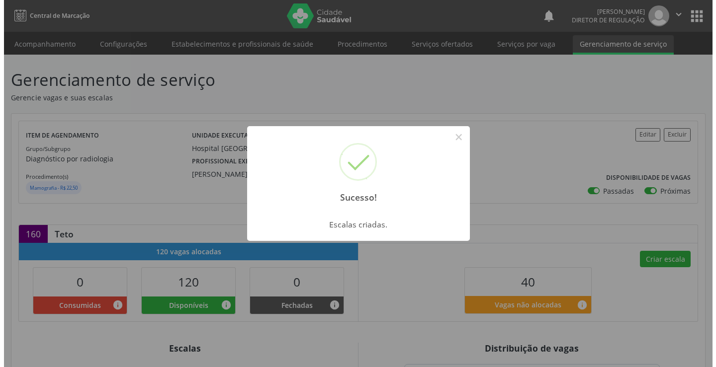
scroll to position [199, 0]
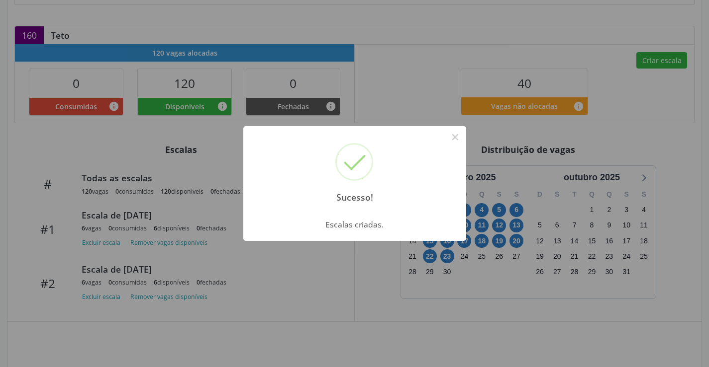
click at [659, 62] on div "Sucesso! × Escalas criadas. OK Cancel" at bounding box center [354, 183] width 709 height 367
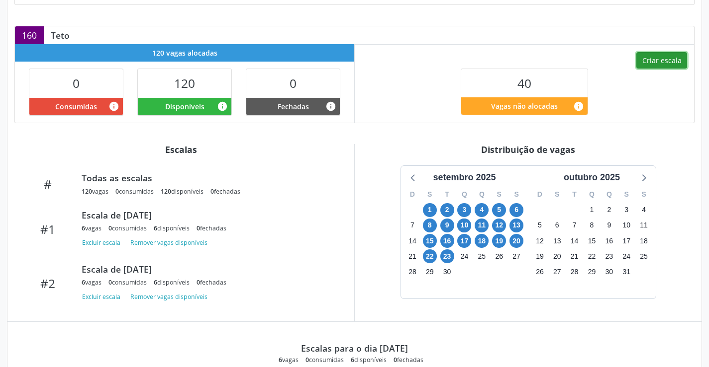
click at [666, 59] on button "Criar escala" at bounding box center [661, 60] width 51 height 17
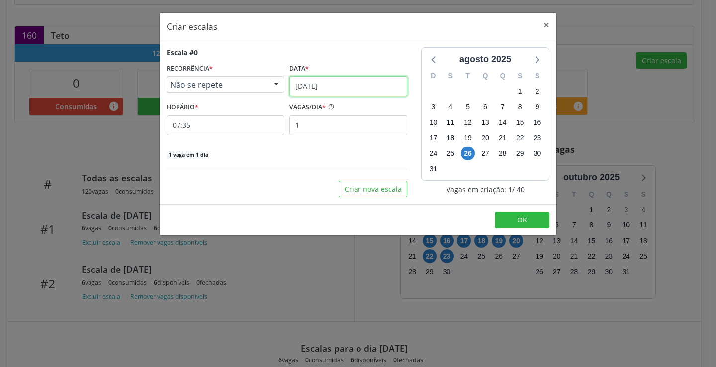
click at [358, 86] on input "[DATE]" at bounding box center [348, 87] width 118 height 20
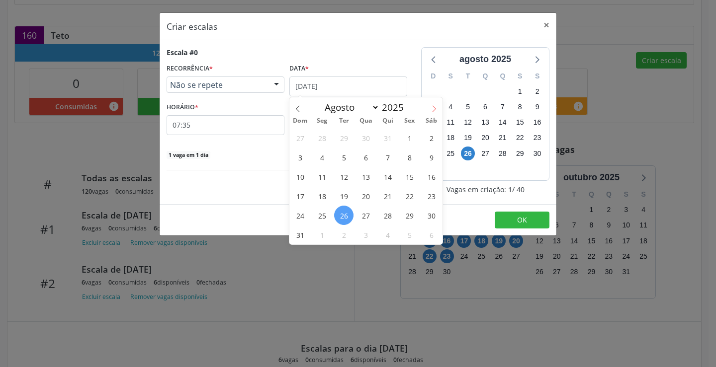
click at [430, 103] on span at bounding box center [434, 105] width 17 height 17
select select "8"
click at [364, 199] on span "24" at bounding box center [365, 195] width 19 height 19
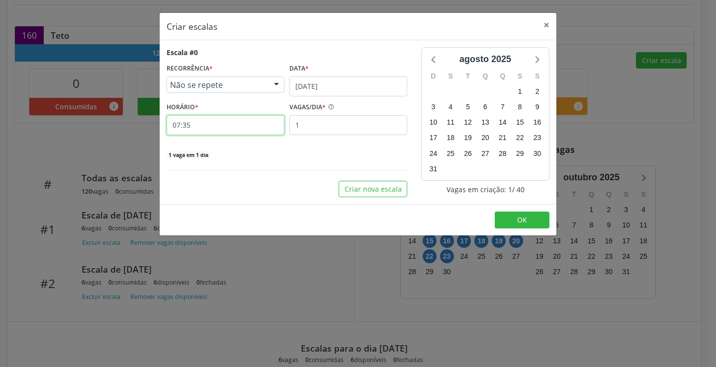
click at [245, 131] on input "07:35" at bounding box center [226, 125] width 118 height 20
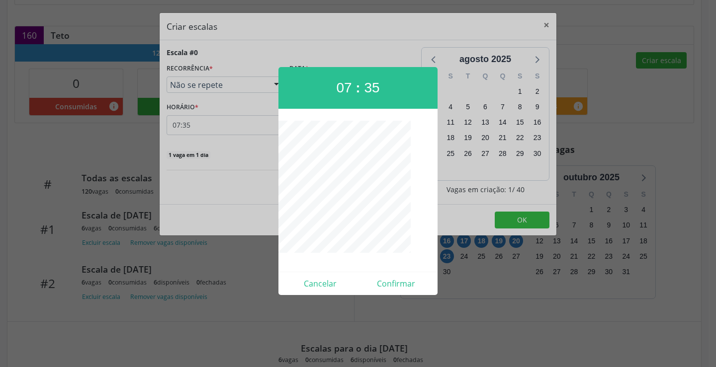
click at [278, 135] on div "07 : 35 Cancelar Confirmar" at bounding box center [226, 135] width 118 height 0
click at [510, 224] on div at bounding box center [358, 183] width 716 height 367
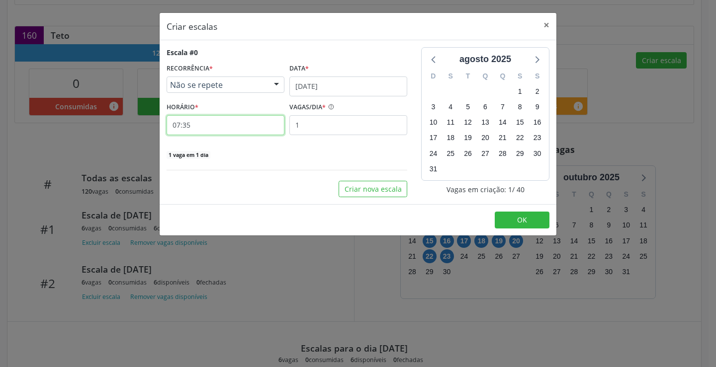
click at [266, 121] on input "07:35" at bounding box center [226, 125] width 118 height 20
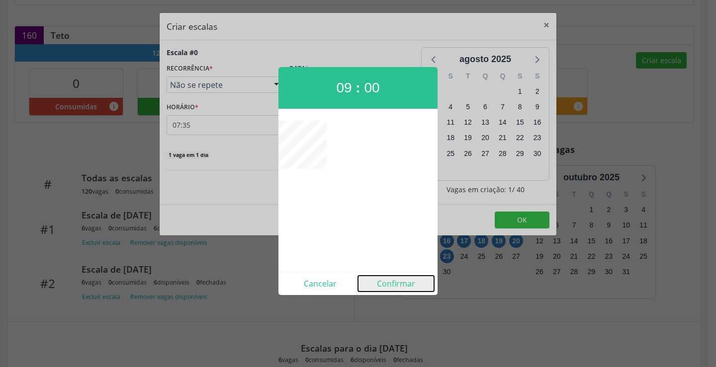
click at [394, 285] on button "Confirmar" at bounding box center [396, 284] width 76 height 16
type input "09:00"
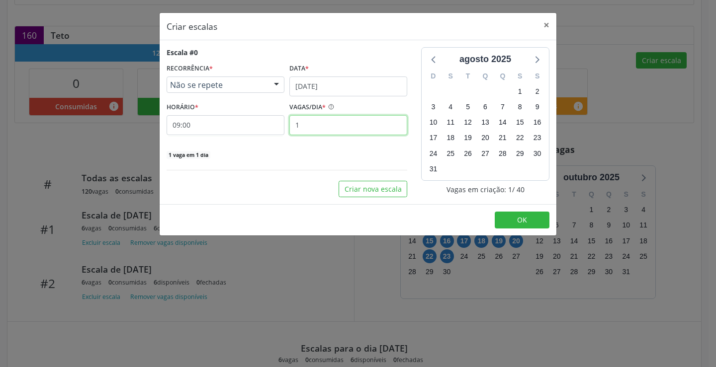
click at [323, 127] on input "1" at bounding box center [348, 125] width 118 height 20
type input "6"
click at [497, 215] on button "OK" at bounding box center [522, 220] width 55 height 17
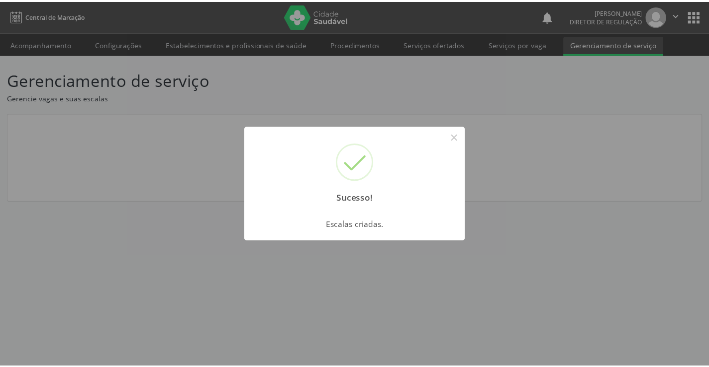
scroll to position [0, 0]
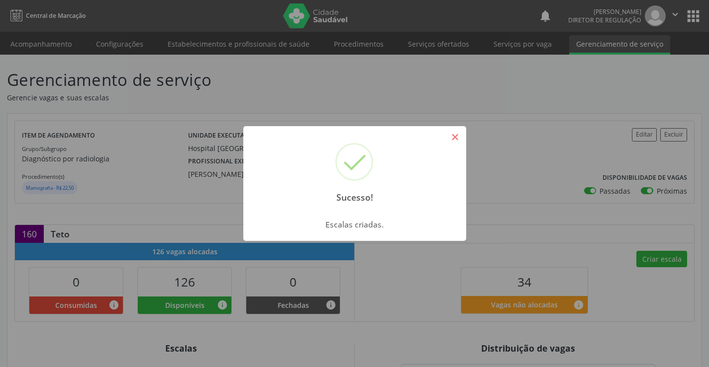
click at [461, 138] on button "×" at bounding box center [455, 137] width 17 height 17
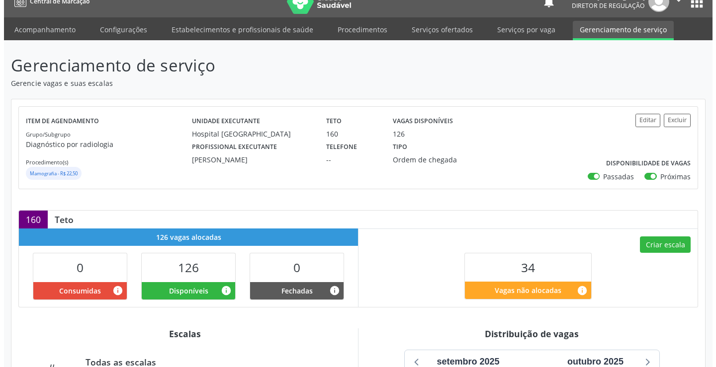
scroll to position [199, 0]
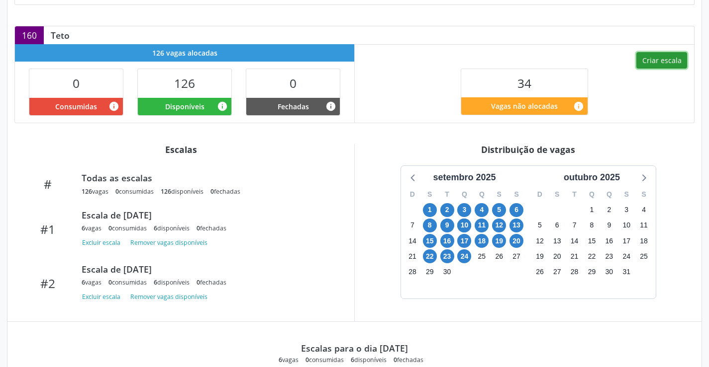
click at [649, 54] on button "Criar escala" at bounding box center [661, 60] width 51 height 17
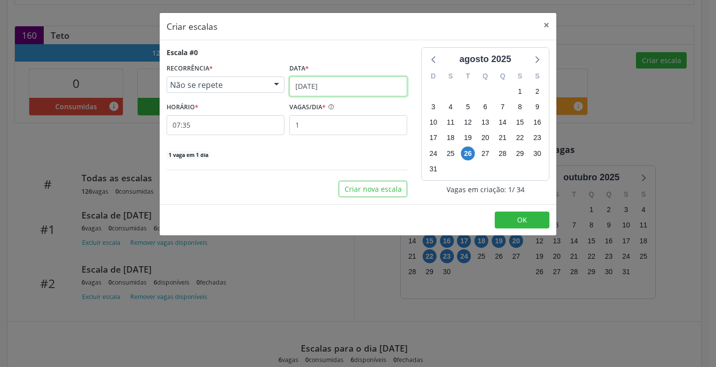
click at [301, 88] on input "[DATE]" at bounding box center [348, 87] width 118 height 20
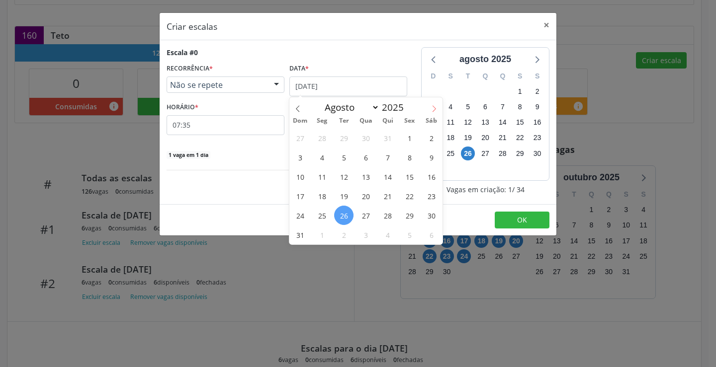
click at [438, 109] on span at bounding box center [434, 105] width 17 height 17
select select "8"
click at [388, 197] on span "25" at bounding box center [387, 195] width 19 height 19
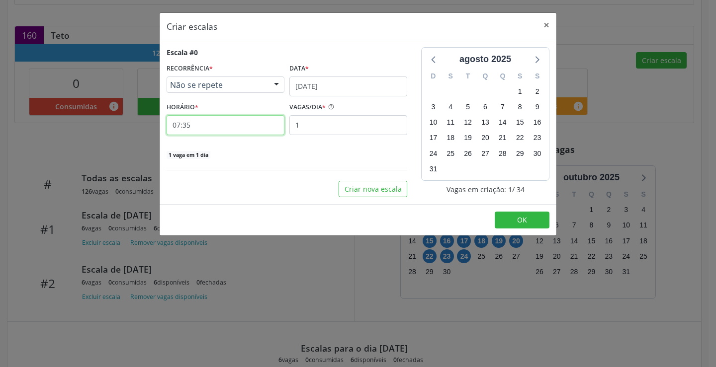
click at [248, 130] on input "07:35" at bounding box center [226, 125] width 118 height 20
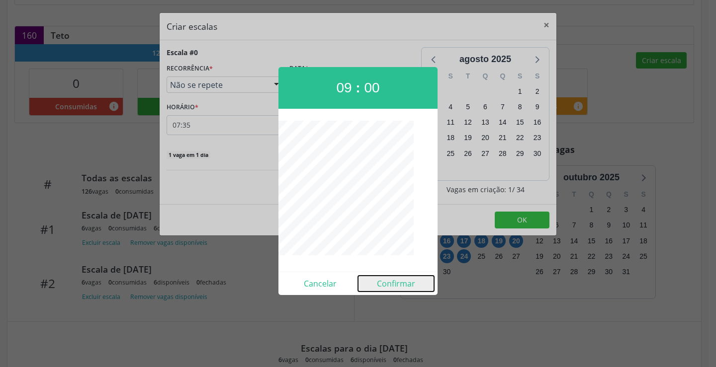
click at [391, 284] on button "Confirmar" at bounding box center [396, 284] width 76 height 16
type input "09:00"
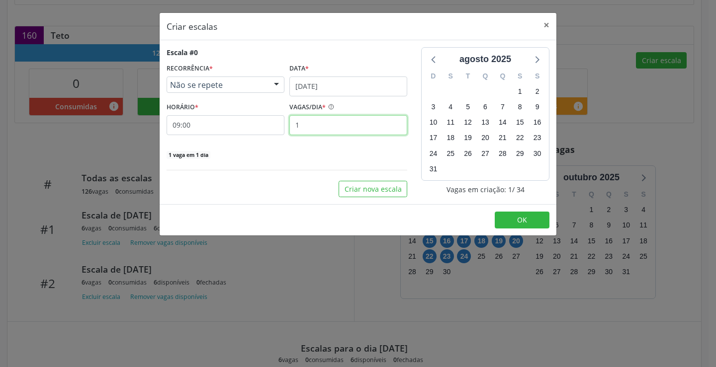
click at [319, 130] on input "1" at bounding box center [348, 125] width 118 height 20
type input "6"
click at [525, 213] on button "OK" at bounding box center [522, 220] width 55 height 17
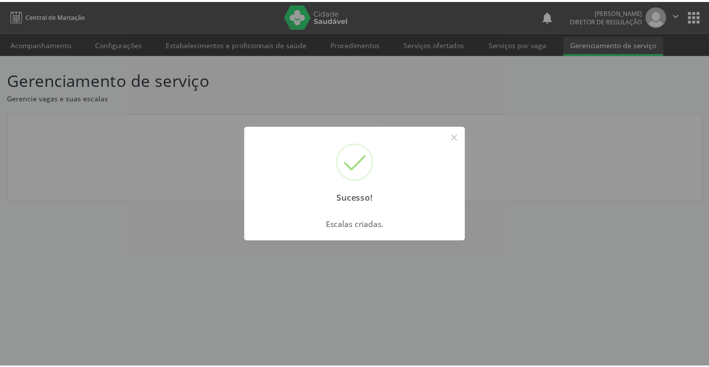
scroll to position [0, 0]
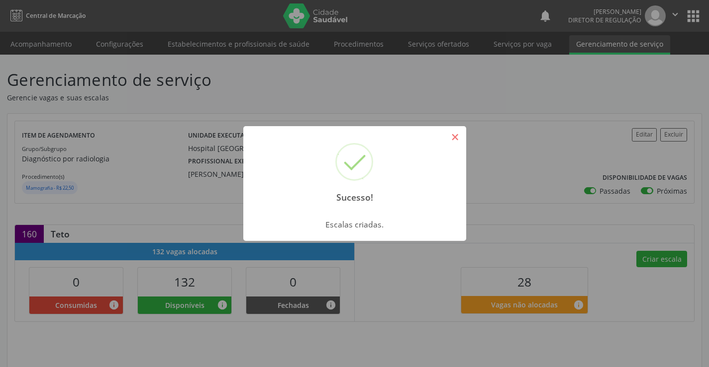
click at [457, 132] on button "×" at bounding box center [455, 137] width 17 height 17
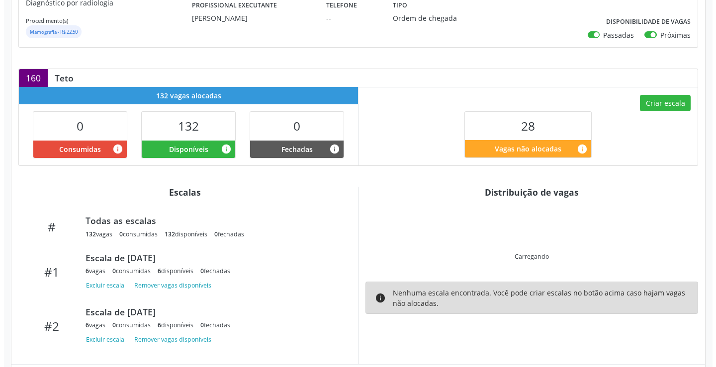
scroll to position [159, 0]
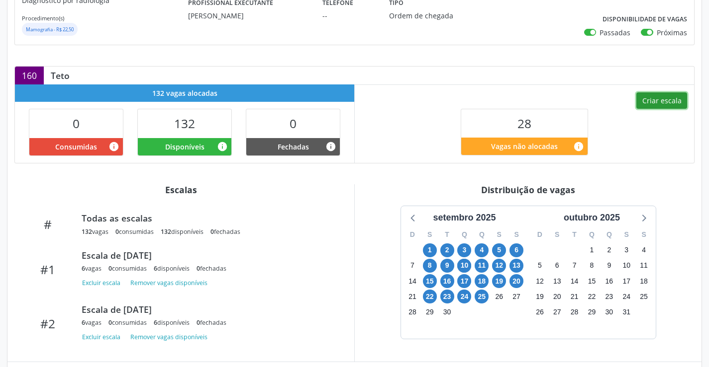
click at [660, 105] on button "Criar escala" at bounding box center [661, 100] width 51 height 17
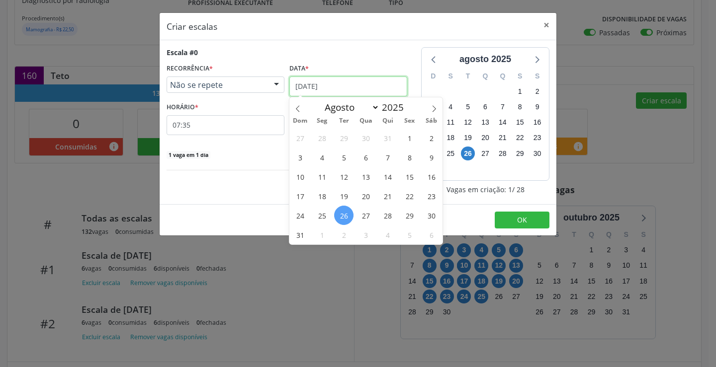
click at [357, 86] on input "[DATE]" at bounding box center [348, 87] width 118 height 20
click at [430, 104] on span at bounding box center [434, 105] width 17 height 17
select select "8"
click at [417, 203] on div "31 1 2 3 4 5 6 7 8 9 10 11 12 13 14 15 16 17 18 19 20 21 22 23 24 25 26 27 28 2…" at bounding box center [365, 186] width 153 height 116
click at [412, 200] on span "26" at bounding box center [409, 195] width 19 height 19
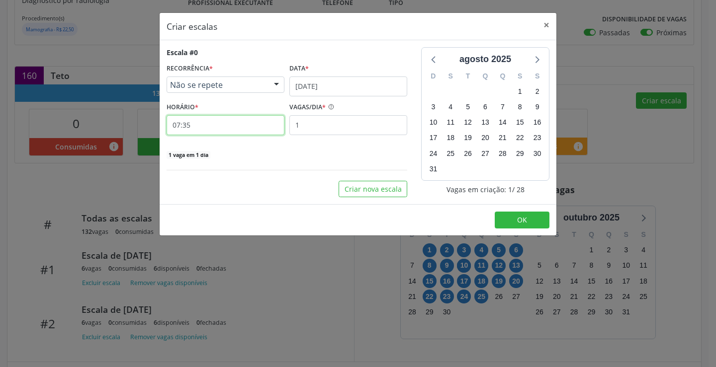
click at [254, 125] on input "07:35" at bounding box center [226, 125] width 118 height 20
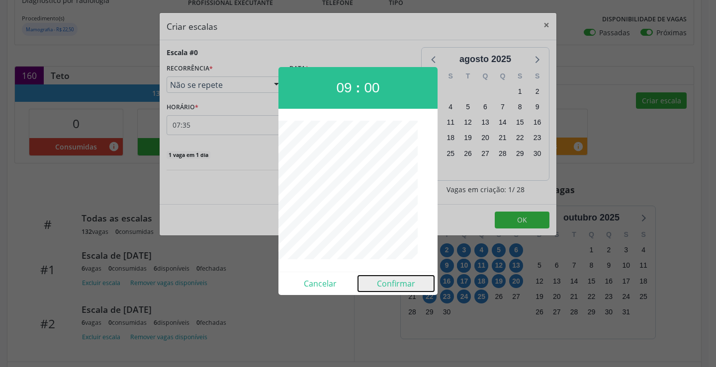
click at [390, 276] on button "Confirmar" at bounding box center [396, 284] width 76 height 16
type input "09:00"
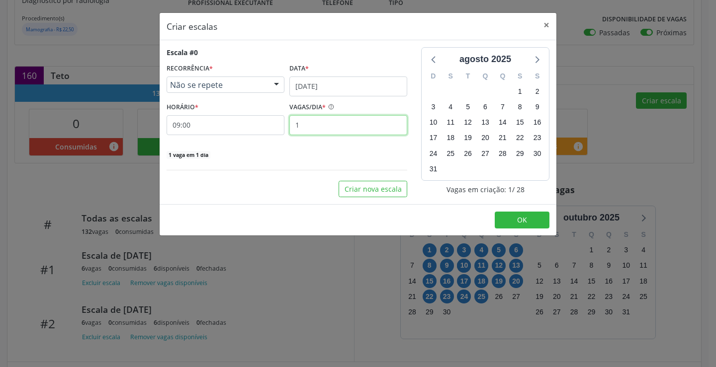
click at [345, 120] on input "1" at bounding box center [348, 125] width 118 height 20
type input "6"
click at [501, 214] on button "OK" at bounding box center [522, 220] width 55 height 17
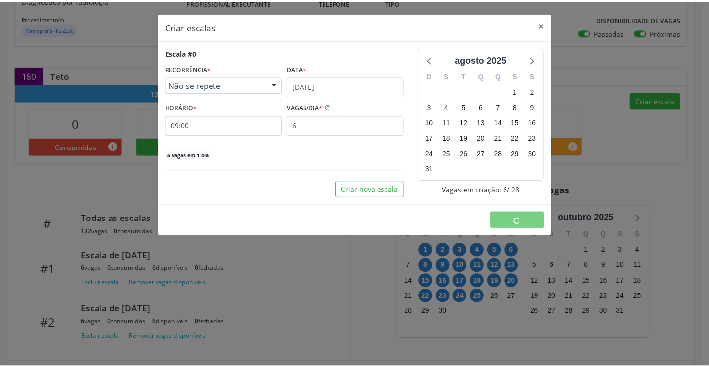
scroll to position [0, 0]
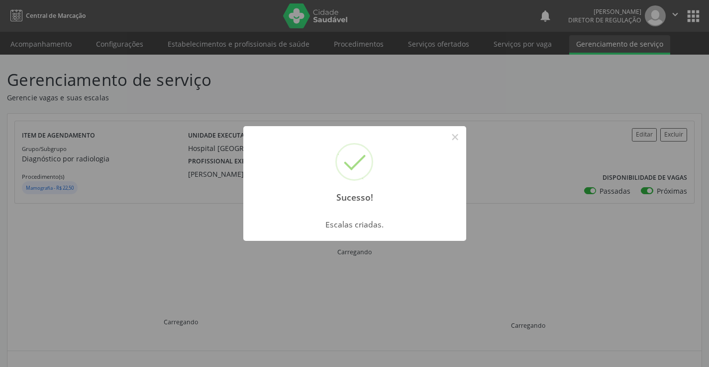
drag, startPoint x: 455, startPoint y: 142, endPoint x: 564, endPoint y: 207, distance: 127.6
click at [456, 144] on button "×" at bounding box center [455, 137] width 17 height 17
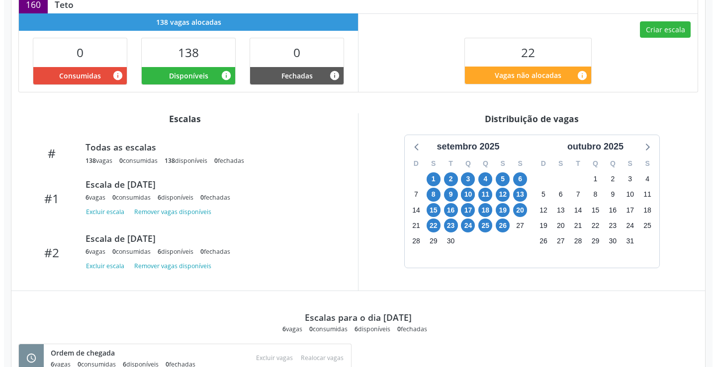
scroll to position [213, 0]
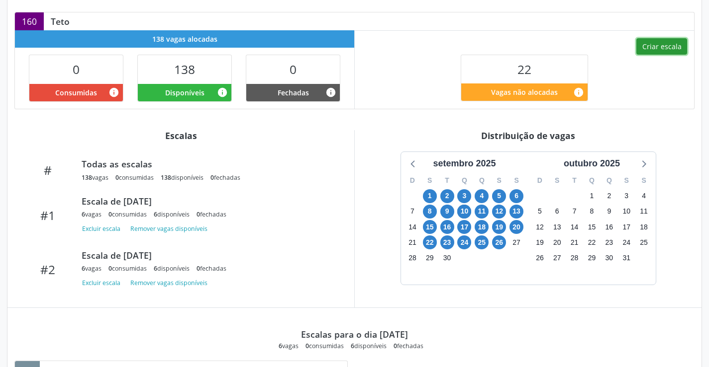
click at [642, 53] on button "Criar escala" at bounding box center [661, 46] width 51 height 17
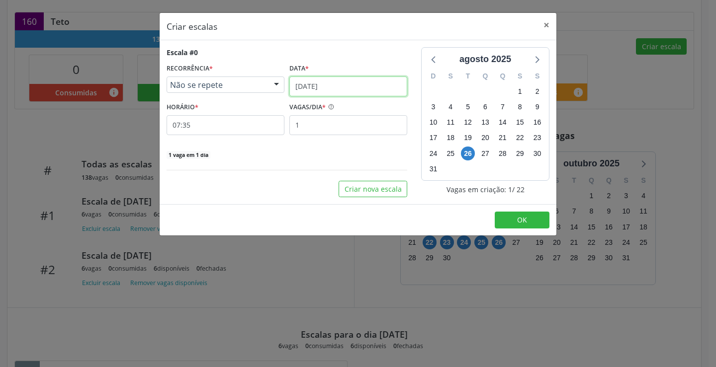
click at [385, 88] on input "[DATE]" at bounding box center [348, 87] width 118 height 20
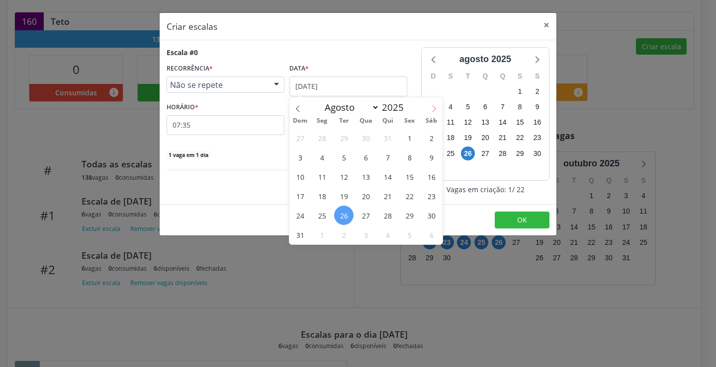
click at [436, 108] on icon at bounding box center [434, 108] width 7 height 7
select select "8"
click at [431, 192] on span "27" at bounding box center [431, 195] width 19 height 19
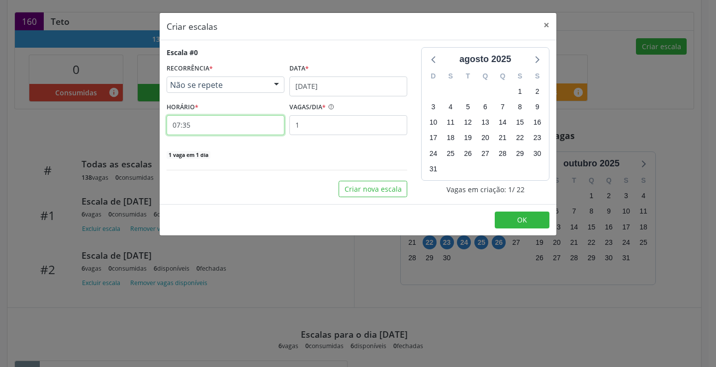
click at [243, 127] on input "07:35" at bounding box center [226, 125] width 118 height 20
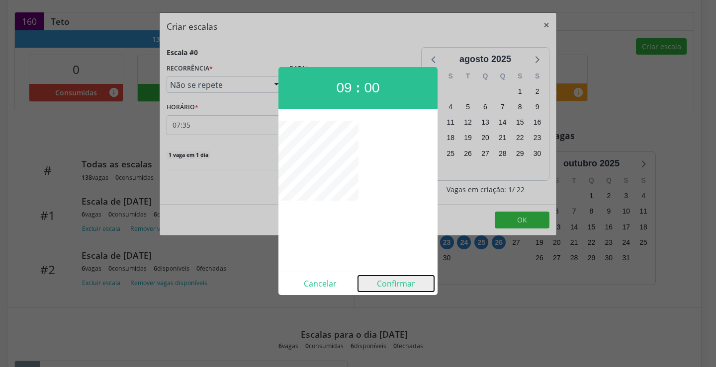
click at [400, 287] on button "Confirmar" at bounding box center [396, 284] width 76 height 16
type input "09:00"
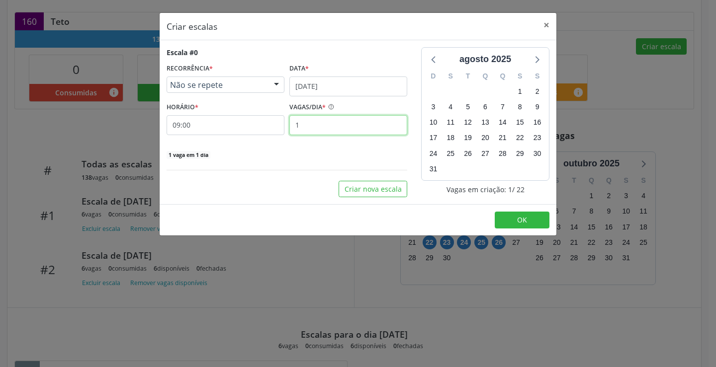
click at [304, 124] on input "1" at bounding box center [348, 125] width 118 height 20
type input "5"
click at [542, 219] on button "OK" at bounding box center [522, 220] width 55 height 17
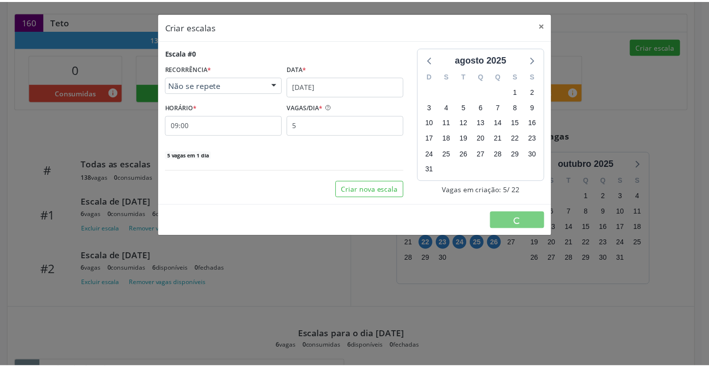
scroll to position [0, 0]
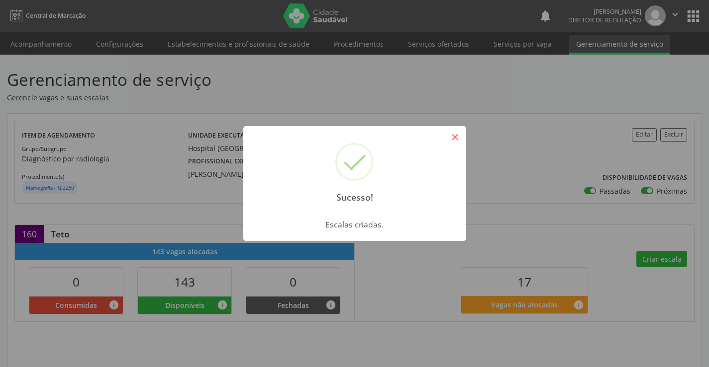
click at [462, 141] on button "×" at bounding box center [455, 137] width 17 height 17
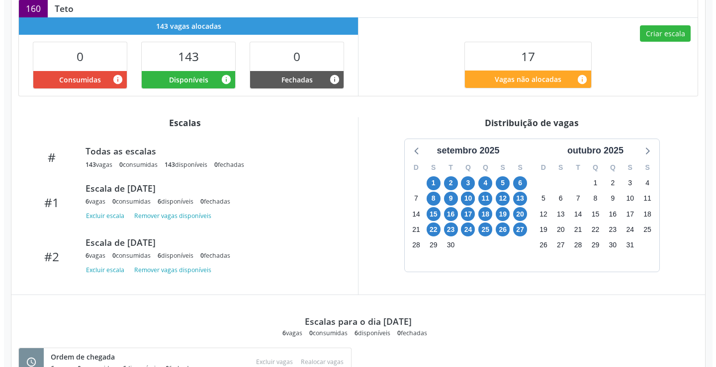
scroll to position [208, 0]
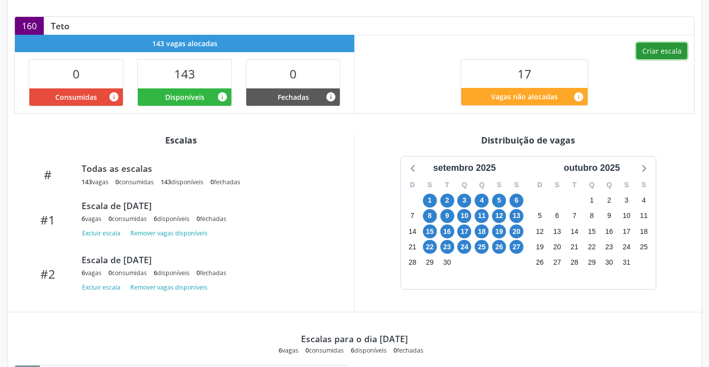
click at [670, 48] on button "Criar escala" at bounding box center [661, 51] width 51 height 17
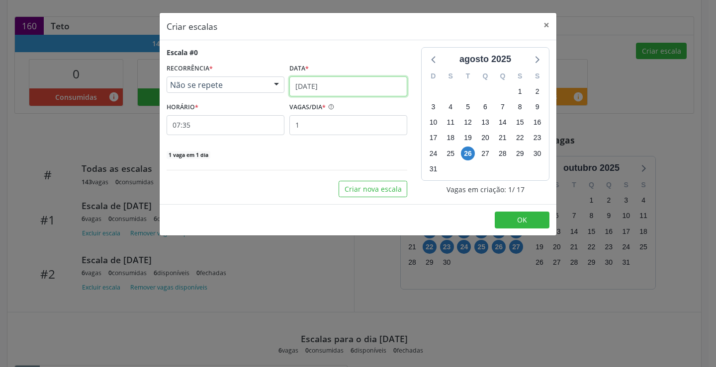
click at [327, 82] on input "[DATE]" at bounding box center [348, 87] width 118 height 20
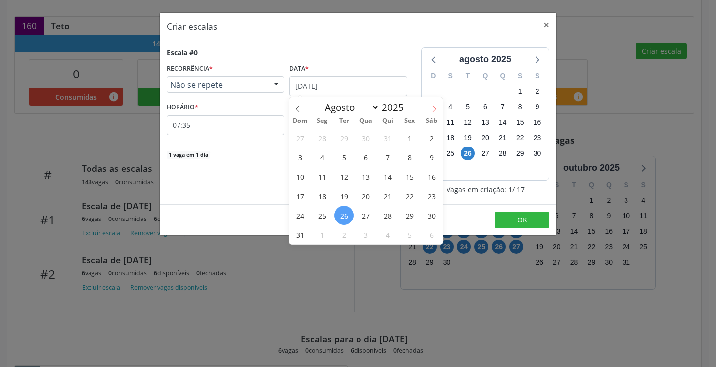
click at [437, 114] on span at bounding box center [434, 105] width 17 height 17
select select "8"
click at [329, 212] on span "29" at bounding box center [321, 215] width 19 height 19
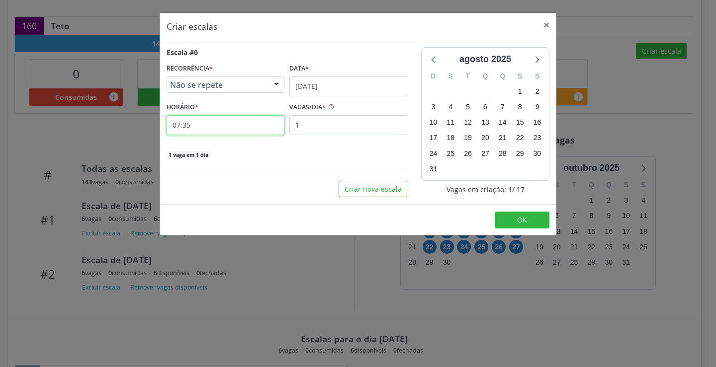
click at [221, 131] on input "07:35" at bounding box center [226, 125] width 118 height 20
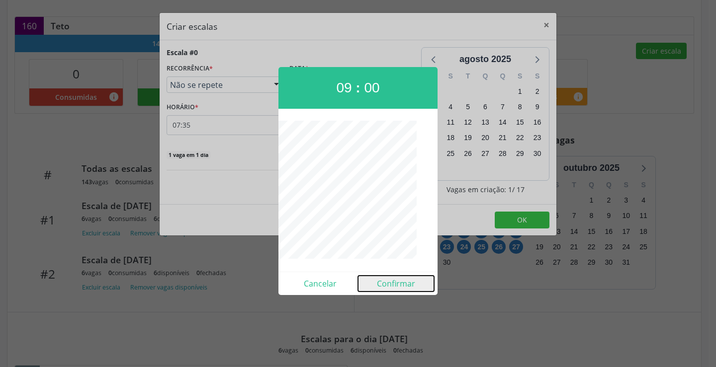
drag, startPoint x: 386, startPoint y: 282, endPoint x: 365, endPoint y: 202, distance: 83.3
click at [387, 282] on button "Confirmar" at bounding box center [396, 284] width 76 height 16
type input "09:00"
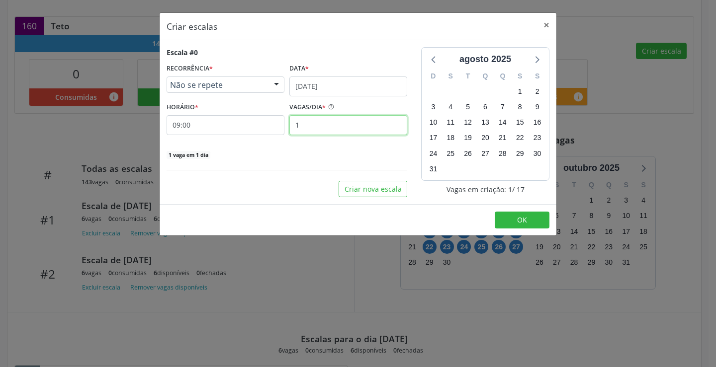
click at [336, 132] on input "1" at bounding box center [348, 125] width 118 height 20
type input "6"
click at [523, 215] on button "OK" at bounding box center [522, 220] width 55 height 17
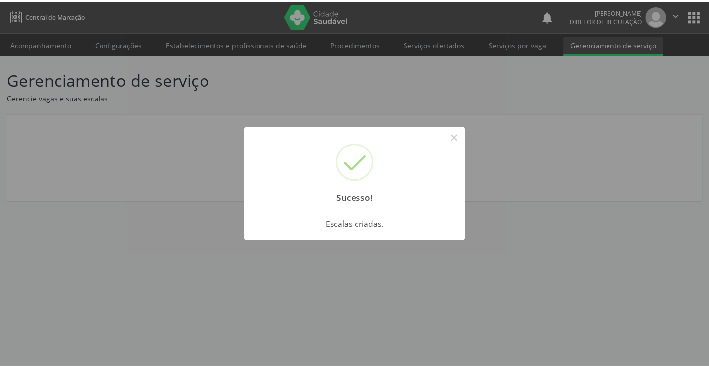
scroll to position [0, 0]
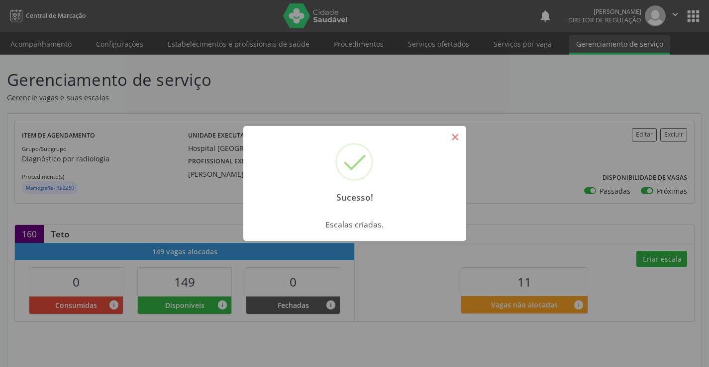
click at [456, 138] on button "×" at bounding box center [455, 137] width 17 height 17
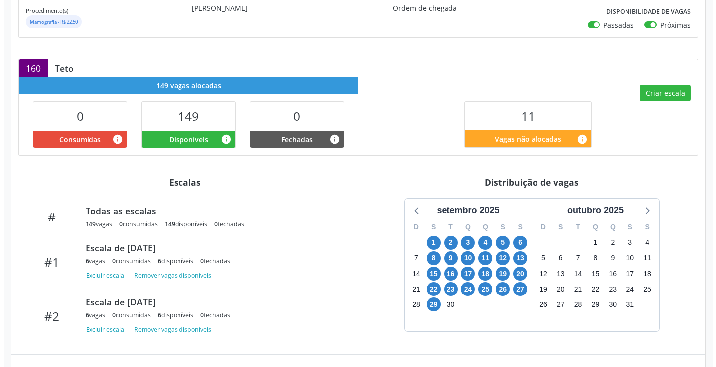
scroll to position [159, 0]
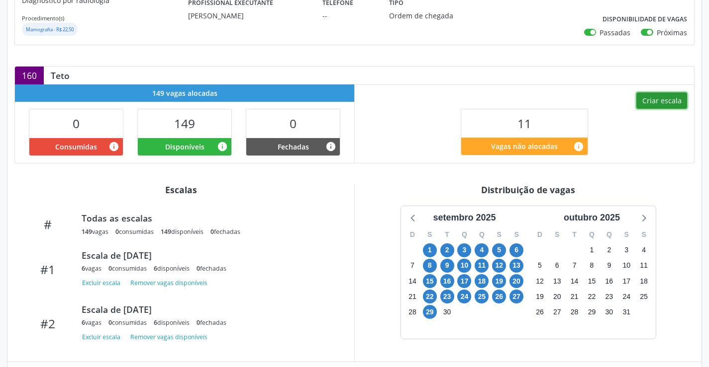
click at [657, 103] on button "Criar escala" at bounding box center [661, 100] width 51 height 17
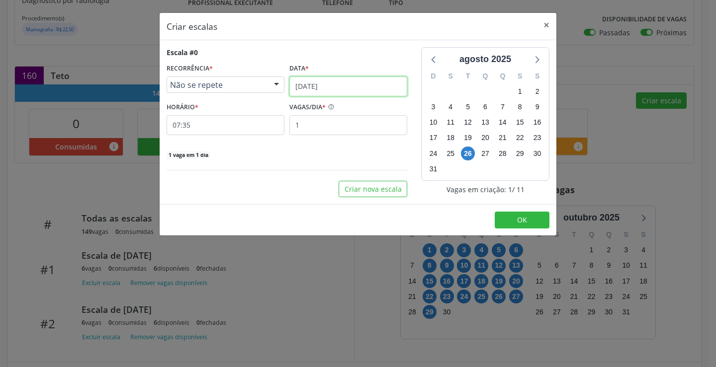
click at [368, 89] on input "[DATE]" at bounding box center [348, 87] width 118 height 20
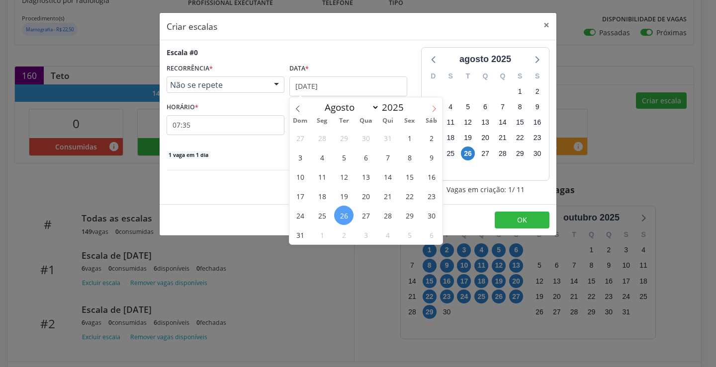
click at [436, 111] on icon at bounding box center [434, 108] width 7 height 7
select select "8"
click at [352, 219] on span "30" at bounding box center [343, 215] width 19 height 19
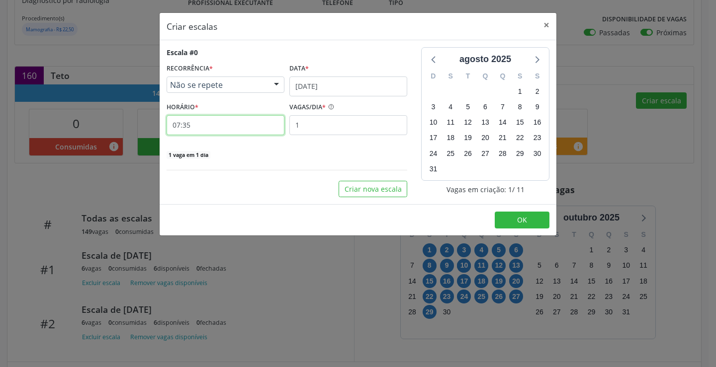
click at [241, 129] on input "07:35" at bounding box center [226, 125] width 118 height 20
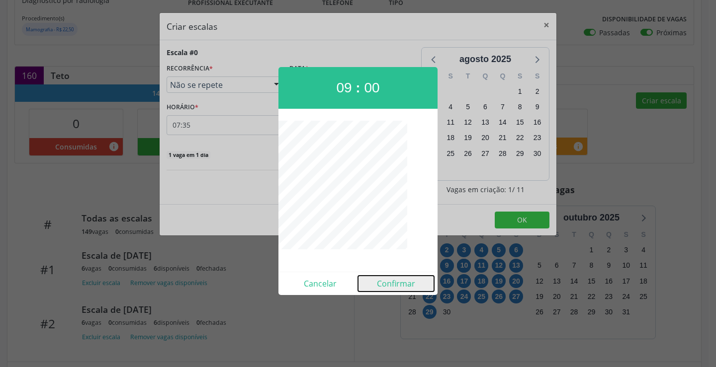
click at [395, 282] on button "Confirmar" at bounding box center [396, 284] width 76 height 16
type input "09:00"
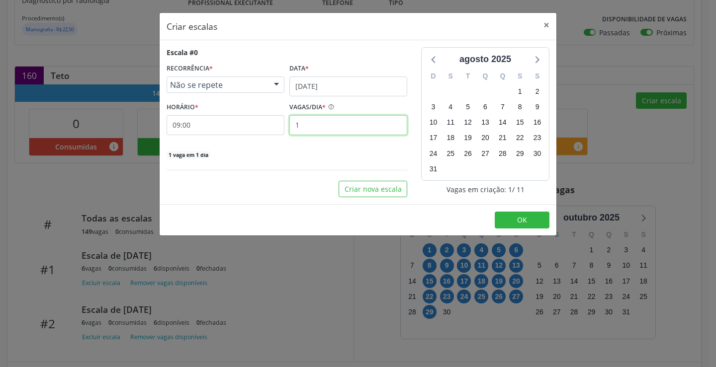
click at [322, 132] on input "1" at bounding box center [348, 125] width 118 height 20
type input "6"
click at [527, 218] on button "OK" at bounding box center [522, 220] width 55 height 17
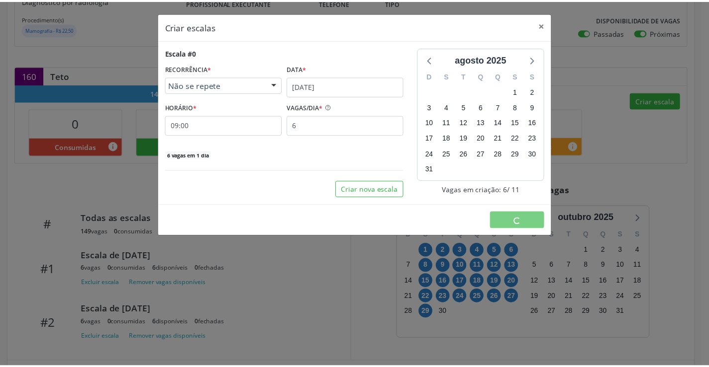
scroll to position [0, 0]
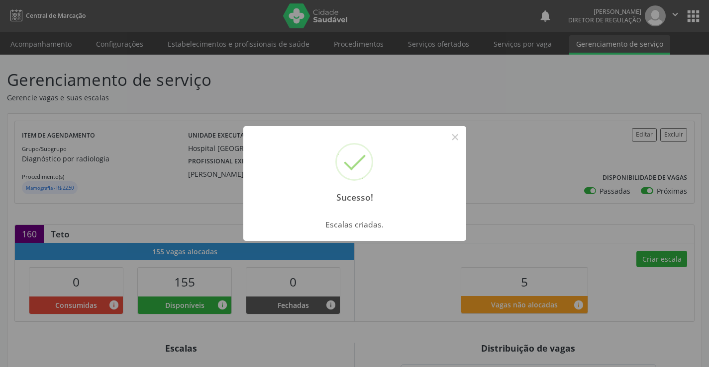
click at [446, 130] on div "Sucesso! ×" at bounding box center [354, 169] width 223 height 86
click at [453, 138] on button "×" at bounding box center [455, 137] width 17 height 17
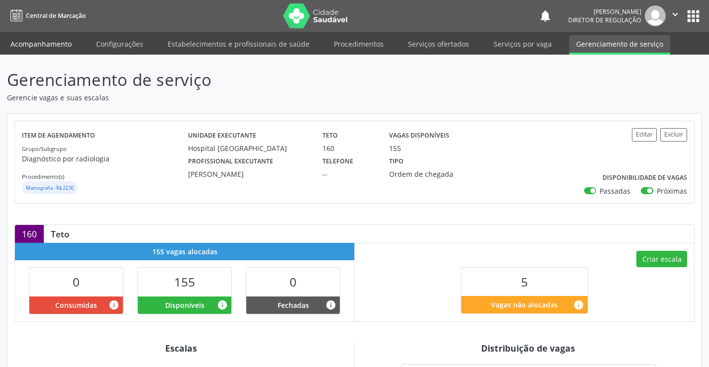
click at [67, 43] on link "Acompanhamento" at bounding box center [40, 43] width 75 height 17
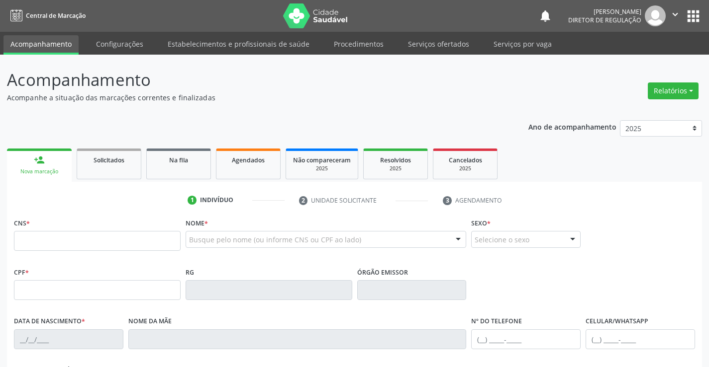
click at [483, 135] on div "Ano de acompanhamento 2025 2024 2023 person_add Nova marcação Solicitados Na fi…" at bounding box center [354, 322] width 695 height 419
click at [457, 168] on div "2025" at bounding box center [465, 168] width 50 height 7
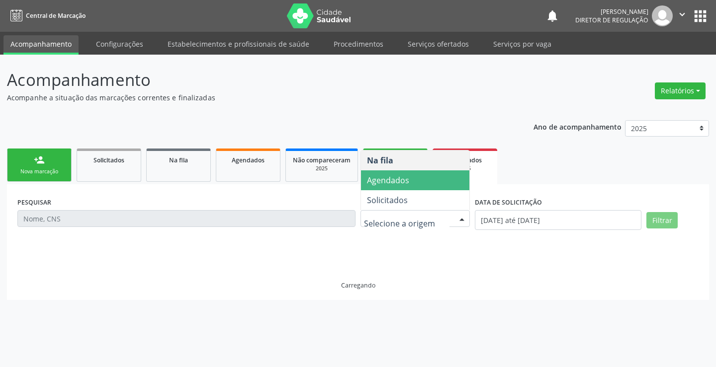
click at [407, 178] on span "Agendados" at bounding box center [388, 180] width 42 height 11
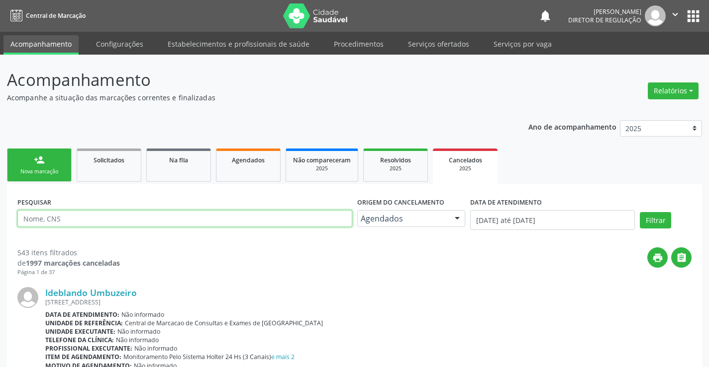
click at [218, 222] on input "text" at bounding box center [184, 218] width 335 height 17
type input "702602740866149"
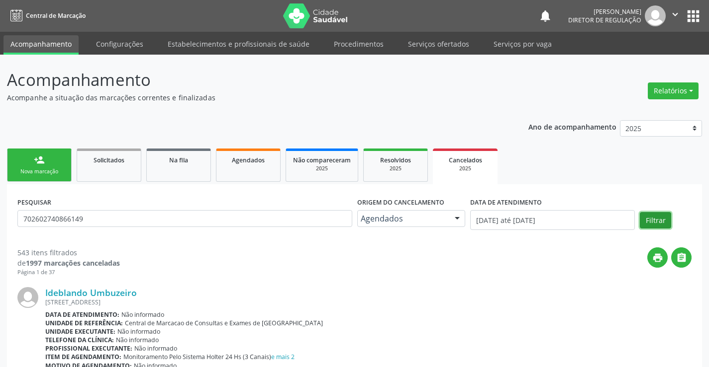
click at [654, 218] on button "Filtrar" at bounding box center [654, 220] width 31 height 17
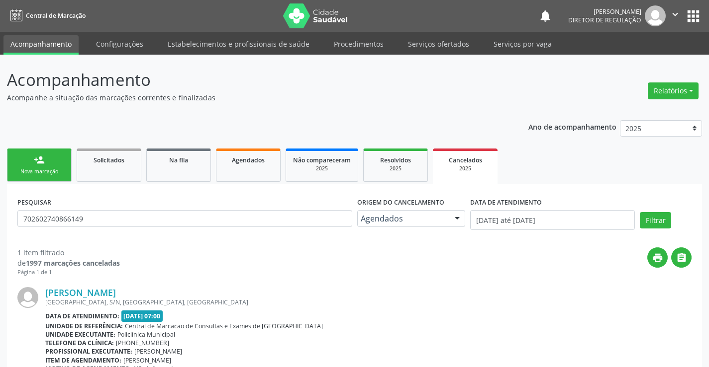
scroll to position [78, 0]
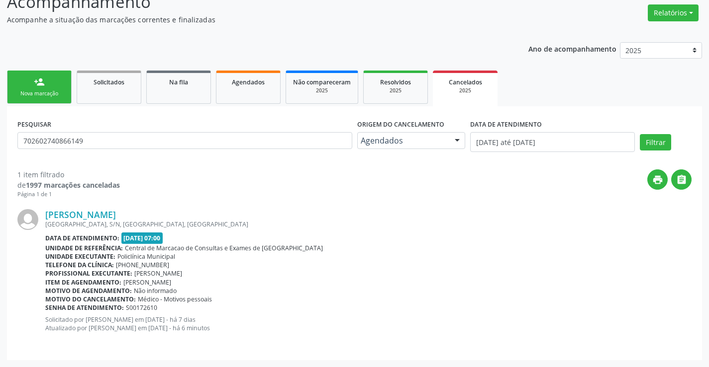
click at [35, 101] on link "person_add Nova marcação" at bounding box center [39, 87] width 65 height 33
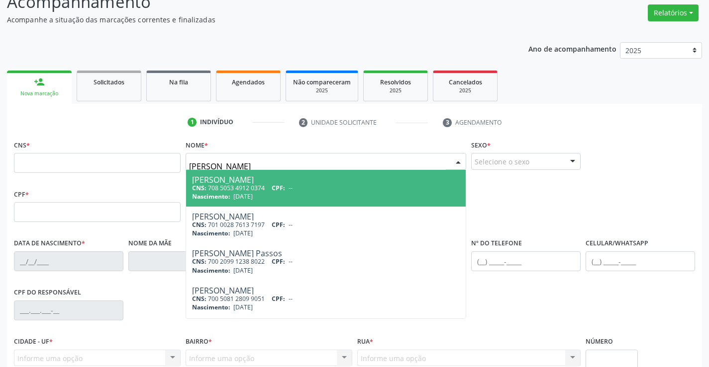
type input "[PERSON_NAME]"
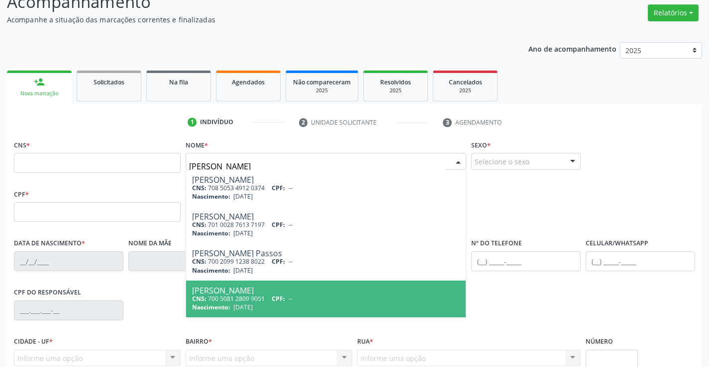
click at [275, 289] on div "[PERSON_NAME]" at bounding box center [326, 291] width 268 height 8
type input "700 5081 2809 9051"
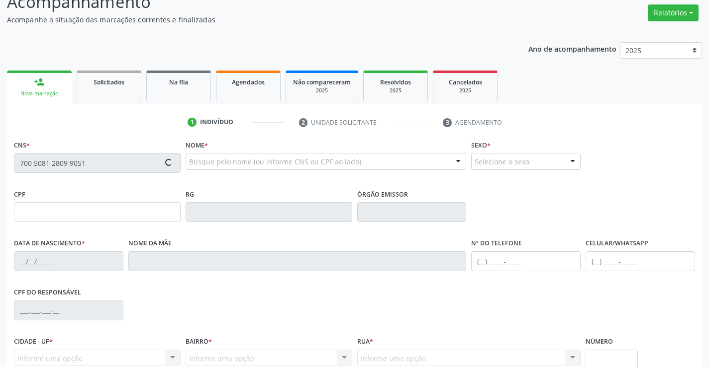
type input "1169257879"
type input "[DATE]"
type input "[PHONE_NUMBER]"
type input "028.305.415-88"
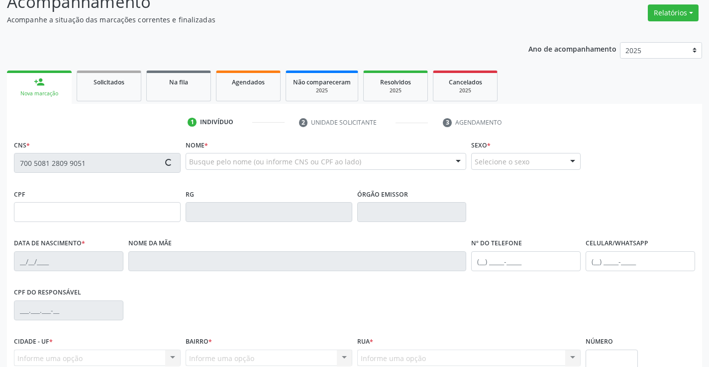
type input "S/N"
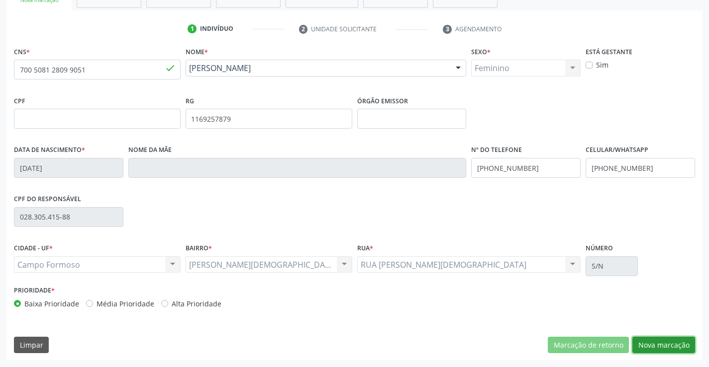
click at [674, 345] on button "Nova marcação" at bounding box center [663, 345] width 63 height 17
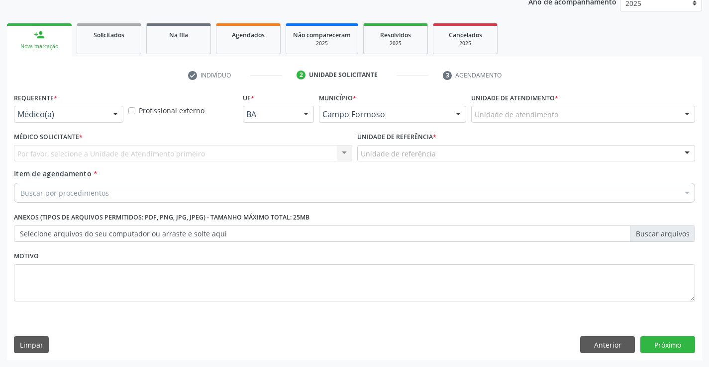
scroll to position [125, 0]
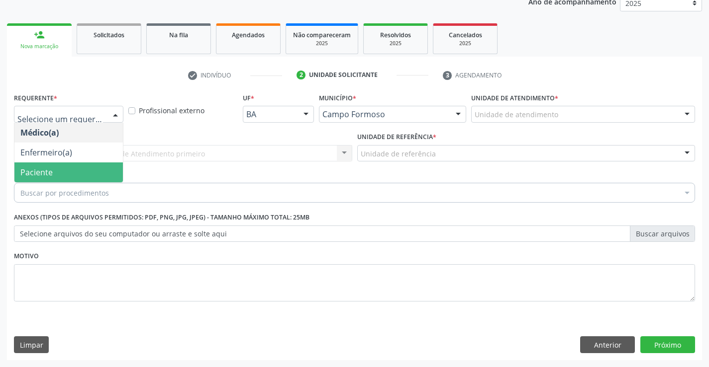
click at [83, 169] on span "Paciente" at bounding box center [68, 173] width 108 height 20
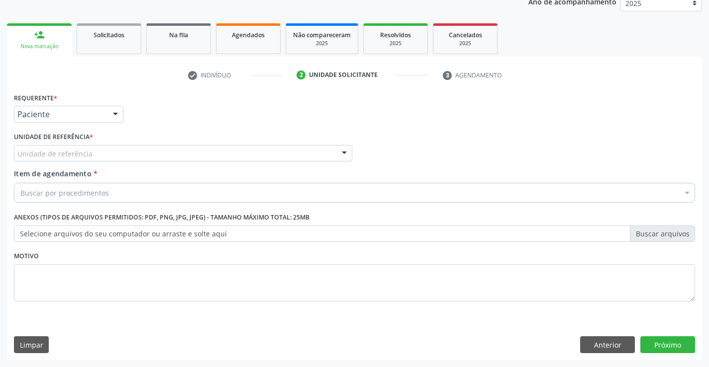
click at [141, 157] on div "Unidade de referência" at bounding box center [183, 153] width 338 height 17
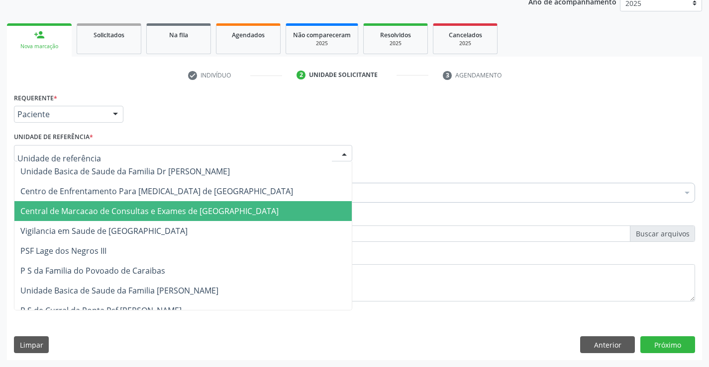
click at [175, 210] on span "Central de Marcacao de Consultas e Exames de [GEOGRAPHIC_DATA]" at bounding box center [149, 211] width 258 height 11
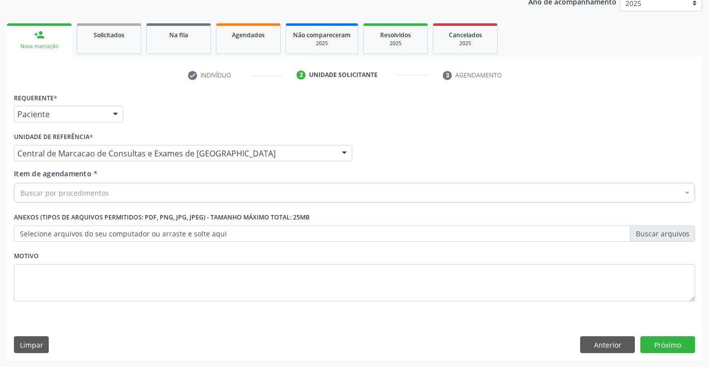
click at [288, 193] on div "Buscar por procedimentos" at bounding box center [354, 193] width 681 height 20
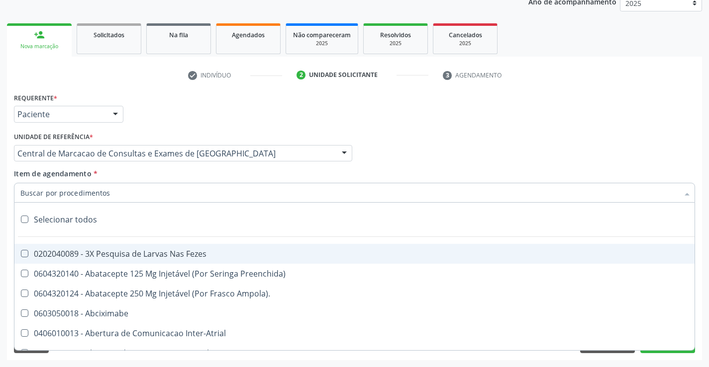
click at [288, 193] on input "Item de agendamento *" at bounding box center [349, 193] width 658 height 20
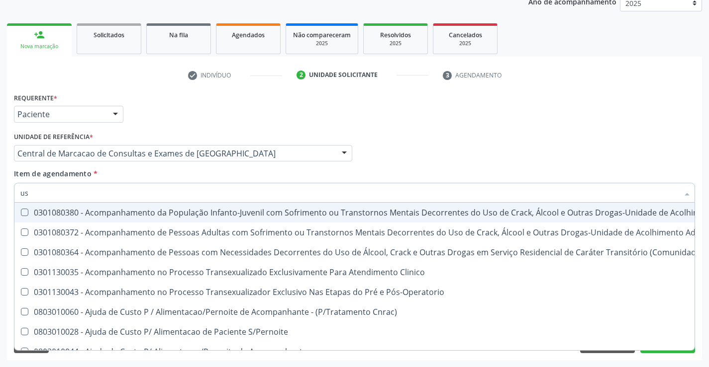
type input "usg"
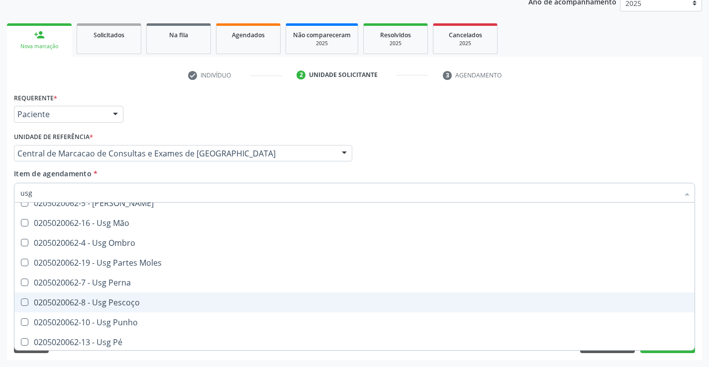
scroll to position [149, 0]
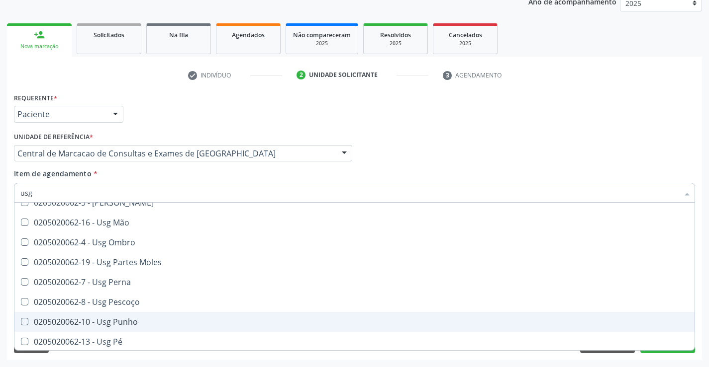
click at [135, 318] on div "0205020062-10 - Usg Punho" at bounding box center [354, 322] width 668 height 8
checkbox Punho "true"
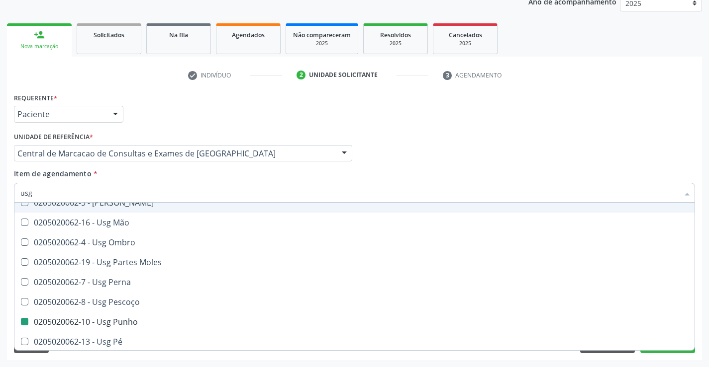
click at [362, 177] on div "Item de agendamento * usg Desfazer seleção 0205020062-14 - Usg Axila 0205020062…" at bounding box center [354, 184] width 681 height 31
checkbox Braço "true"
checkbox Punho "false"
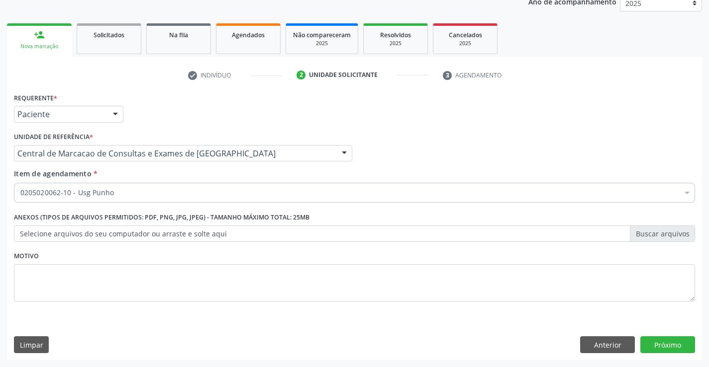
scroll to position [0, 0]
click at [658, 342] on button "Próximo" at bounding box center [667, 345] width 55 height 17
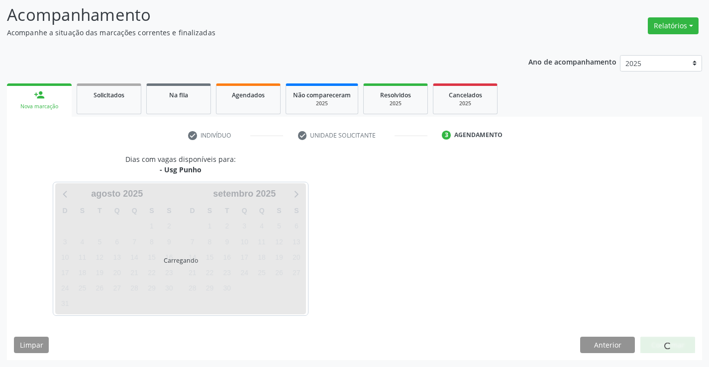
scroll to position [65, 0]
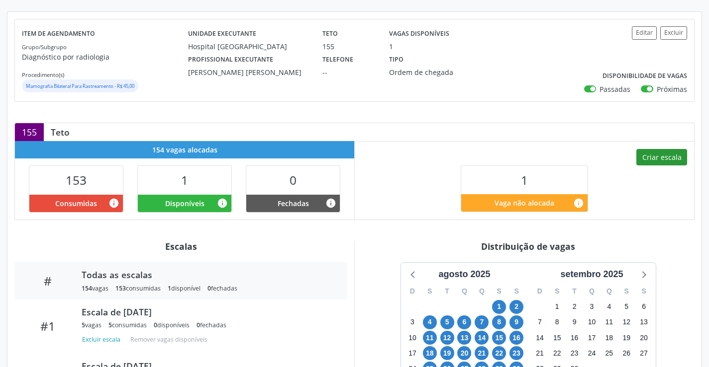
scroll to position [64, 0]
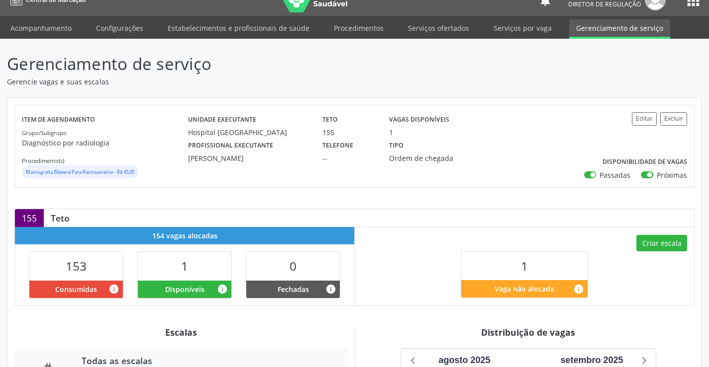
scroll to position [9, 0]
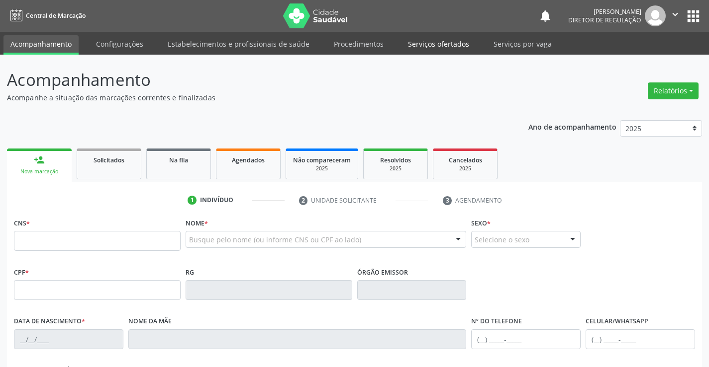
click at [433, 42] on link "Serviços ofertados" at bounding box center [438, 43] width 75 height 17
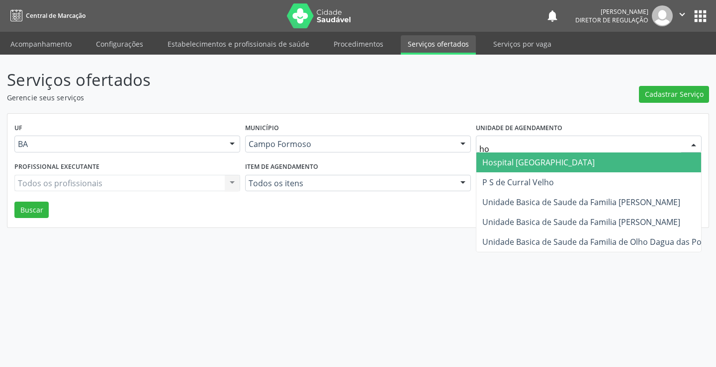
type input "hos"
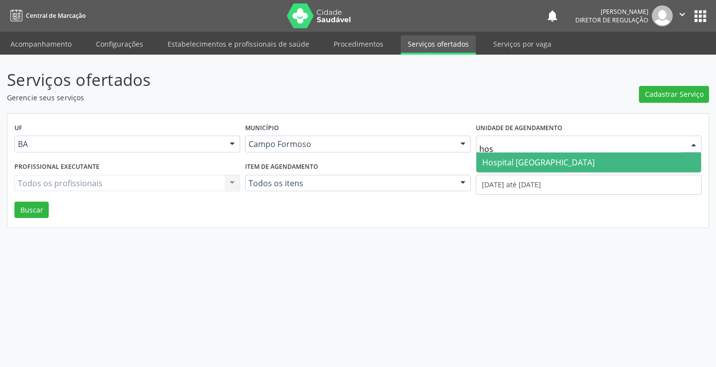
click at [537, 159] on span "Hospital [GEOGRAPHIC_DATA]" at bounding box center [538, 162] width 112 height 11
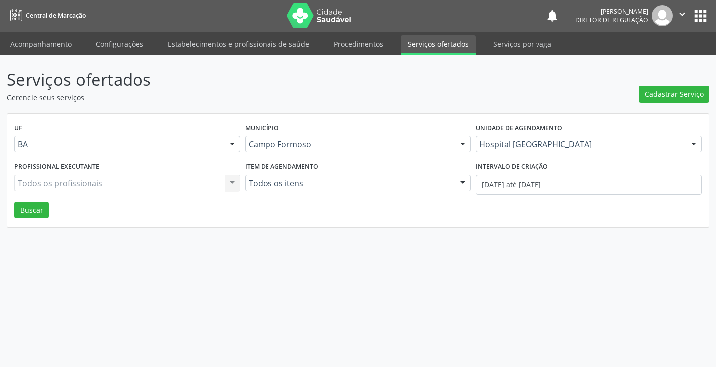
click at [112, 172] on div "Profissional executante Todos os profissionais Todos os profissionais Nenhum re…" at bounding box center [127, 181] width 231 height 42
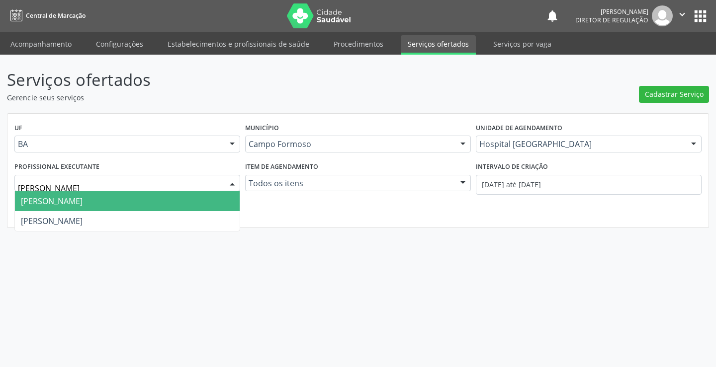
type input "[PERSON_NAME]"
drag, startPoint x: 88, startPoint y: 205, endPoint x: 471, endPoint y: 192, distance: 383.6
click at [83, 205] on span "[PERSON_NAME]" at bounding box center [52, 201] width 62 height 11
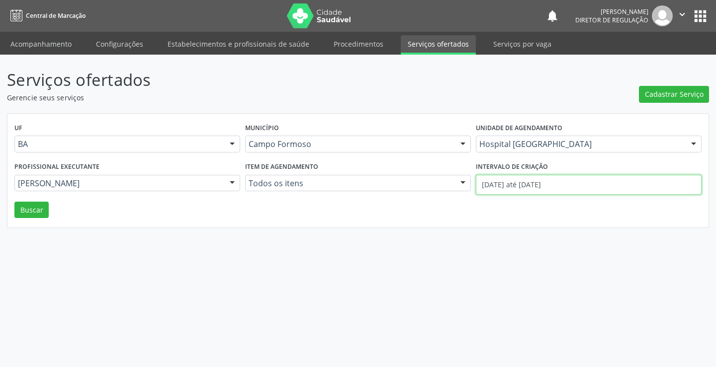
click at [533, 188] on input "[DATE] até [DATE]" at bounding box center [589, 185] width 226 height 20
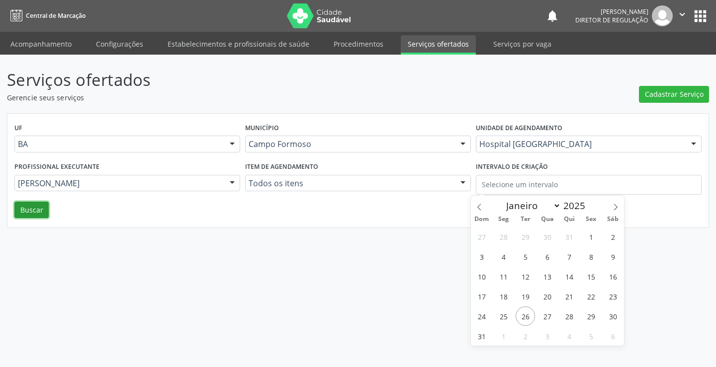
click at [38, 216] on button "Buscar" at bounding box center [31, 210] width 34 height 17
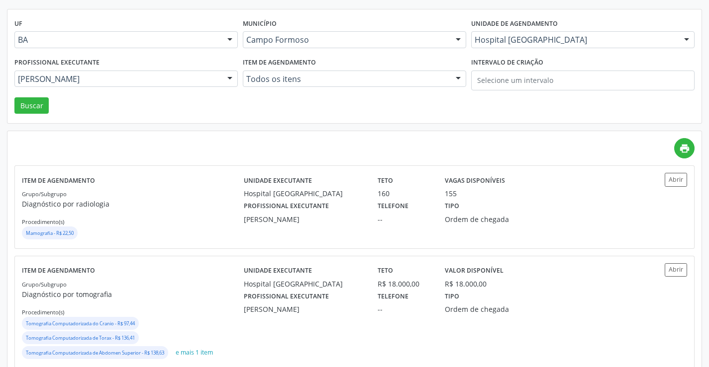
scroll to position [149, 0]
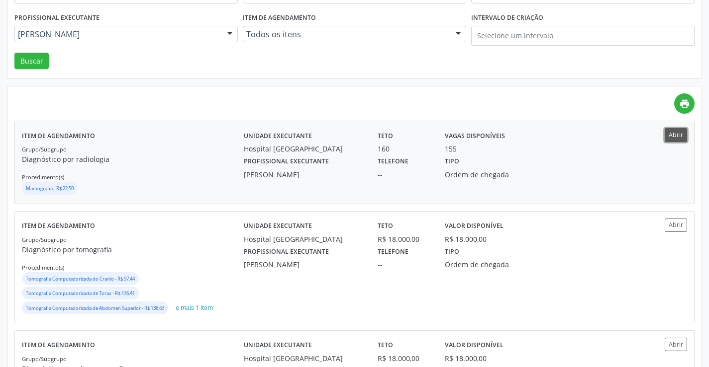
click at [666, 140] on button "Abrir" at bounding box center [675, 134] width 22 height 13
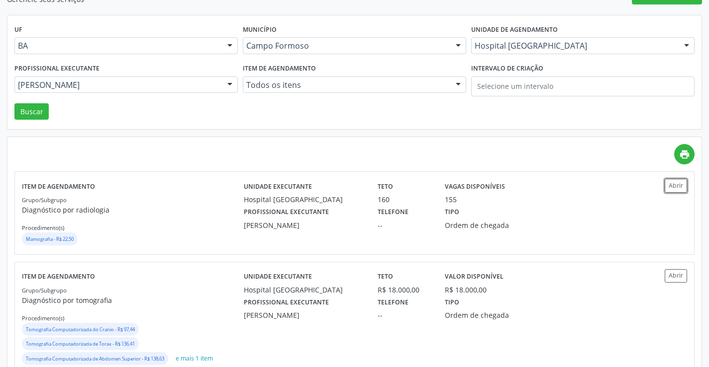
scroll to position [99, 0]
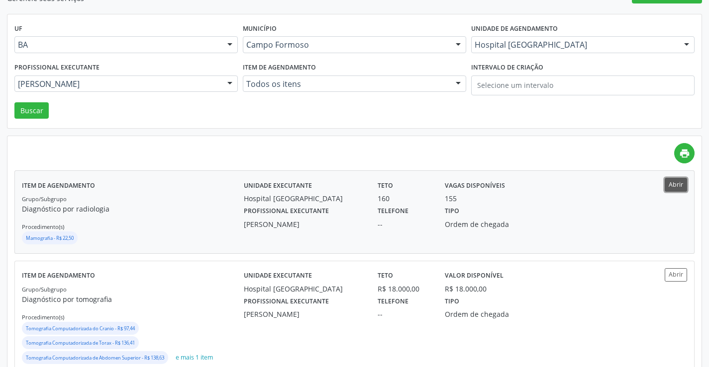
click at [678, 188] on button "Abrir" at bounding box center [675, 184] width 22 height 13
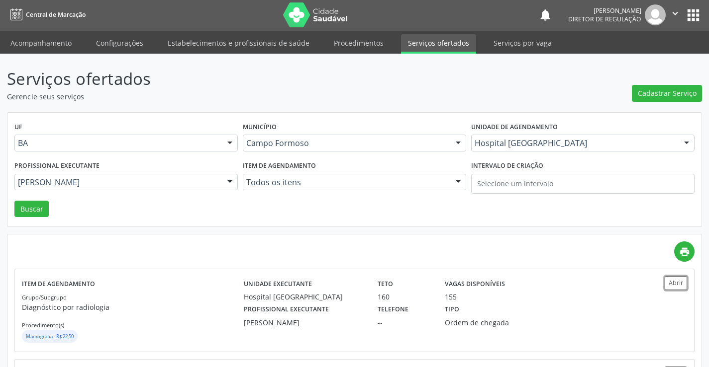
scroll to position [0, 0]
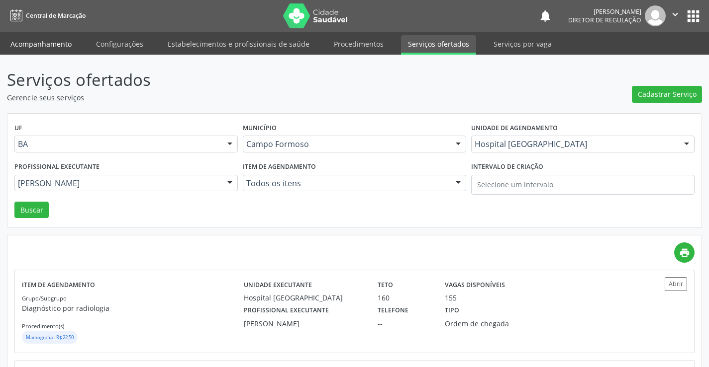
click at [26, 47] on link "Acompanhamento" at bounding box center [40, 43] width 75 height 17
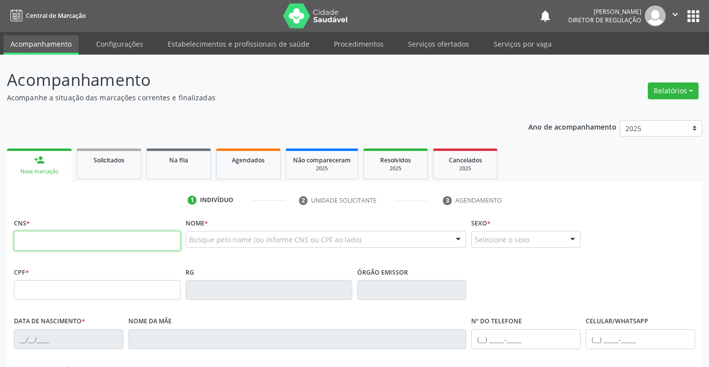
click at [83, 238] on input "text" at bounding box center [97, 241] width 167 height 20
type input "708 3082 0333 0360"
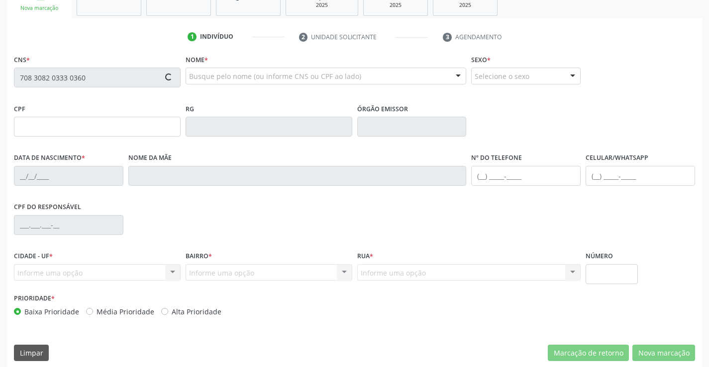
scroll to position [172, 0]
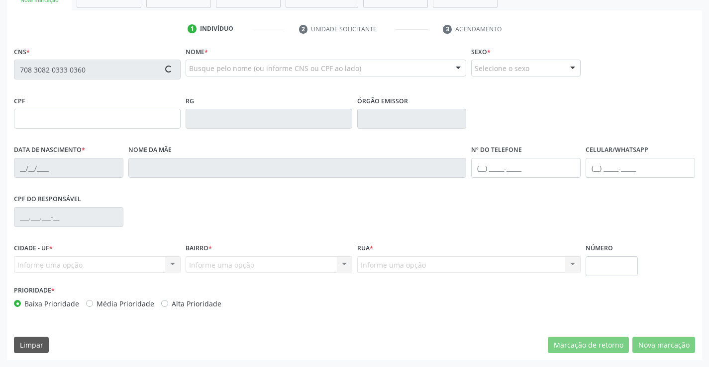
type input "30784538281"
type input "16/10/2019"
type input "(74) 9121-8555"
type input "115.625.425-67"
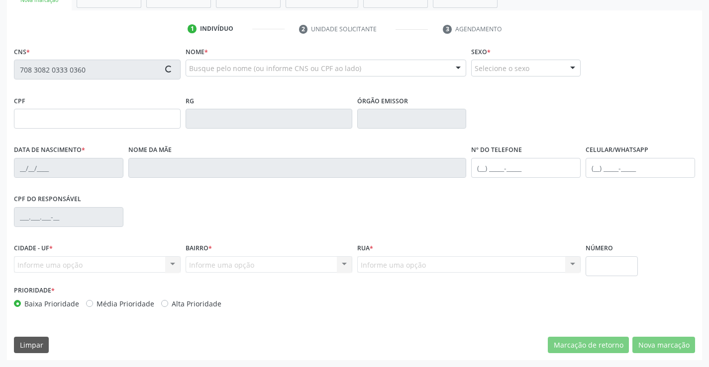
type input "SN"
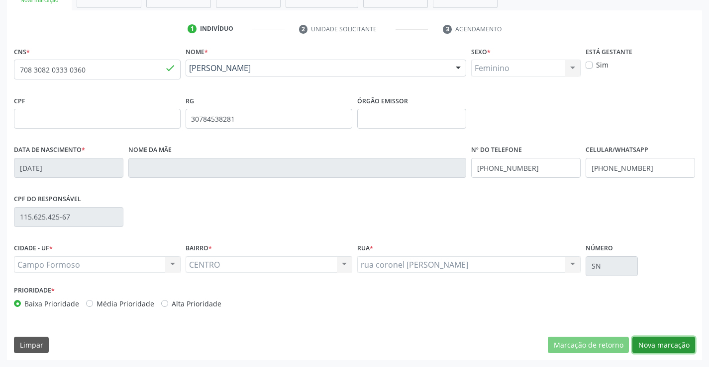
click at [651, 347] on button "Nova marcação" at bounding box center [663, 345] width 63 height 17
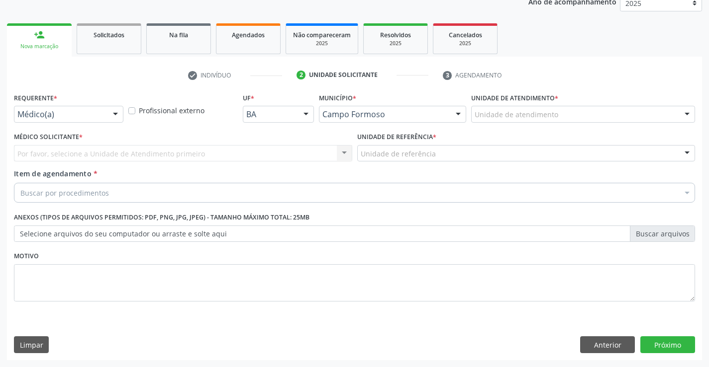
scroll to position [125, 0]
click at [106, 119] on div "Médico(a)" at bounding box center [68, 114] width 109 height 17
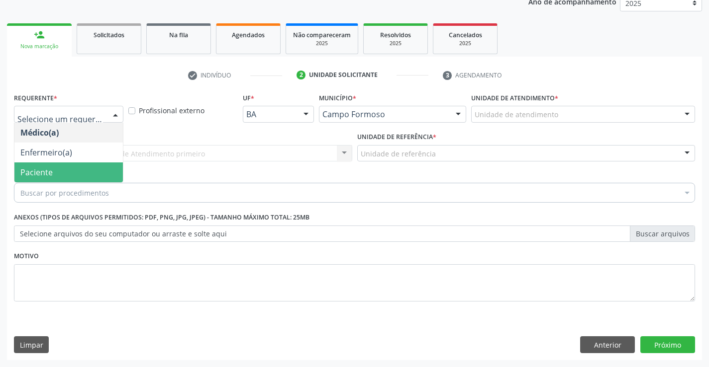
click at [79, 173] on span "Paciente" at bounding box center [68, 173] width 108 height 20
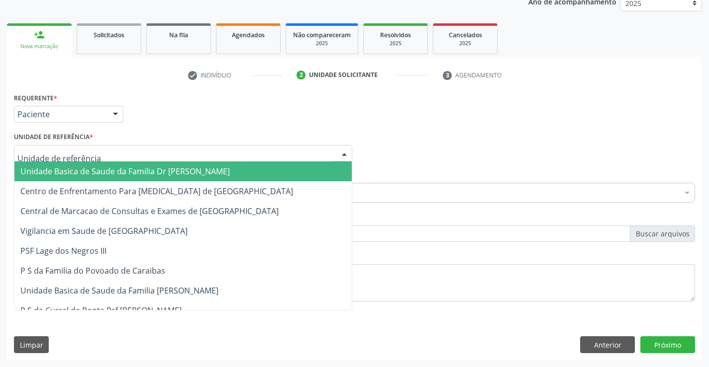
drag, startPoint x: 153, startPoint y: 157, endPoint x: 165, endPoint y: 196, distance: 41.5
click at [154, 159] on div at bounding box center [183, 153] width 338 height 17
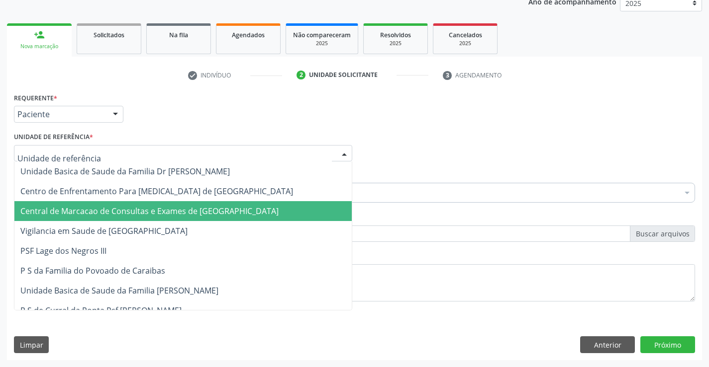
click at [165, 202] on span "Central de Marcacao de Consultas e Exames de [GEOGRAPHIC_DATA]" at bounding box center [182, 211] width 337 height 20
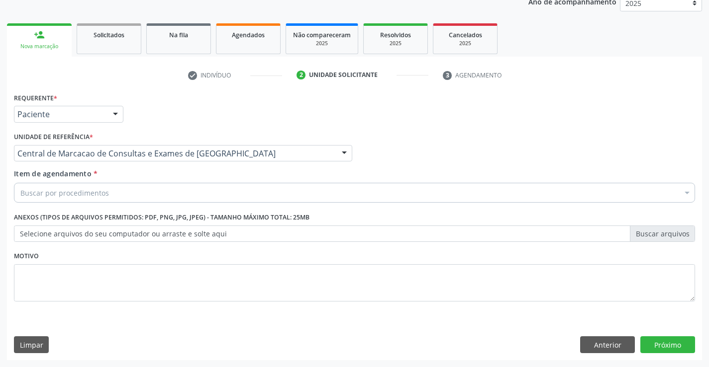
click at [183, 193] on div "Buscar por procedimentos" at bounding box center [354, 193] width 681 height 20
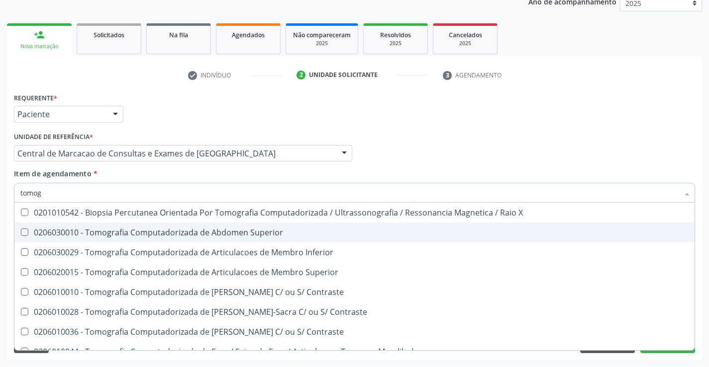
type input "tomogr"
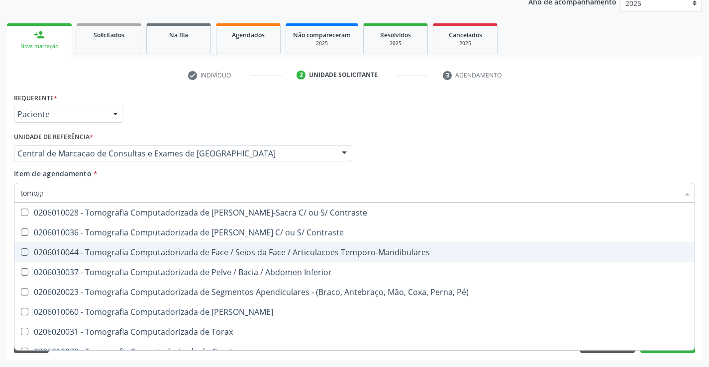
scroll to position [149, 0]
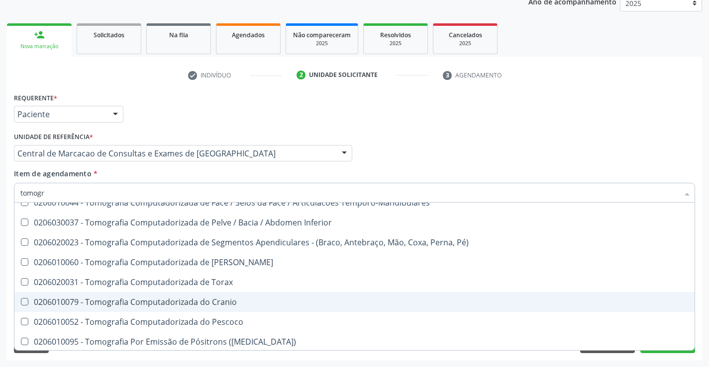
click at [243, 302] on div "0206010079 - Tomografia Computadorizada do Cranio" at bounding box center [354, 302] width 668 height 8
checkbox Cranio "true"
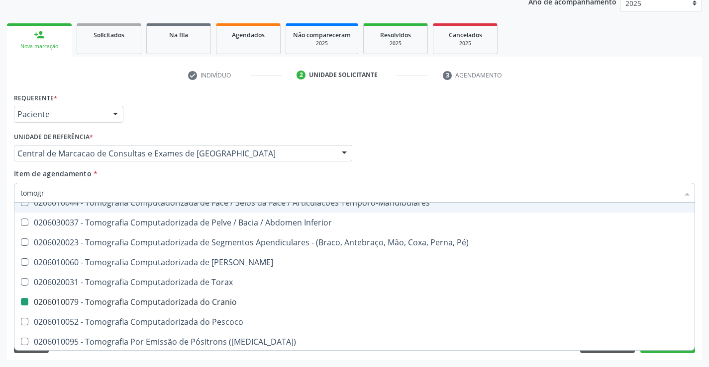
click at [407, 174] on div "Item de agendamento * tomogr Desfazer seleção 0201010542 - Biopsia Percutanea O…" at bounding box center [354, 184] width 681 height 31
checkbox Superior "true"
checkbox Cranio "false"
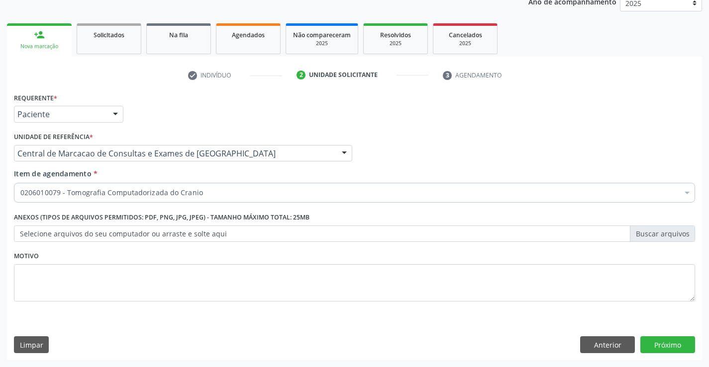
scroll to position [0, 0]
click at [684, 352] on button "Próximo" at bounding box center [667, 345] width 55 height 17
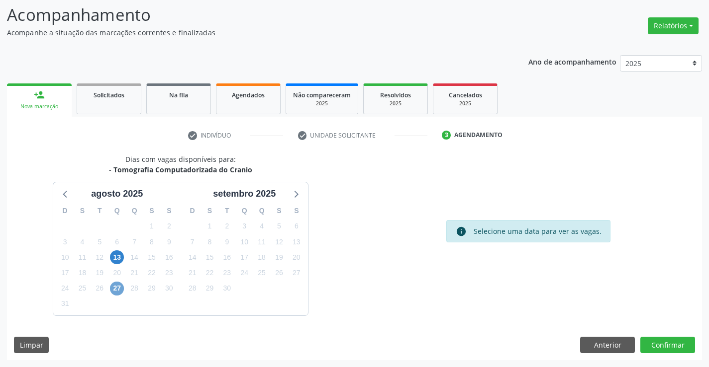
click at [115, 288] on span "27" at bounding box center [117, 289] width 14 height 14
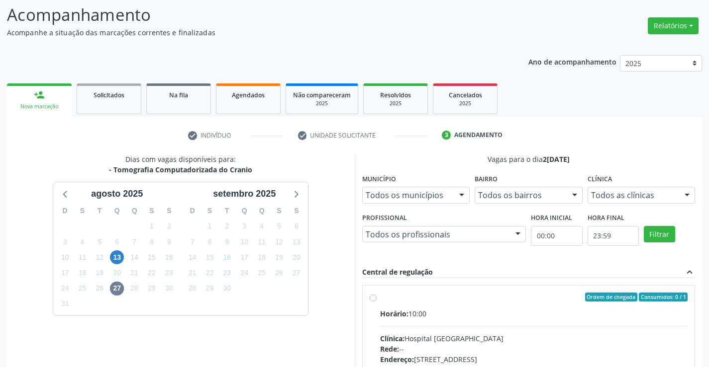
click at [376, 302] on input "Ordem de chegada Consumidos: 0 / 1 Horário: 10:00 Clínica: Hospital Sao Francis…" at bounding box center [372, 297] width 7 height 9
radio input "true"
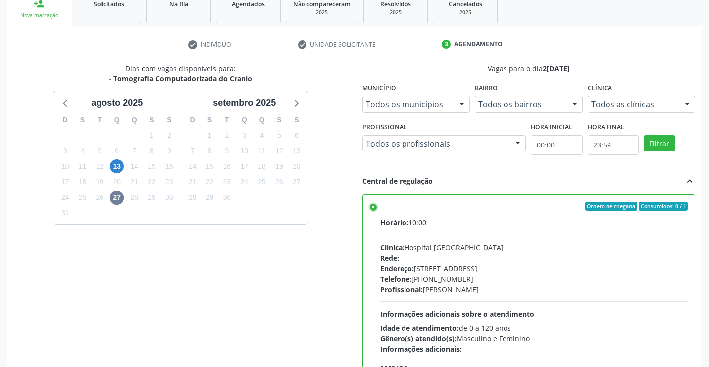
scroll to position [227, 0]
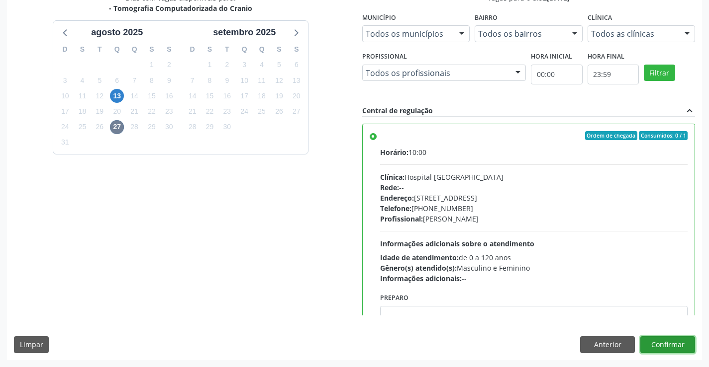
click at [663, 342] on button "Confirmar" at bounding box center [667, 345] width 55 height 17
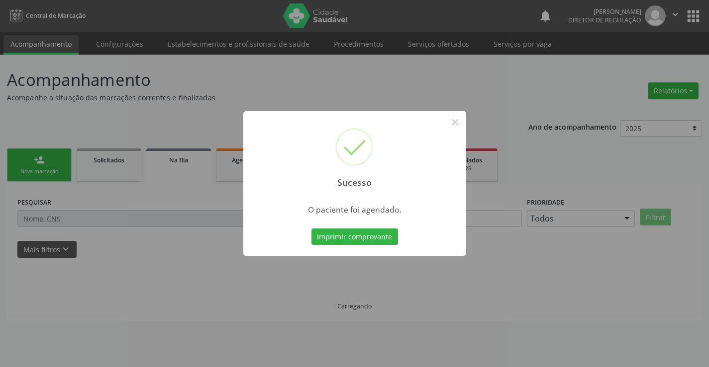
scroll to position [0, 0]
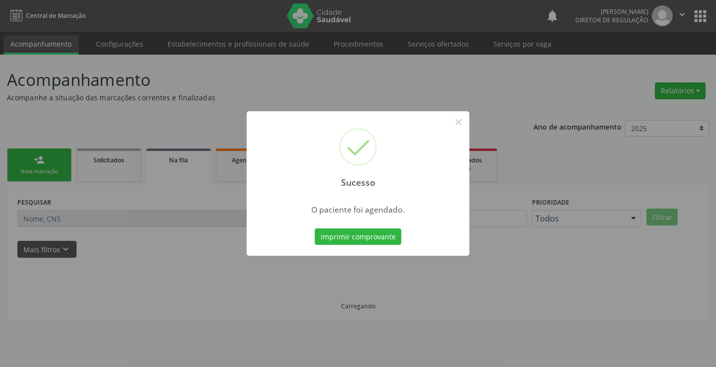
click at [315, 229] on button "Imprimir comprovante" at bounding box center [358, 237] width 87 height 17
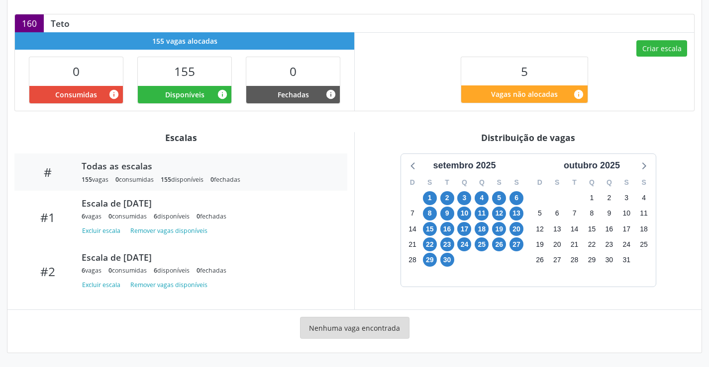
scroll to position [211, 0]
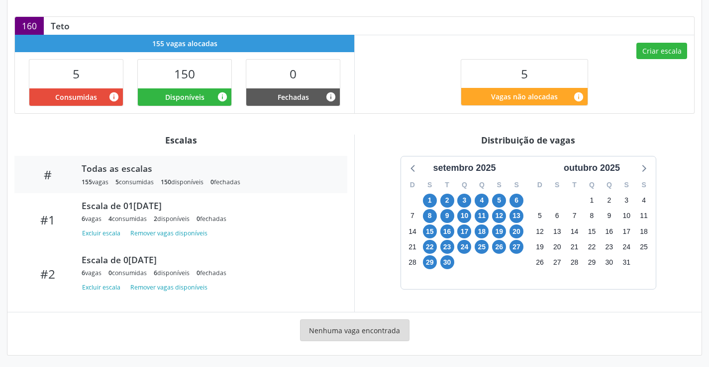
scroll to position [211, 0]
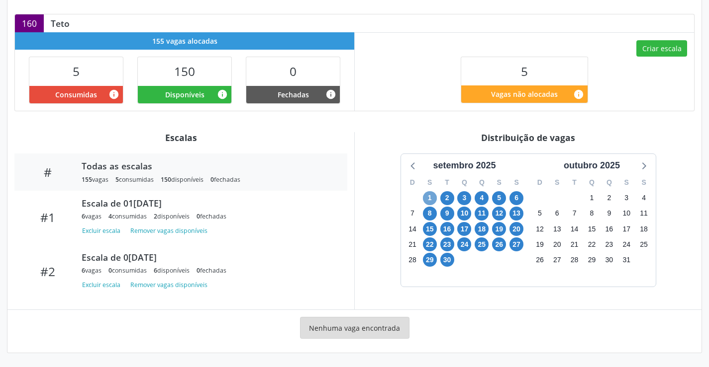
click at [432, 204] on span "1" at bounding box center [430, 198] width 14 height 14
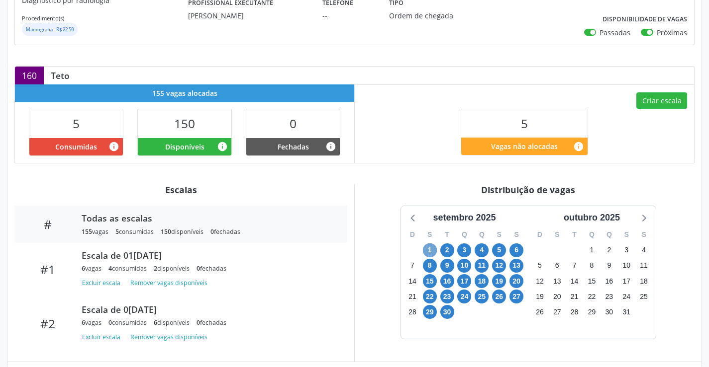
scroll to position [96, 0]
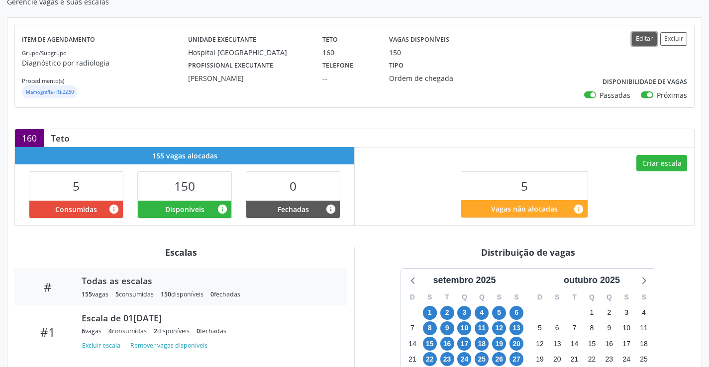
click at [647, 42] on button "Editar" at bounding box center [644, 38] width 25 height 13
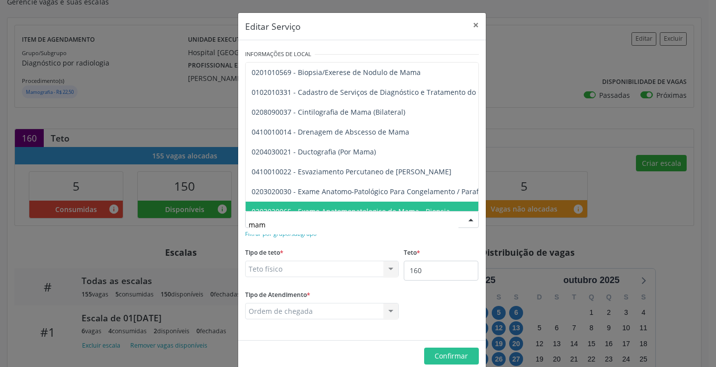
type input "mamo"
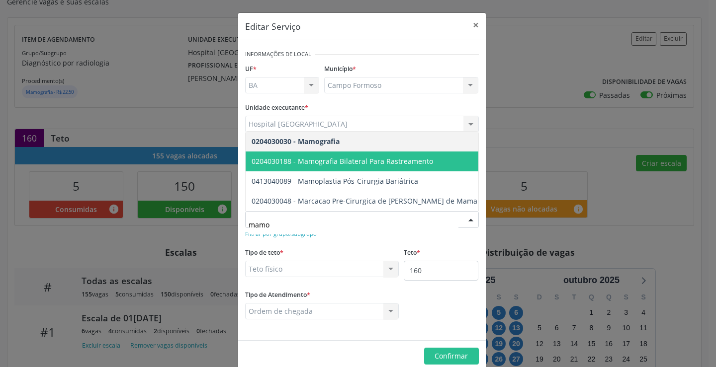
click at [368, 162] on span "0204030188 - Mamografia Bilateral Para Rastreamento" at bounding box center [406, 162] width 321 height 20
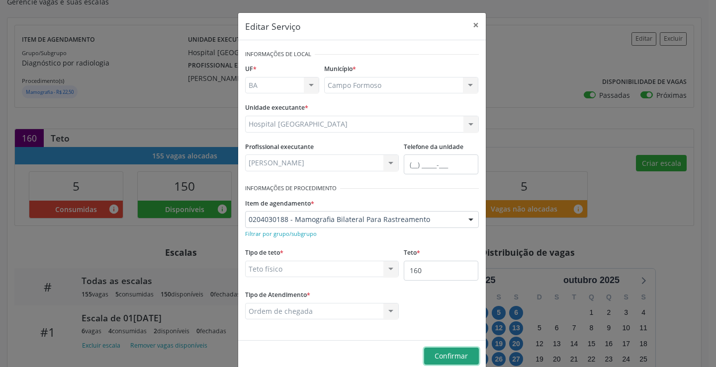
click at [449, 353] on span "Confirmar" at bounding box center [451, 356] width 33 height 9
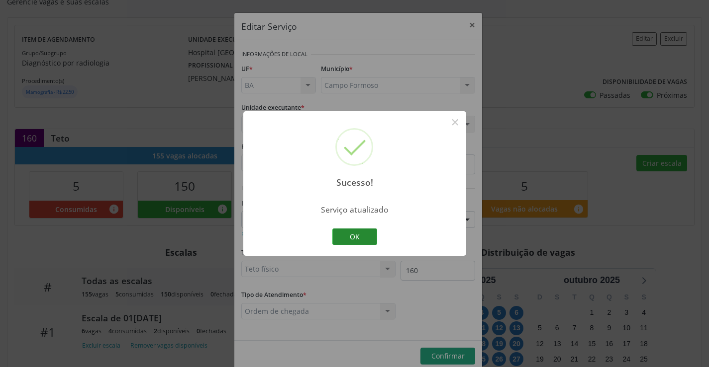
click at [356, 232] on button "OK" at bounding box center [354, 237] width 45 height 17
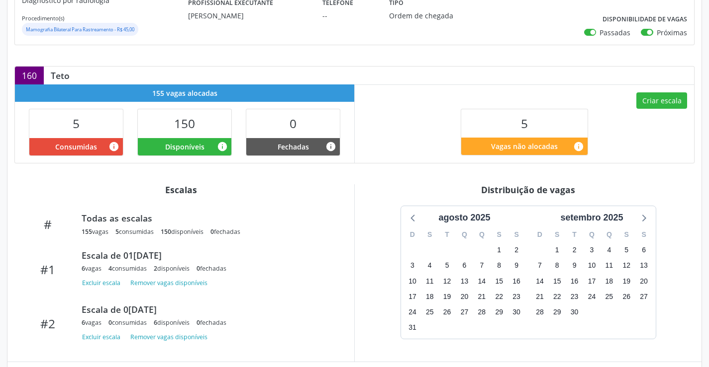
scroll to position [263, 0]
